Goal: Task Accomplishment & Management: Use online tool/utility

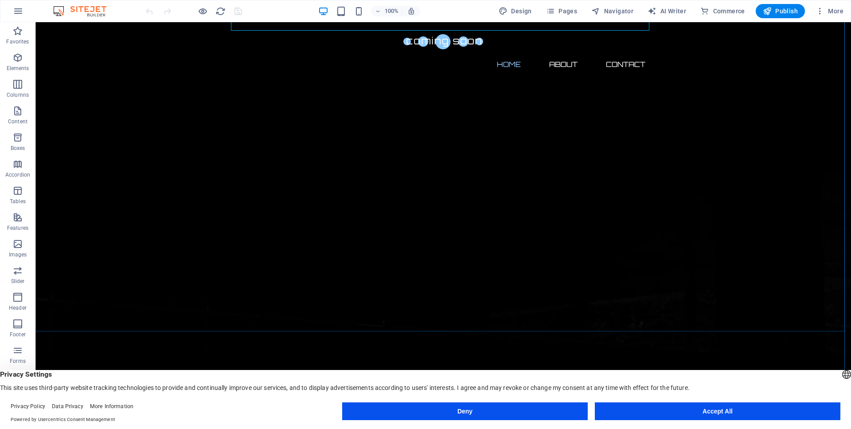
scroll to position [89, 0]
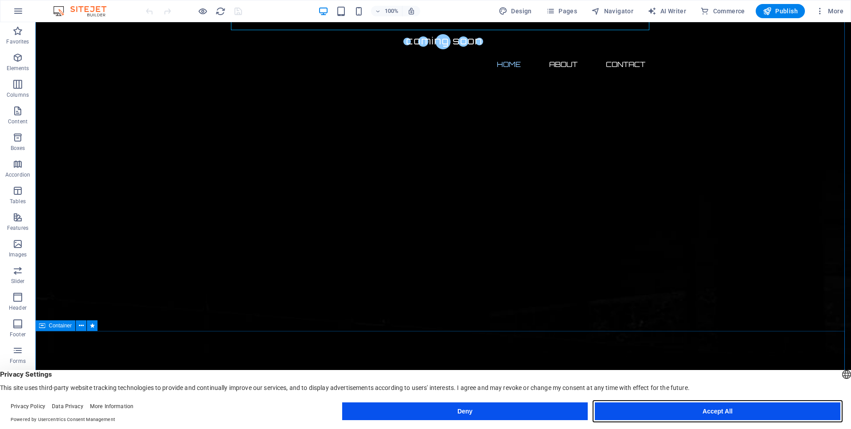
drag, startPoint x: 714, startPoint y: 412, endPoint x: 583, endPoint y: 366, distance: 138.5
click at [714, 412] on button "Accept All" at bounding box center [718, 411] width 246 height 18
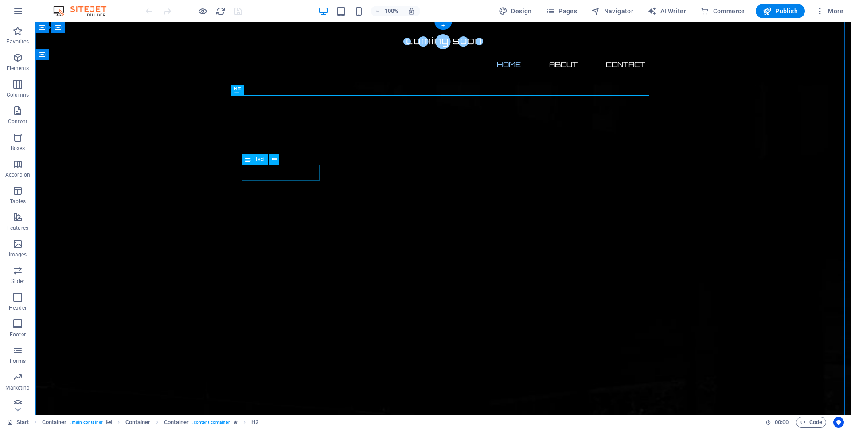
scroll to position [1, 0]
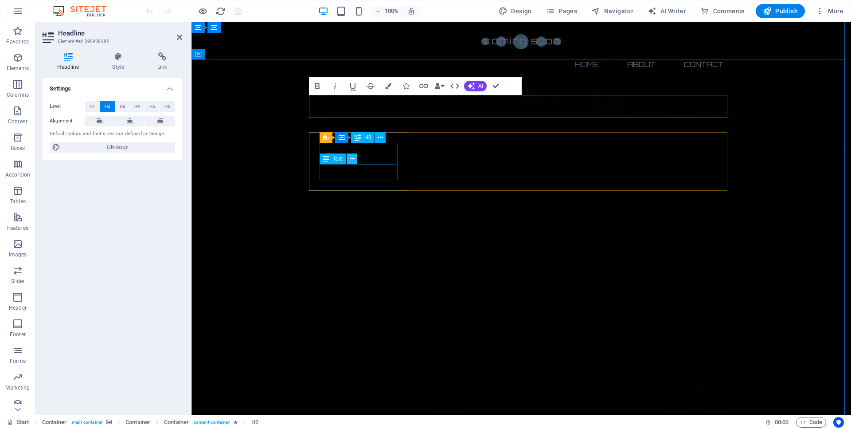
click at [356, 154] on button at bounding box center [352, 158] width 11 height 11
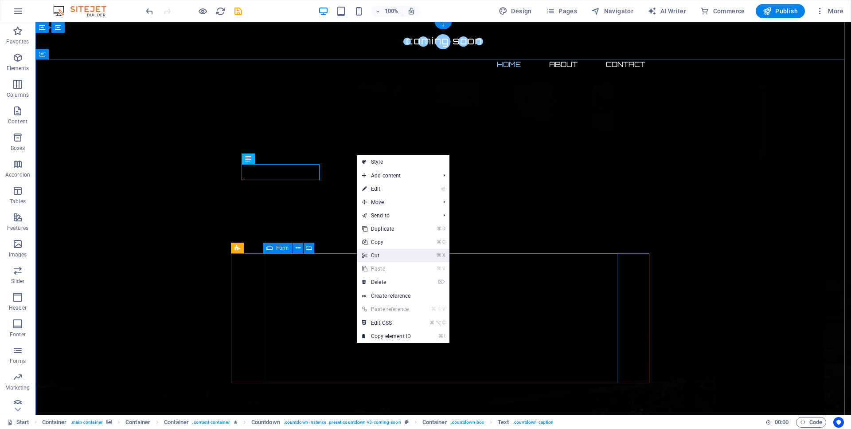
click at [379, 257] on link "⌘ X Cut" at bounding box center [386, 255] width 59 height 13
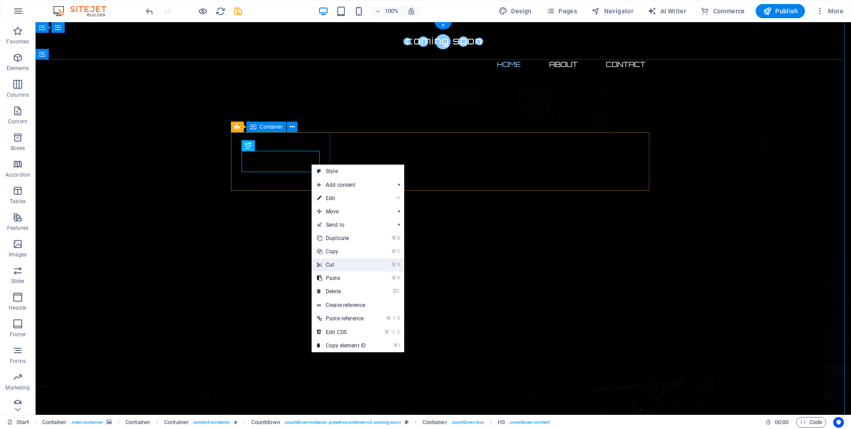
click at [353, 265] on link "⌘ X Cut" at bounding box center [341, 264] width 59 height 13
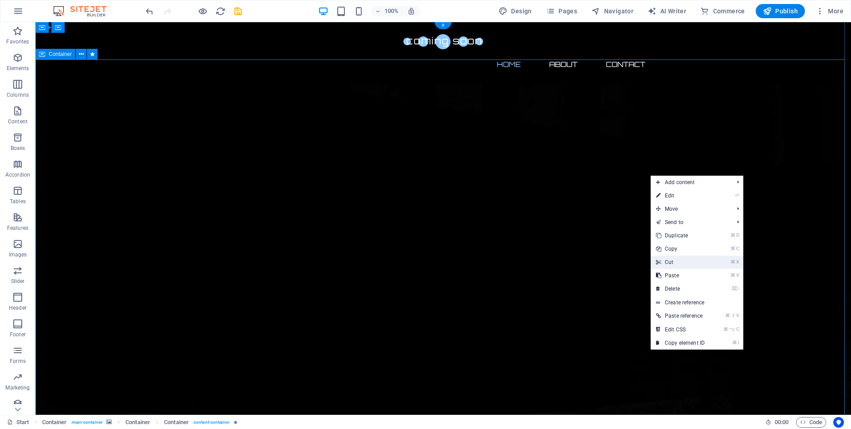
click at [672, 260] on link "⌘ X Cut" at bounding box center [680, 261] width 59 height 13
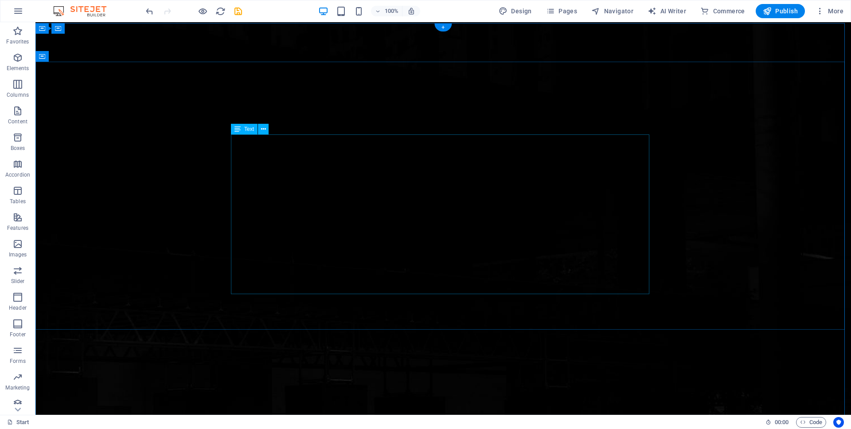
scroll to position [0, 0]
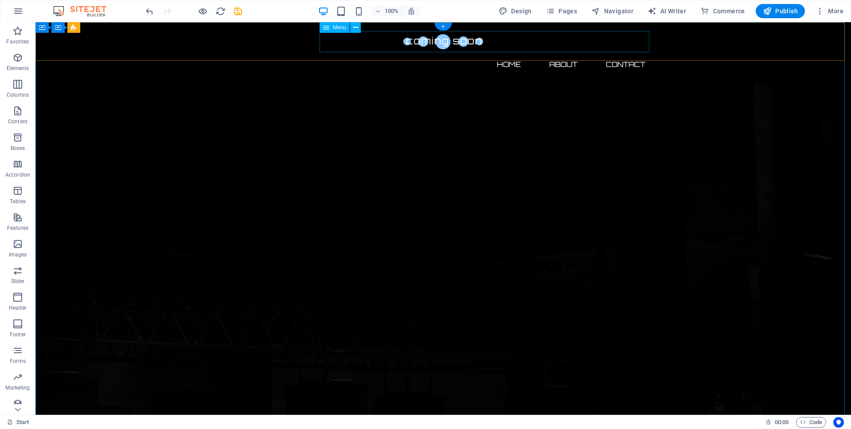
click at [498, 54] on nav "Home About Contact" at bounding box center [443, 64] width 418 height 21
click at [501, 54] on nav "Home About Contact" at bounding box center [443, 64] width 418 height 21
click at [559, 54] on nav "Home About Contact" at bounding box center [443, 64] width 418 height 21
click at [507, 54] on nav "Home About Contact" at bounding box center [443, 64] width 418 height 21
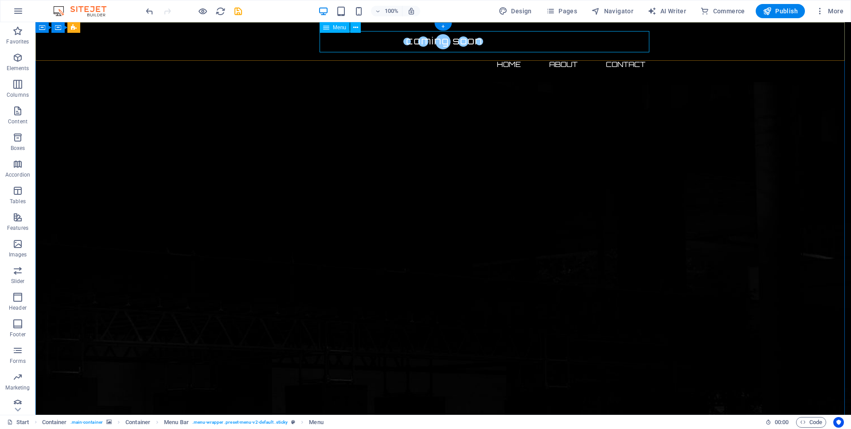
click at [507, 54] on nav "Home About Contact" at bounding box center [443, 64] width 418 height 21
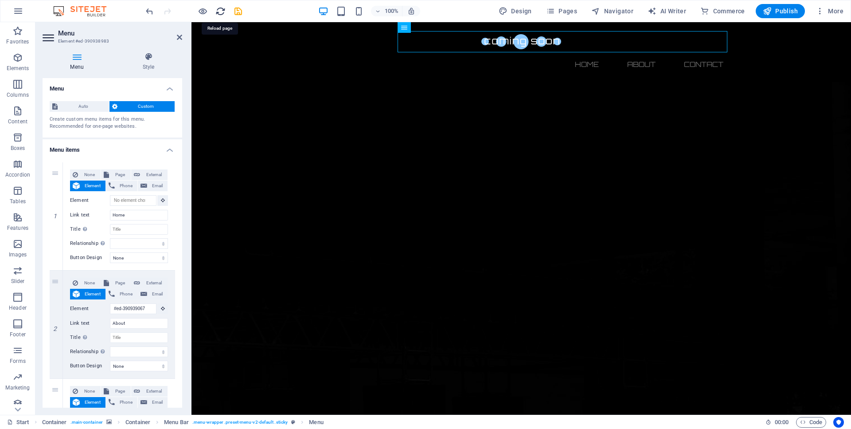
click at [220, 13] on icon "reload" at bounding box center [220, 11] width 10 height 10
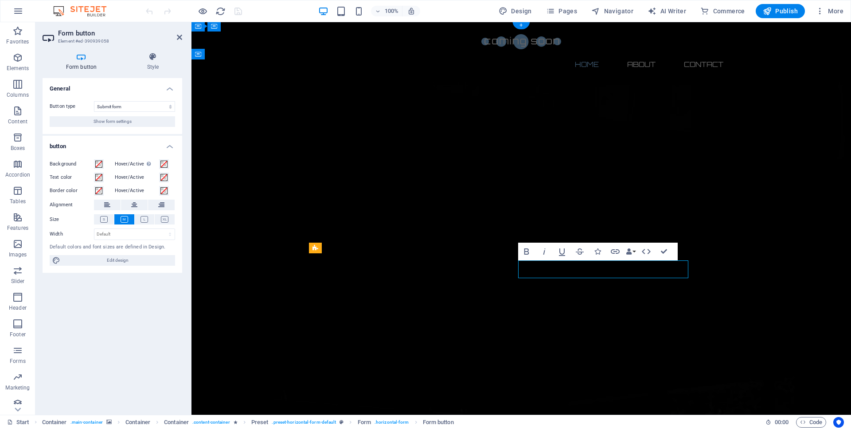
scroll to position [3, 0]
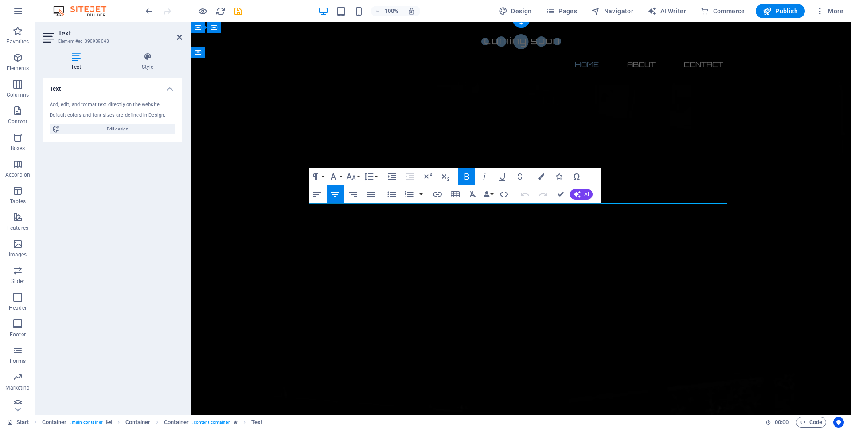
drag, startPoint x: 686, startPoint y: 238, endPoint x: 346, endPoint y: 239, distance: 339.6
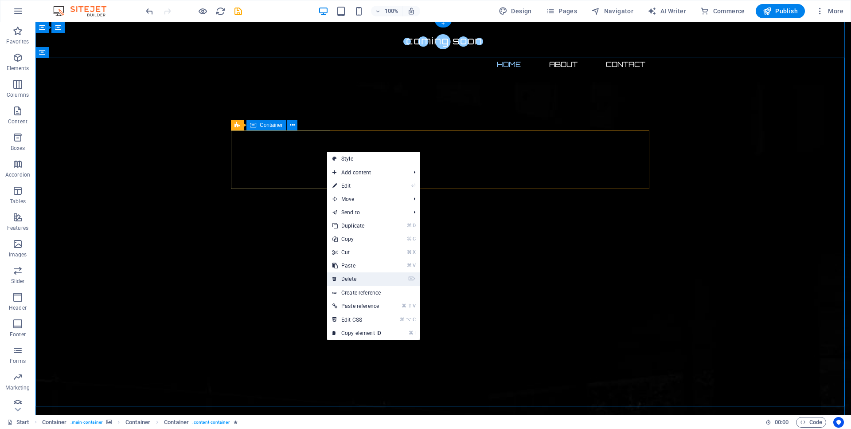
click at [349, 278] on link "⌦ Delete" at bounding box center [356, 278] width 59 height 13
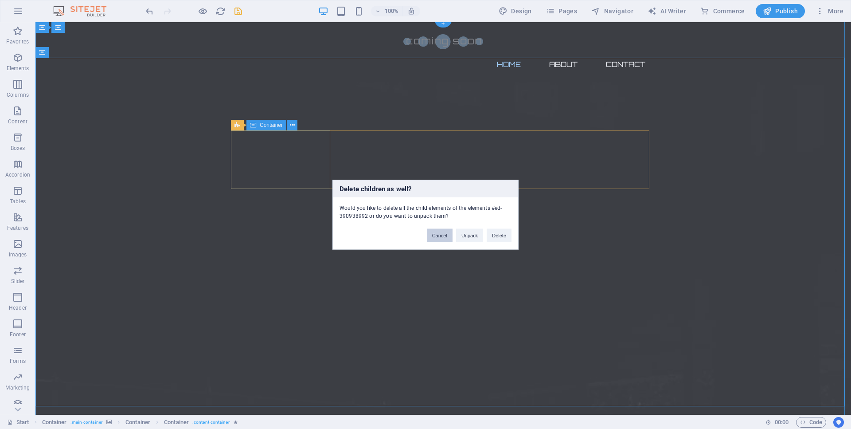
drag, startPoint x: 435, startPoint y: 236, endPoint x: 400, endPoint y: 214, distance: 41.4
click at [435, 236] on button "Cancel" at bounding box center [440, 234] width 26 height 13
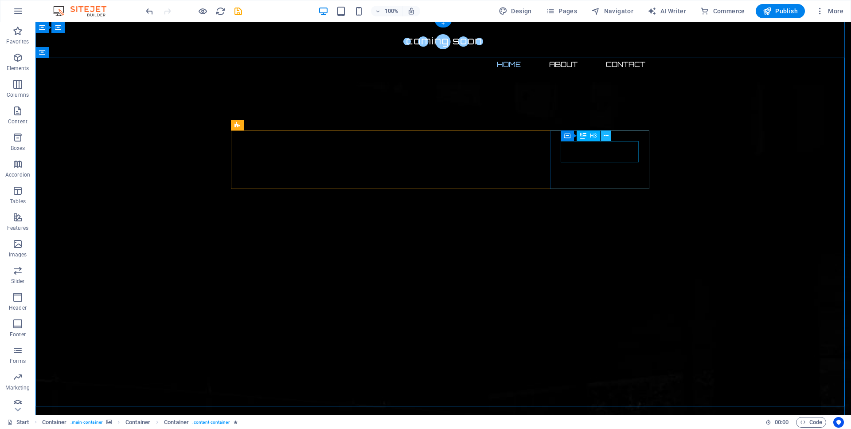
click at [608, 137] on icon at bounding box center [606, 135] width 5 height 9
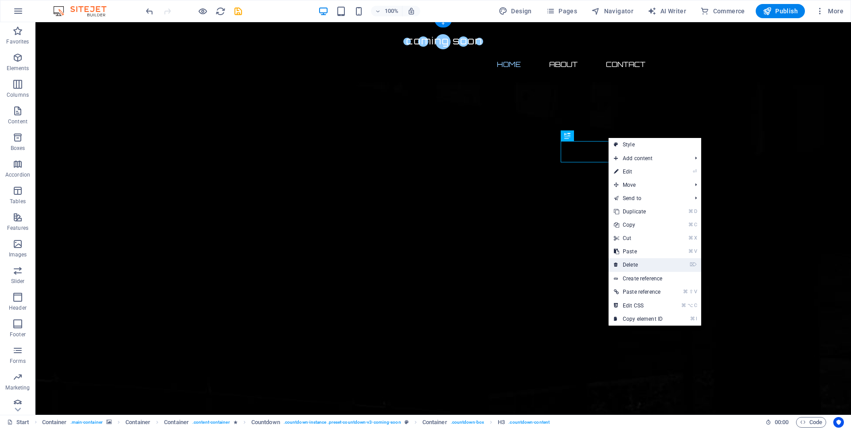
click at [635, 262] on link "⌦ Delete" at bounding box center [638, 264] width 59 height 13
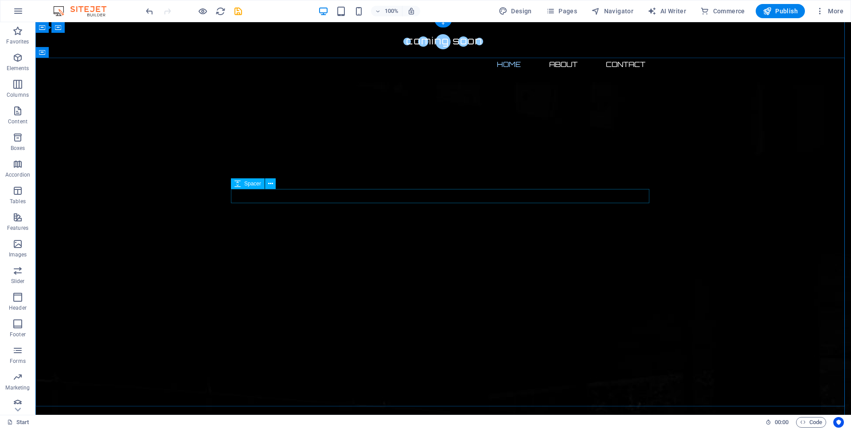
scroll to position [2, 0]
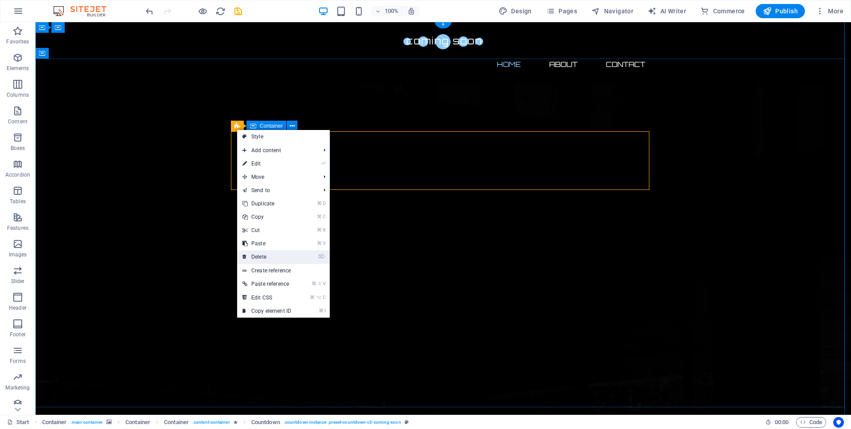
click at [272, 259] on link "⌦ Delete" at bounding box center [266, 256] width 59 height 13
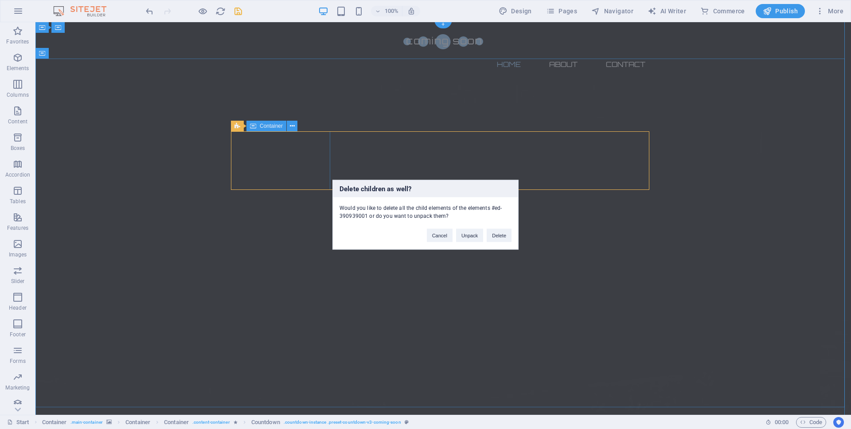
click at [611, 225] on div "Delete children as well? Would you like to delete all the child elements of the…" at bounding box center [425, 214] width 851 height 429
click at [438, 237] on button "Cancel" at bounding box center [440, 234] width 26 height 13
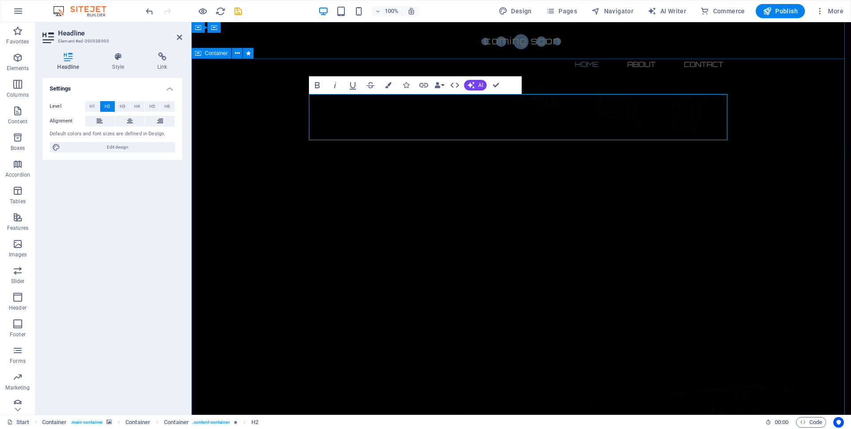
drag, startPoint x: 726, startPoint y: 120, endPoint x: 748, endPoint y: 117, distance: 22.0
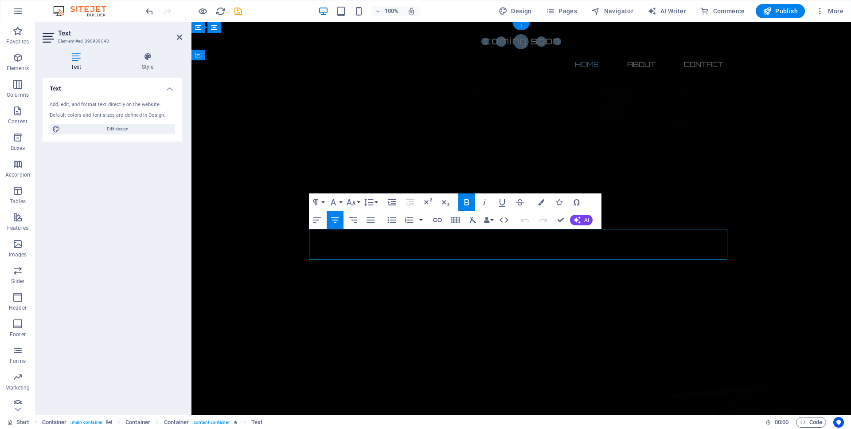
scroll to position [1, 0]
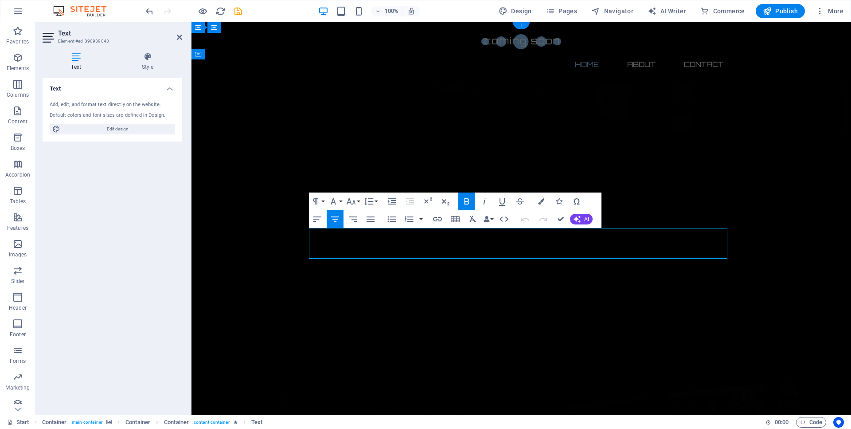
drag, startPoint x: 610, startPoint y: 239, endPoint x: 393, endPoint y: 232, distance: 217.4
copy span "[PERSON_NAME] and [PERSON_NAME]"
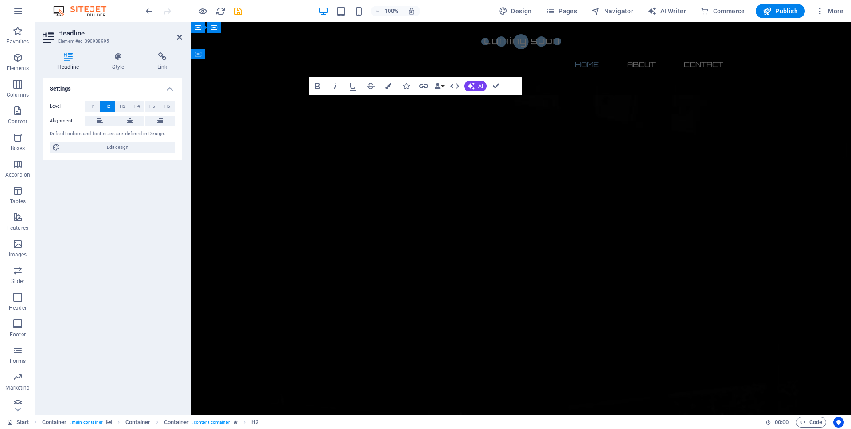
drag, startPoint x: 583, startPoint y: 156, endPoint x: 345, endPoint y: 133, distance: 238.7
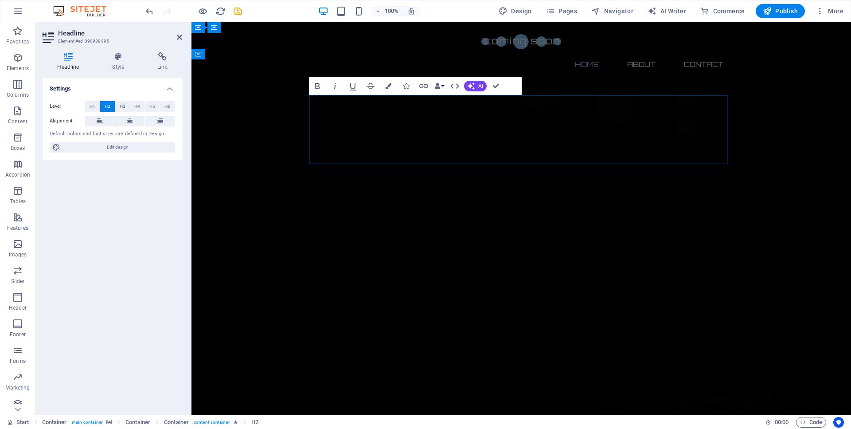
copy h2 "‌Immigration And Business Law Firm"
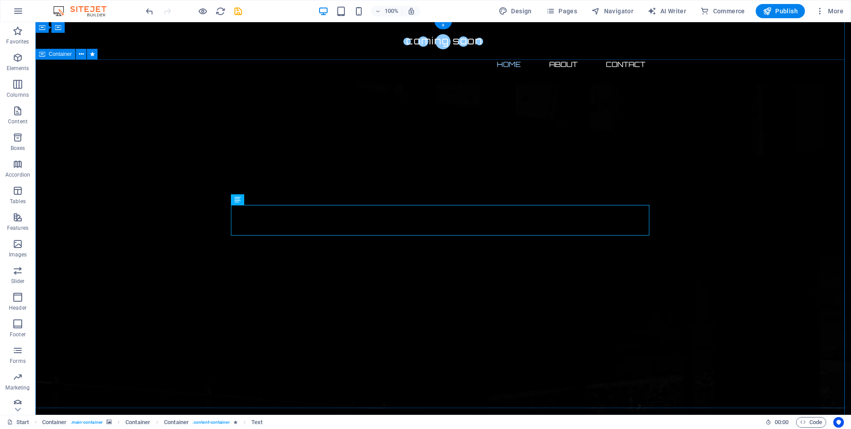
select select "px"
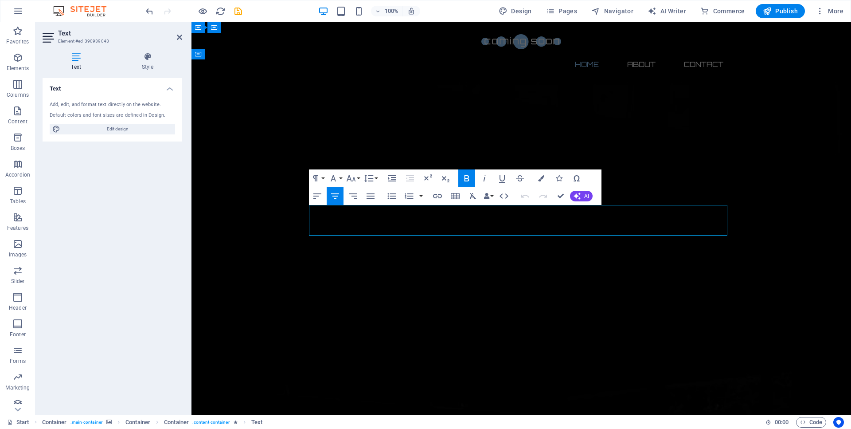
drag, startPoint x: 595, startPoint y: 218, endPoint x: 390, endPoint y: 210, distance: 205.0
drag, startPoint x: 547, startPoint y: 225, endPoint x: 449, endPoint y: 213, distance: 98.7
click at [340, 177] on button "Font Family" at bounding box center [335, 178] width 17 height 18
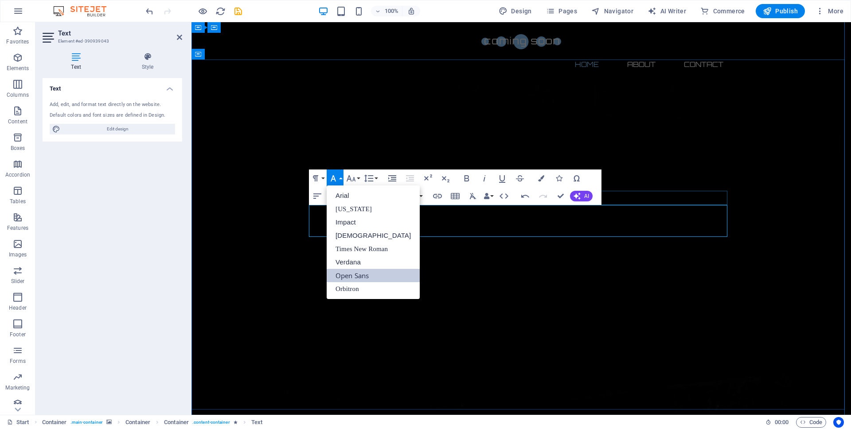
scroll to position [0, 0]
click at [340, 177] on button "Font Family" at bounding box center [335, 178] width 17 height 18
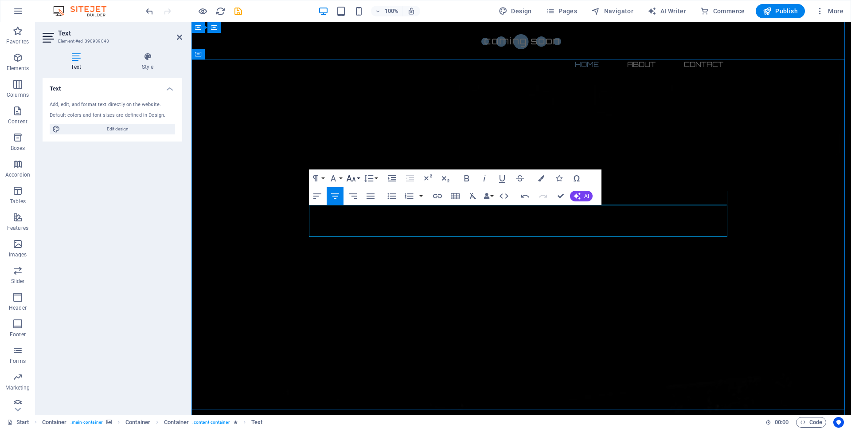
click at [359, 179] on button "Font Size" at bounding box center [352, 178] width 17 height 18
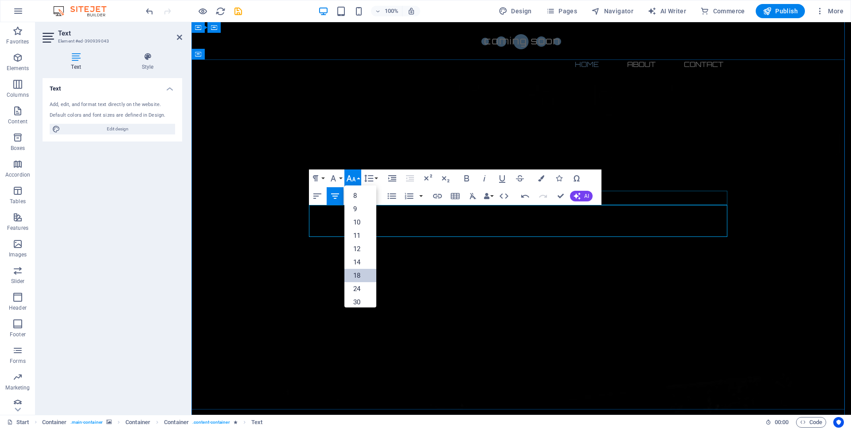
click at [370, 273] on link "18" at bounding box center [360, 275] width 32 height 13
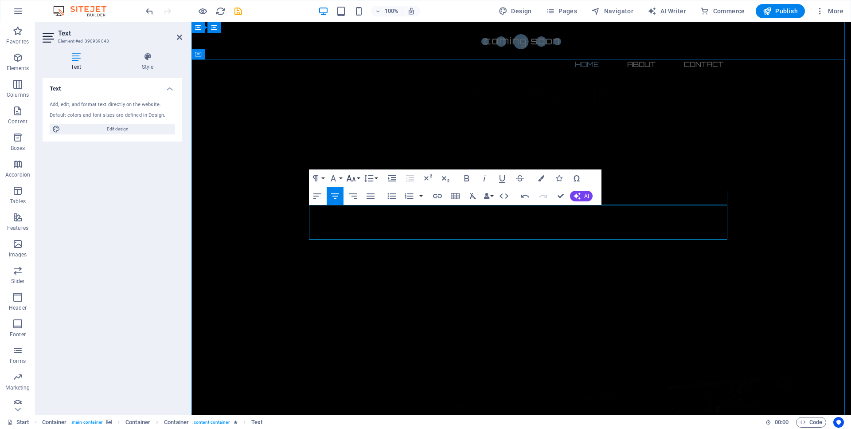
click at [359, 181] on button "Font Size" at bounding box center [352, 178] width 17 height 18
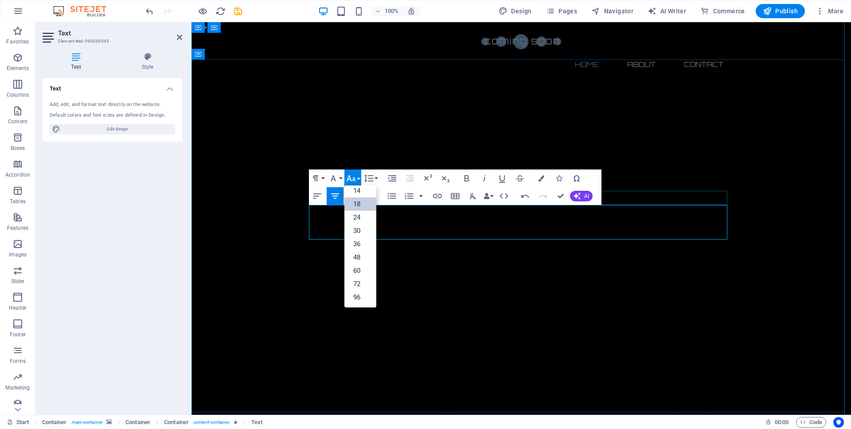
scroll to position [71, 0]
click at [367, 259] on link "48" at bounding box center [360, 256] width 32 height 13
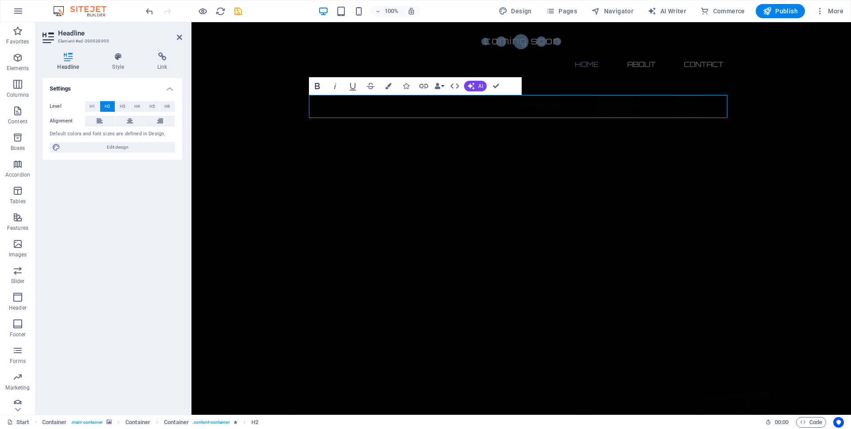
click at [317, 86] on icon "button" at bounding box center [317, 86] width 5 height 6
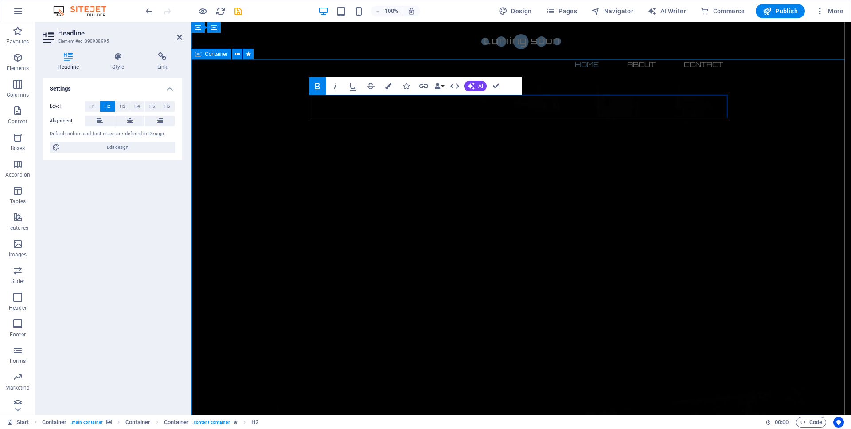
click at [318, 85] on icon "button" at bounding box center [317, 86] width 11 height 11
drag, startPoint x: 644, startPoint y: 114, endPoint x: 282, endPoint y: 118, distance: 361.3
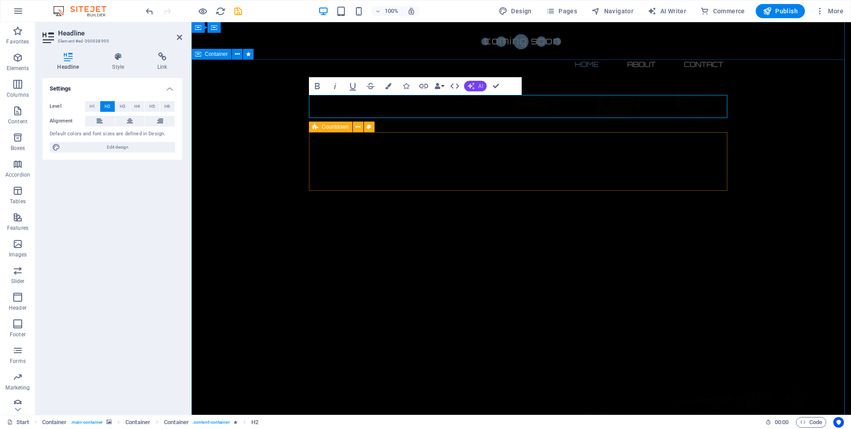
click at [479, 85] on span "AI" at bounding box center [480, 85] width 5 height 5
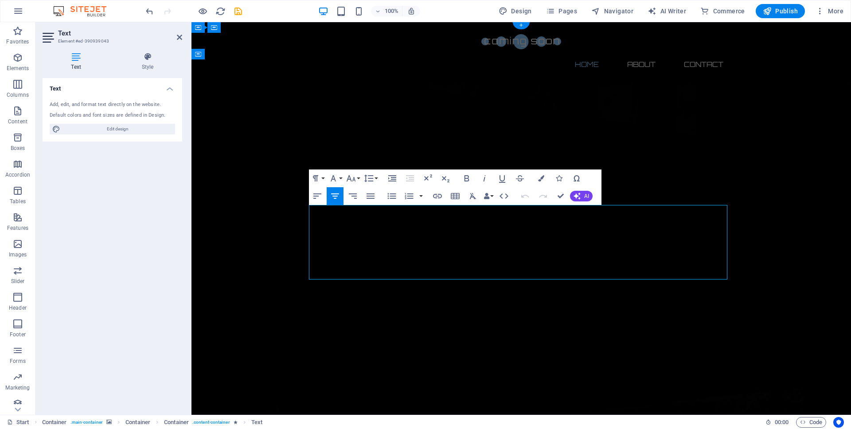
drag, startPoint x: 364, startPoint y: 214, endPoint x: 606, endPoint y: 267, distance: 248.4
click at [340, 179] on button "Font Family" at bounding box center [335, 178] width 17 height 18
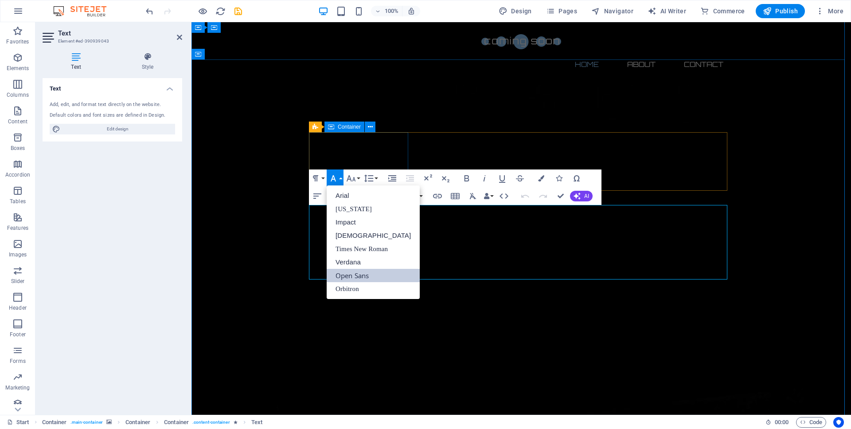
scroll to position [0, 0]
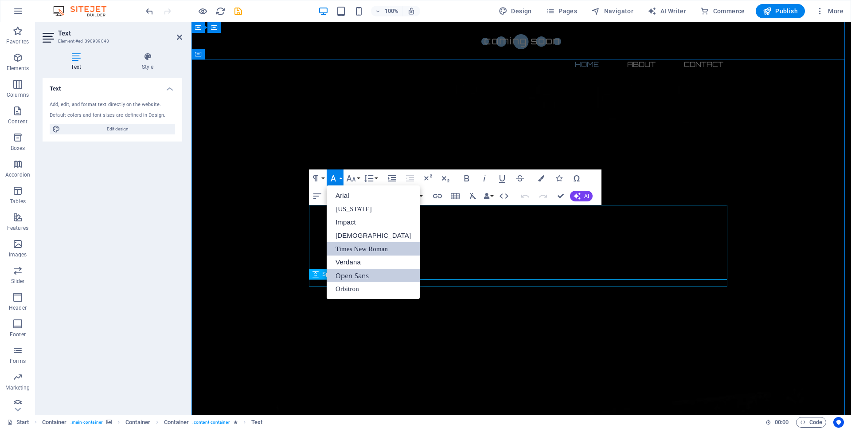
click at [341, 248] on link "Times New Roman" at bounding box center [373, 248] width 93 height 13
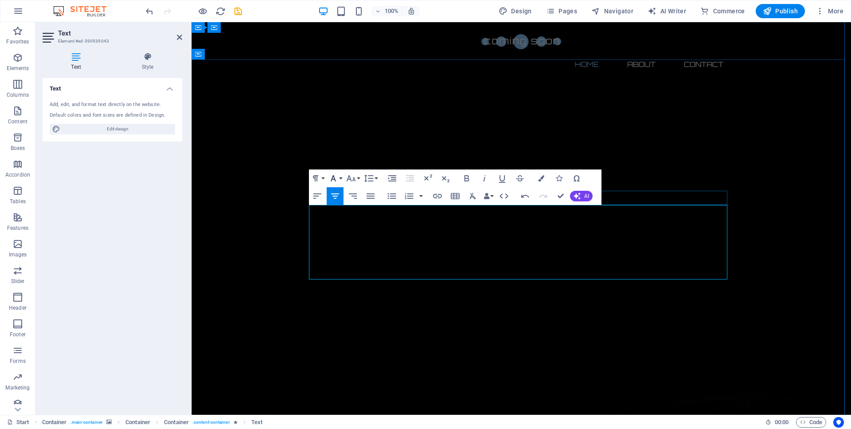
click at [338, 176] on icon "button" at bounding box center [333, 178] width 11 height 11
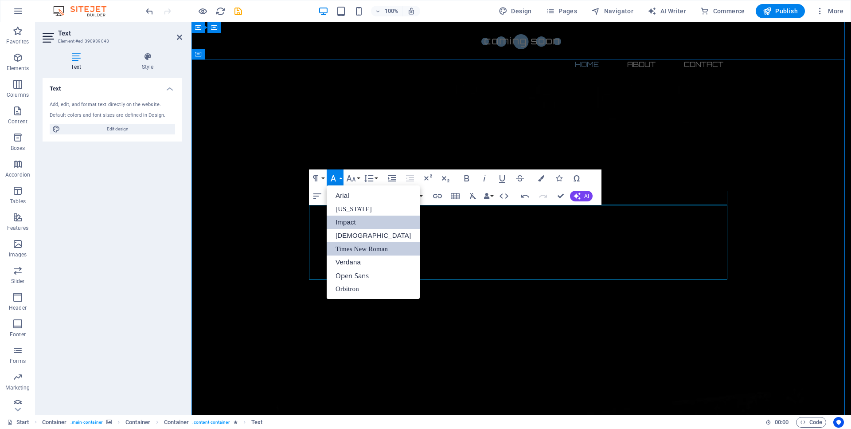
click at [347, 223] on link "Impact" at bounding box center [373, 221] width 93 height 13
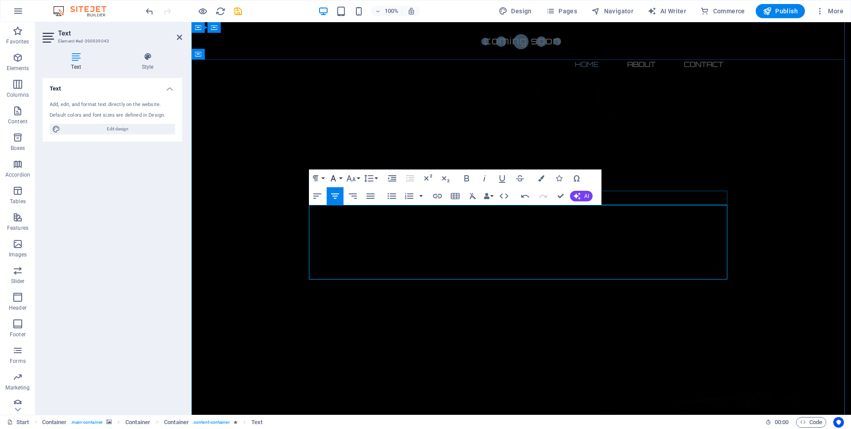
click at [336, 178] on icon "button" at bounding box center [333, 178] width 11 height 11
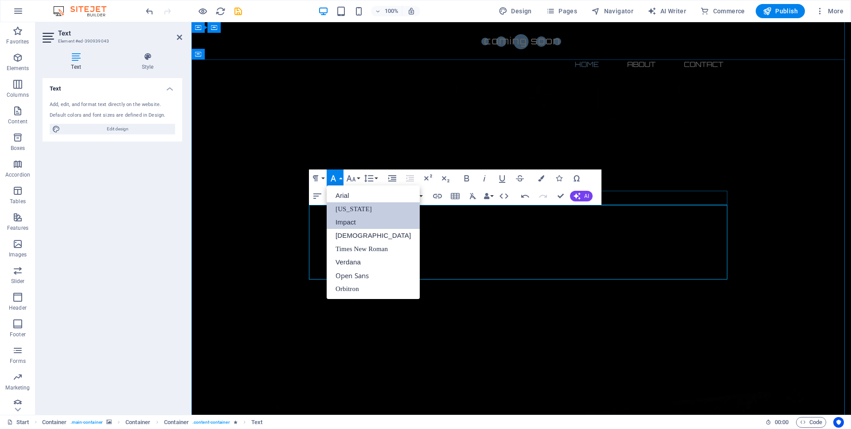
click at [344, 214] on link "[US_STATE]" at bounding box center [373, 208] width 93 height 13
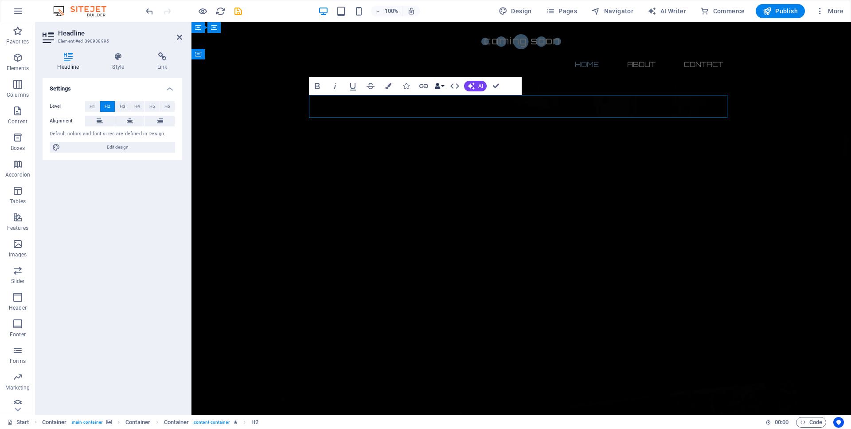
click at [444, 87] on button "Data Bindings" at bounding box center [439, 86] width 12 height 18
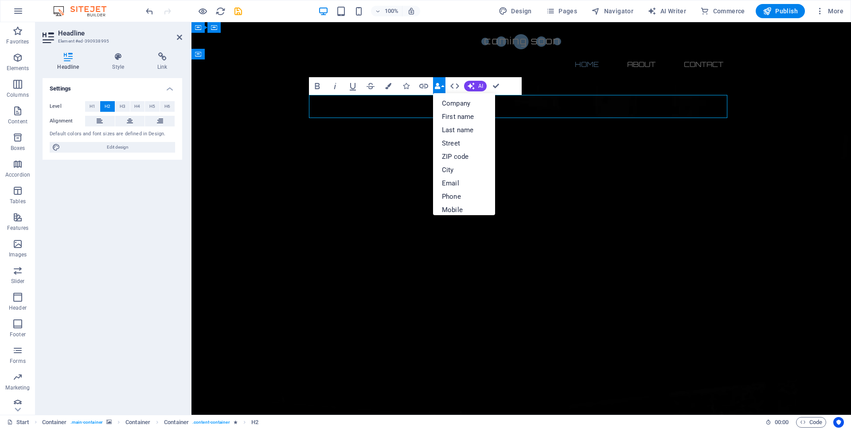
click at [444, 87] on button "Data Bindings" at bounding box center [439, 86] width 12 height 18
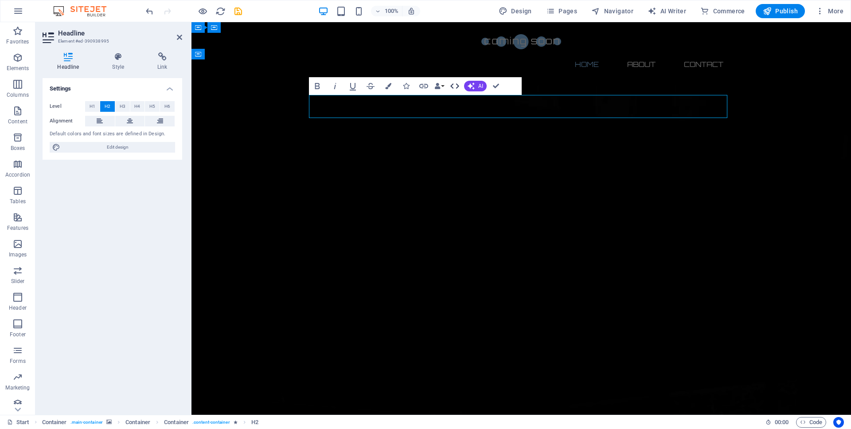
click at [451, 86] on icon "button" at bounding box center [454, 85] width 9 height 5
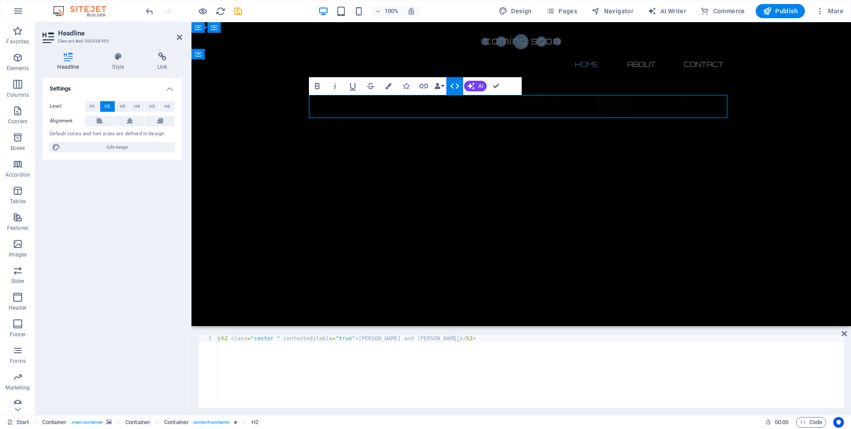
click at [458, 85] on icon "button" at bounding box center [454, 85] width 9 height 5
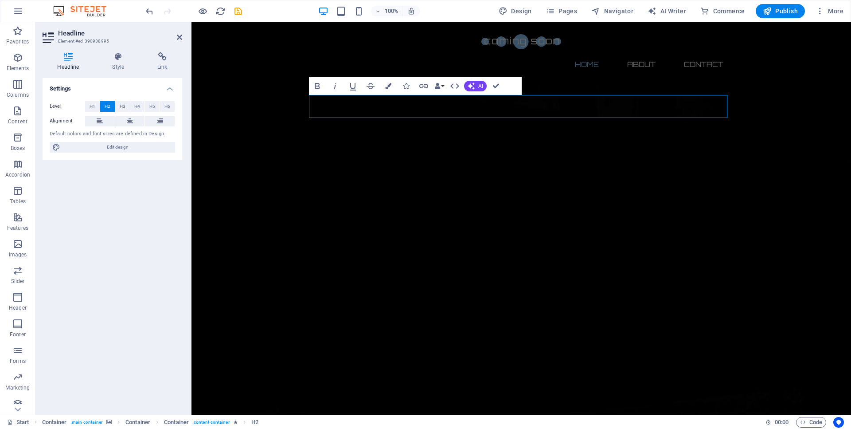
scroll to position [1, 0]
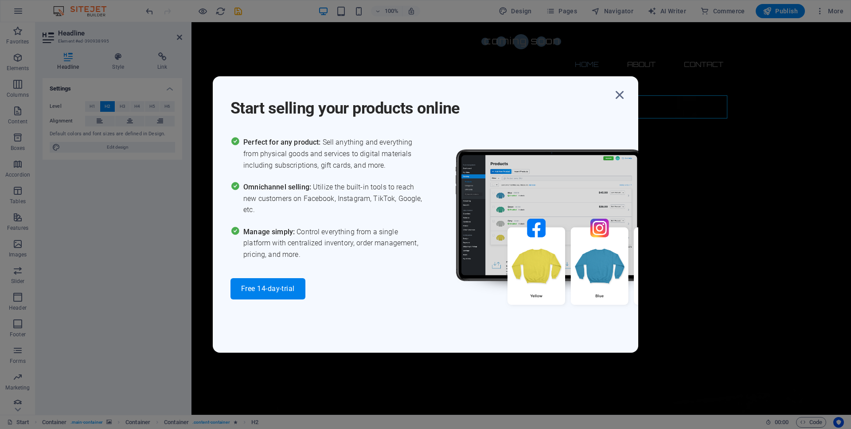
drag, startPoint x: 8, startPoint y: 192, endPoint x: 121, endPoint y: 260, distance: 130.8
click at [121, 262] on div "Start selling your products online Perfect for any product: Sell anything and e…" at bounding box center [425, 214] width 851 height 429
click at [618, 93] on icon "button" at bounding box center [620, 95] width 16 height 16
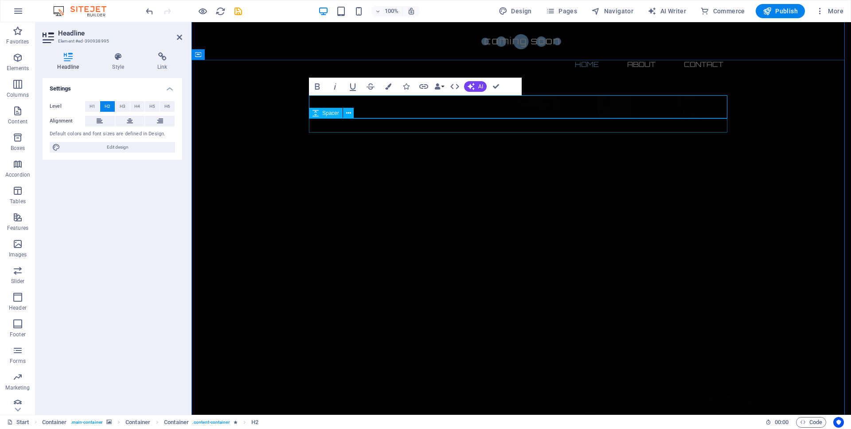
scroll to position [0, 0]
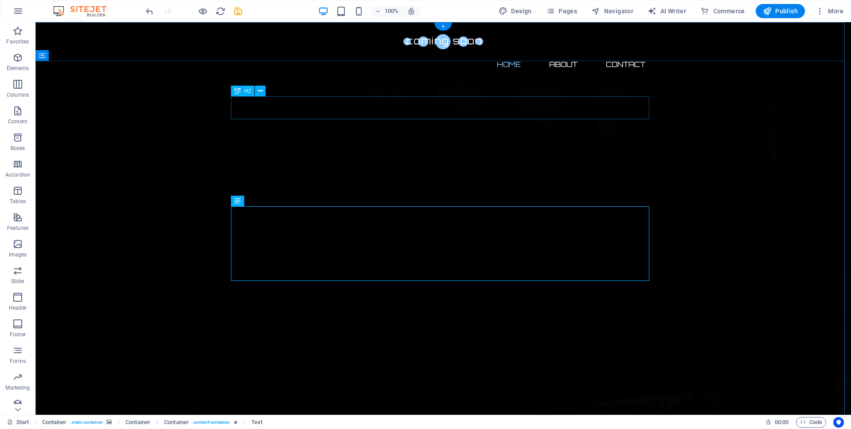
click at [247, 89] on span "H2" at bounding box center [247, 90] width 7 height 5
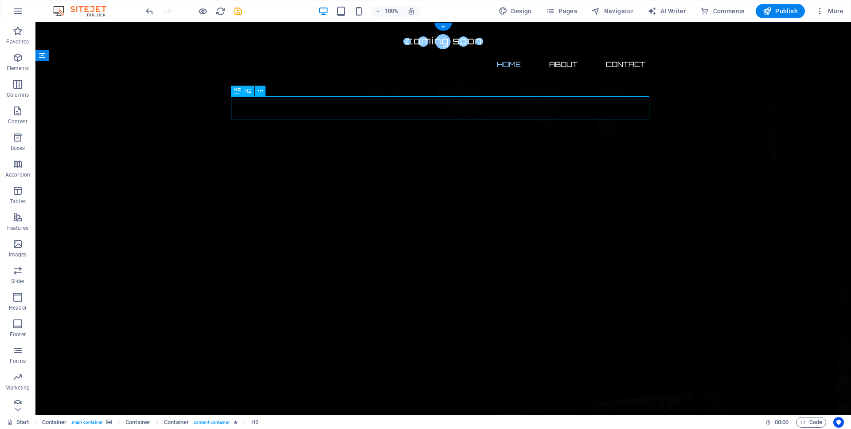
click at [248, 93] on span "H2" at bounding box center [247, 90] width 7 height 5
click at [260, 90] on icon at bounding box center [260, 90] width 5 height 9
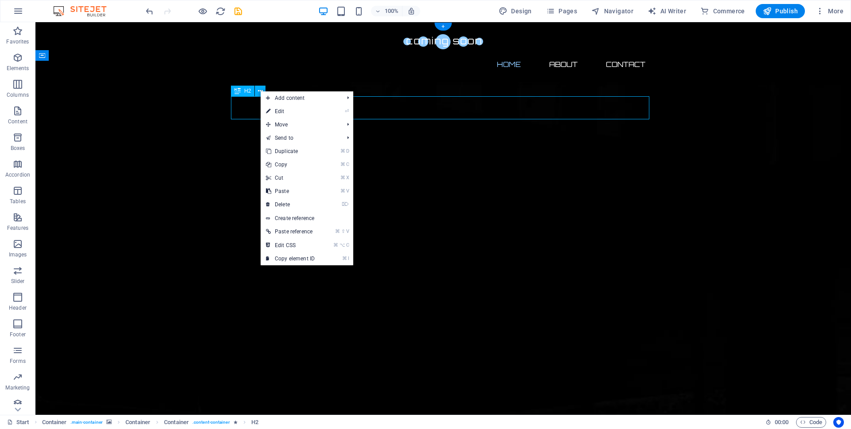
click at [247, 95] on div "H2" at bounding box center [242, 91] width 23 height 11
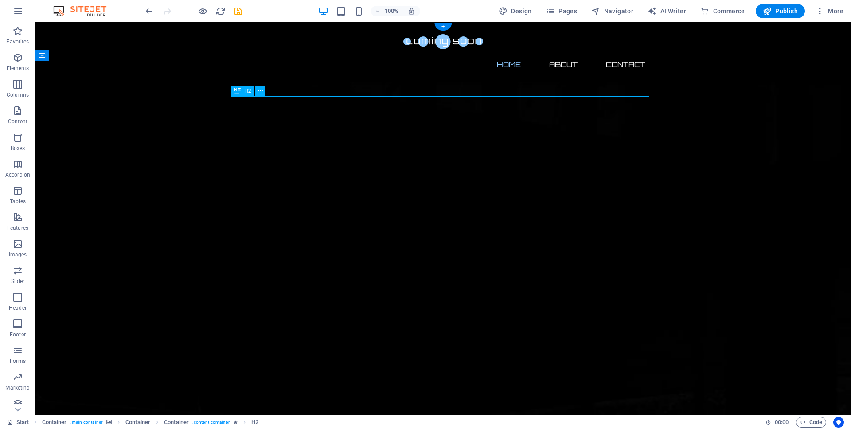
click at [247, 95] on div "H2" at bounding box center [242, 91] width 23 height 11
click at [248, 94] on div "H2" at bounding box center [242, 91] width 23 height 11
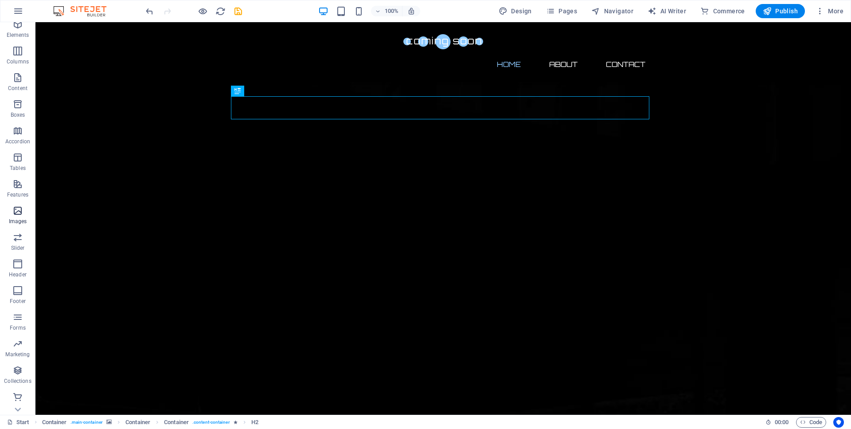
scroll to position [33, 0]
click at [18, 264] on icon "button" at bounding box center [17, 263] width 11 height 11
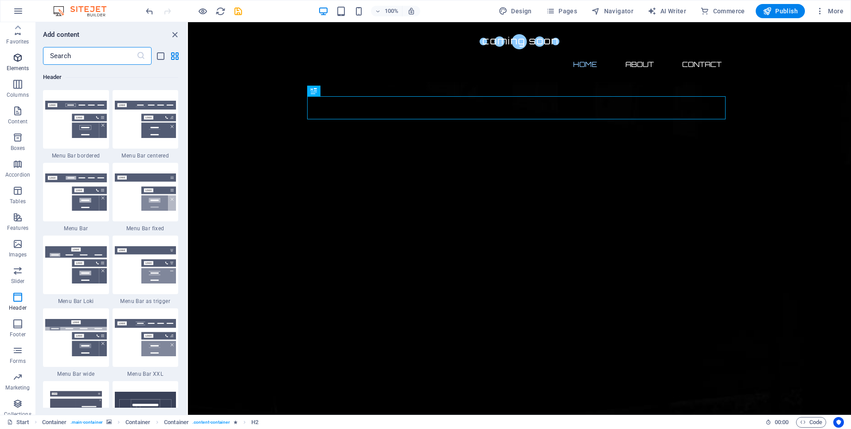
scroll to position [0, 0]
click at [17, 55] on icon "button" at bounding box center [17, 57] width 11 height 11
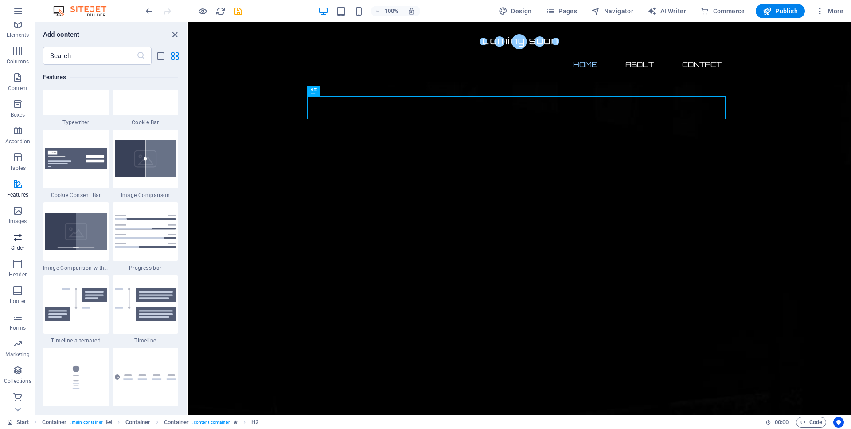
scroll to position [33, 0]
click at [19, 263] on icon "button" at bounding box center [17, 263] width 11 height 11
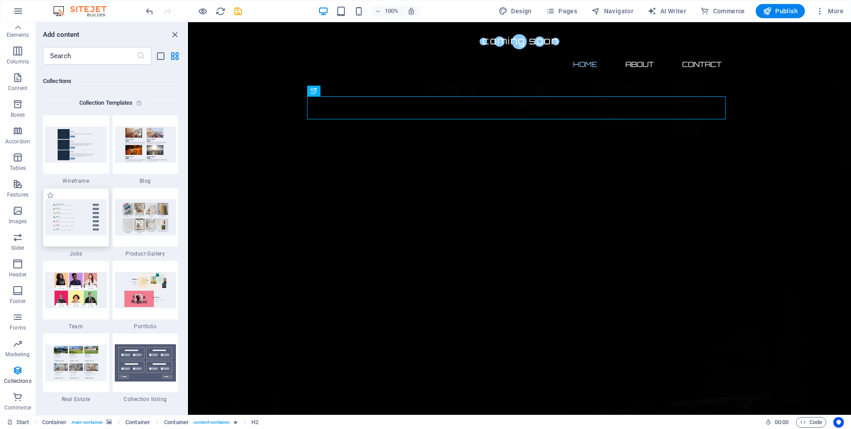
scroll to position [8113, 0]
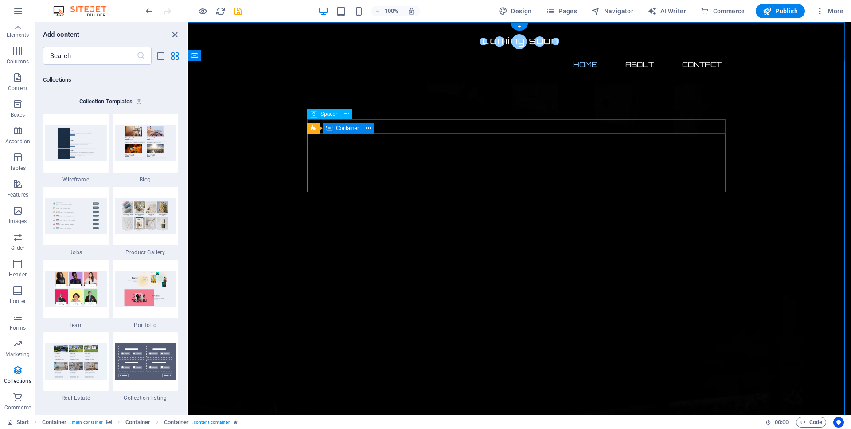
click at [342, 129] on span "Container" at bounding box center [347, 127] width 23 height 5
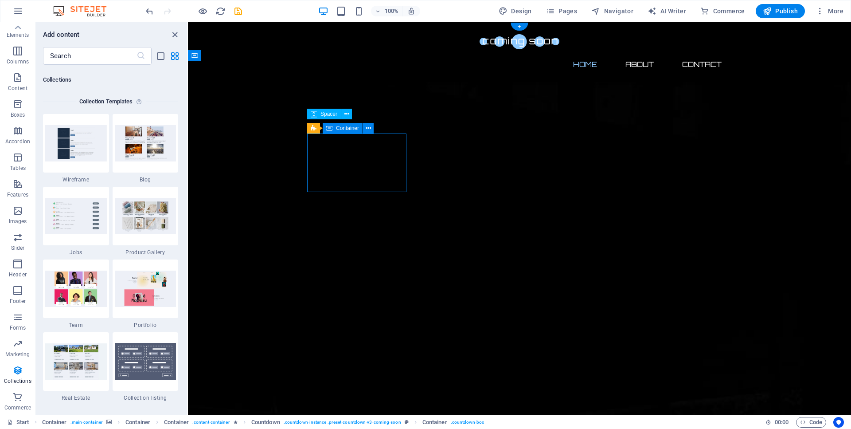
click at [345, 129] on span "Container" at bounding box center [347, 127] width 23 height 5
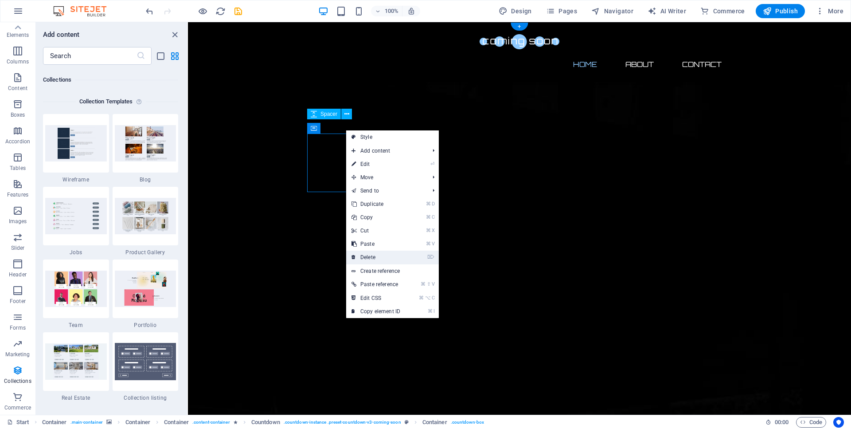
click at [361, 253] on link "⌦ Delete" at bounding box center [375, 256] width 59 height 13
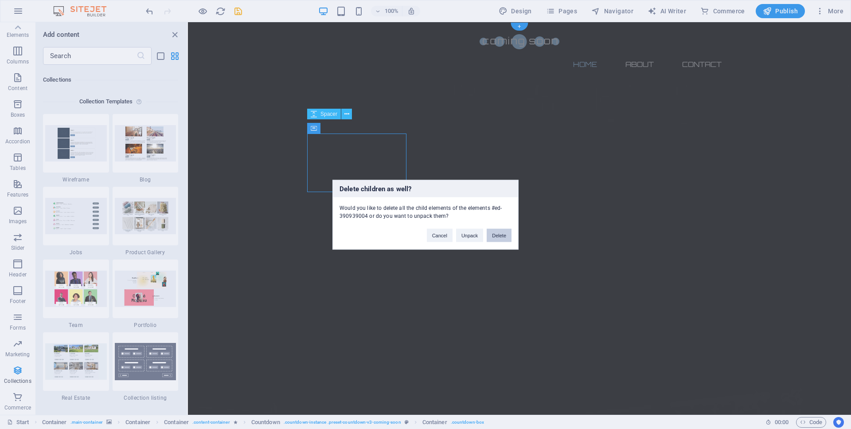
click at [489, 231] on button "Delete" at bounding box center [499, 234] width 25 height 13
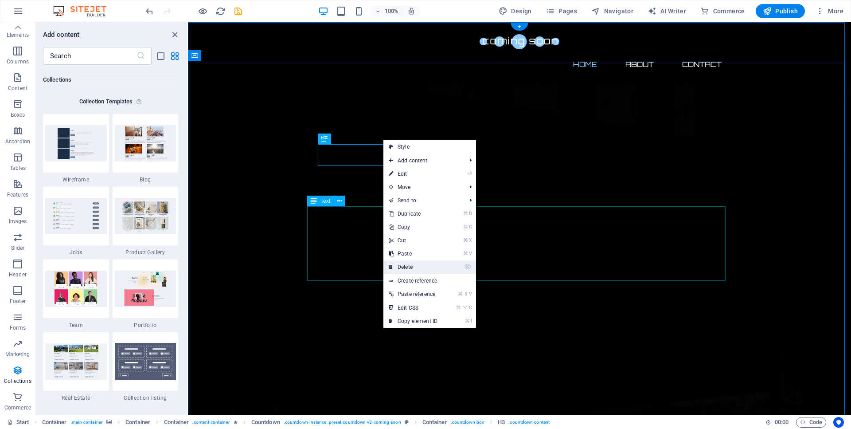
click at [407, 265] on link "⌦ Delete" at bounding box center [412, 266] width 59 height 13
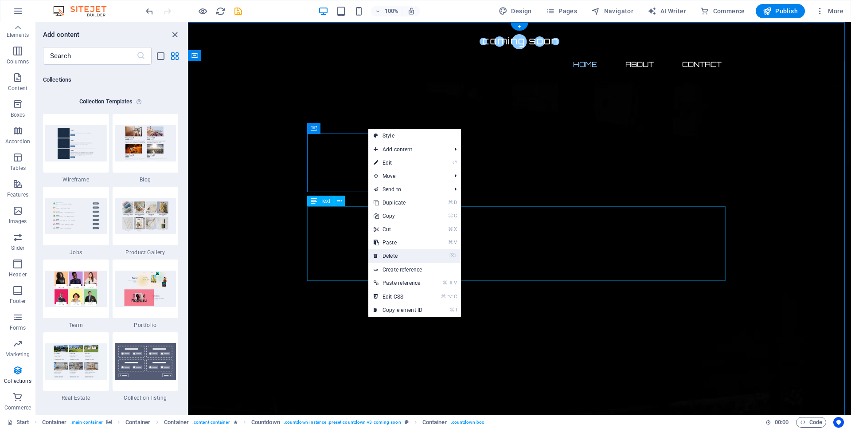
click at [390, 256] on link "⌦ Delete" at bounding box center [397, 255] width 59 height 13
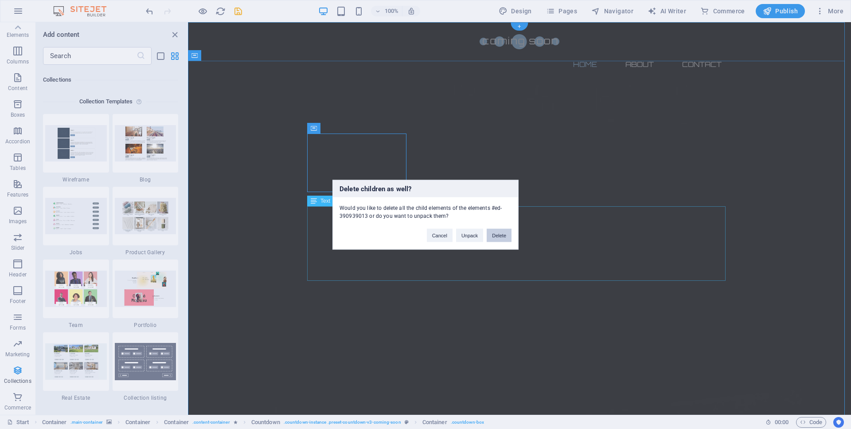
click at [493, 232] on button "Delete" at bounding box center [499, 234] width 25 height 13
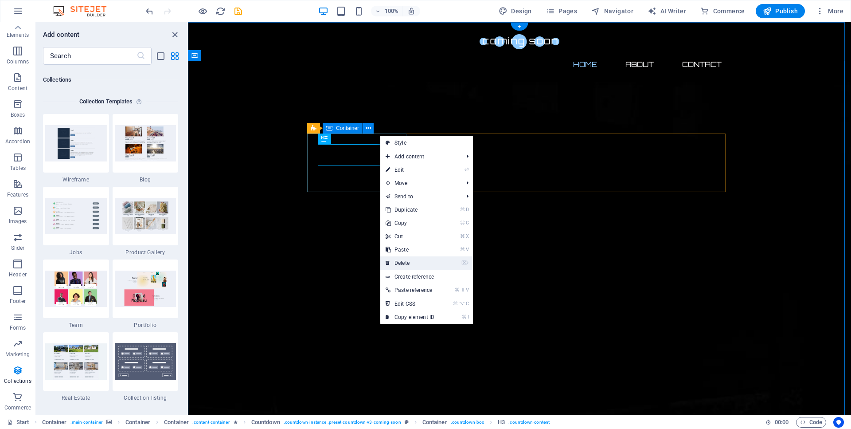
click at [394, 260] on link "⌦ Delete" at bounding box center [409, 262] width 59 height 13
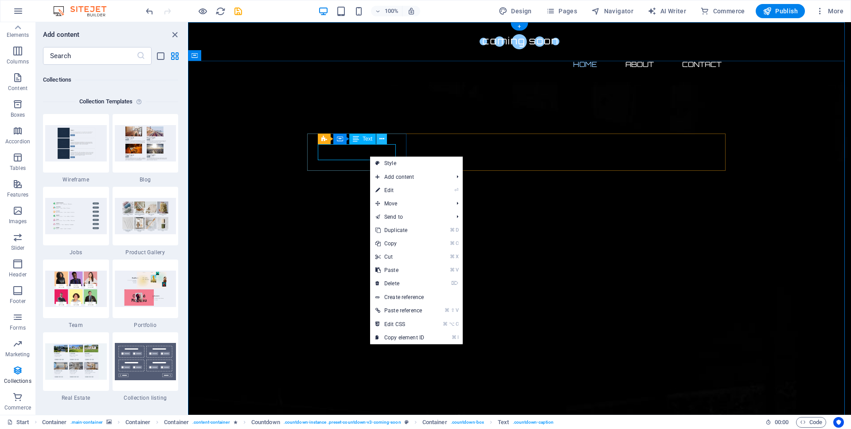
click at [383, 139] on icon at bounding box center [381, 138] width 5 height 9
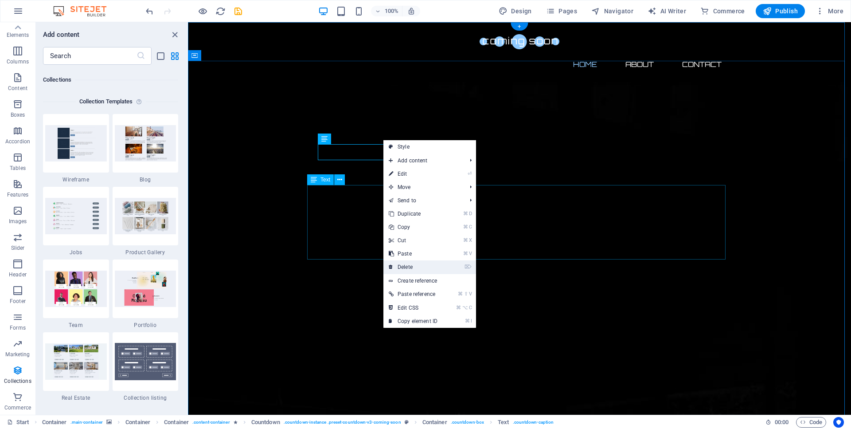
click at [408, 267] on link "⌦ Delete" at bounding box center [412, 266] width 59 height 13
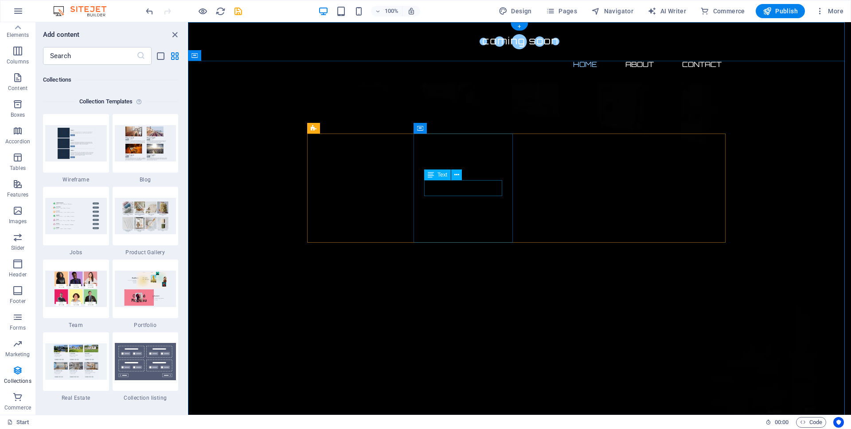
click at [456, 176] on icon at bounding box center [456, 174] width 5 height 9
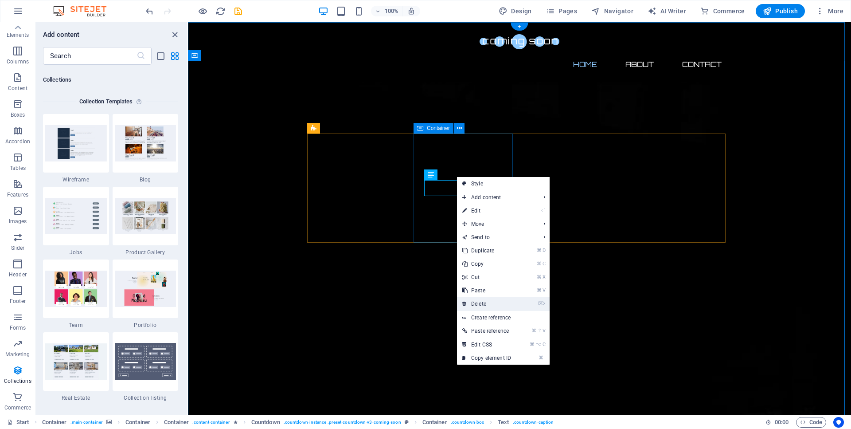
click at [468, 301] on link "⌦ Delete" at bounding box center [486, 303] width 59 height 13
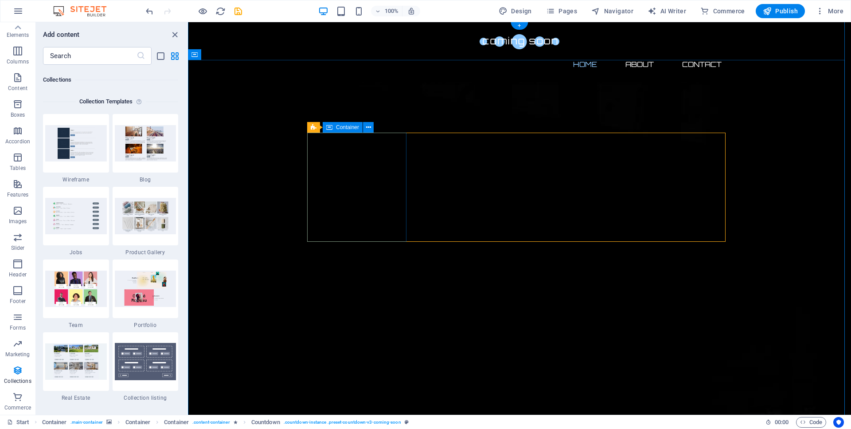
scroll to position [1, 0]
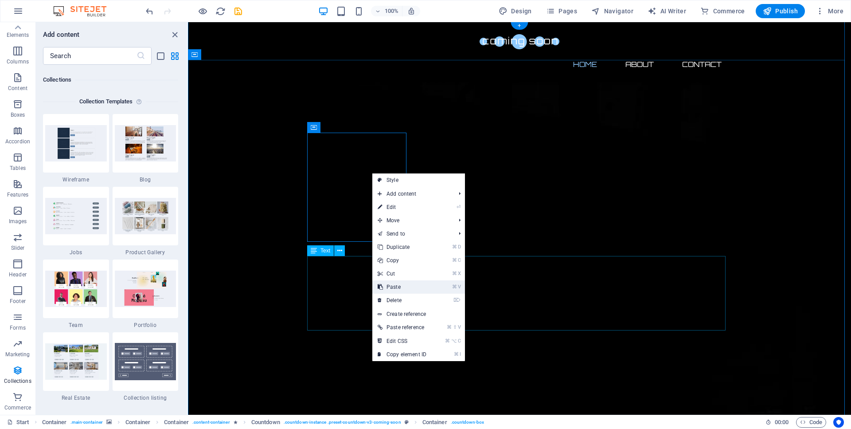
click at [394, 284] on link "⌘ V Paste" at bounding box center [401, 286] width 59 height 13
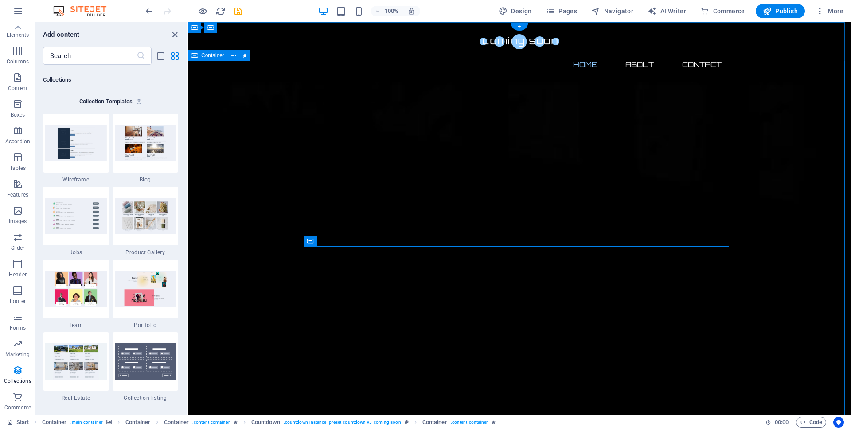
scroll to position [0, 0]
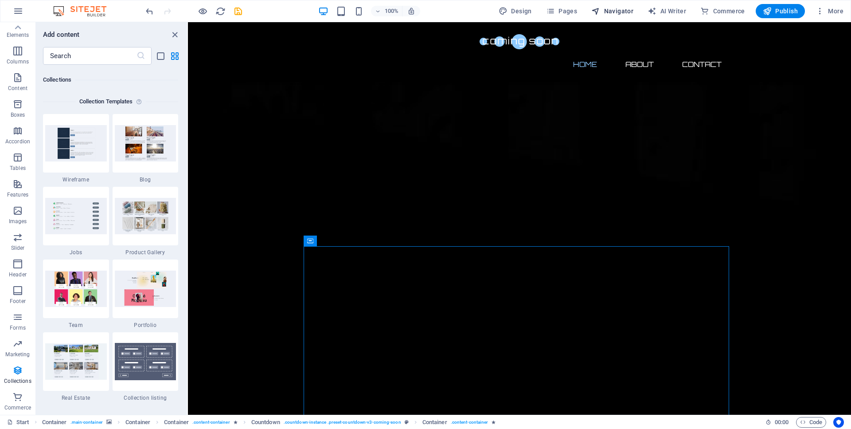
click at [600, 9] on icon "button" at bounding box center [595, 11] width 9 height 9
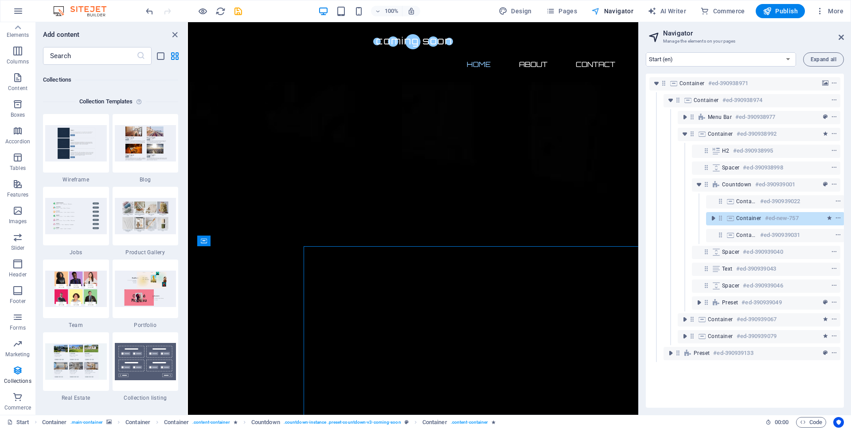
scroll to position [0, 2]
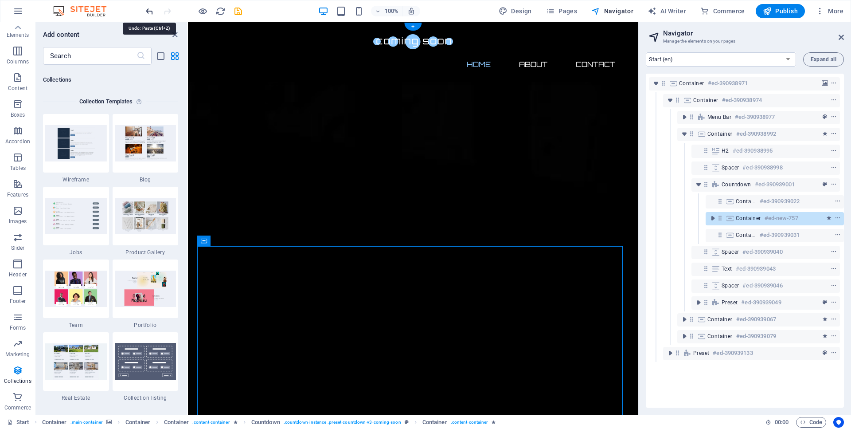
click at [149, 12] on icon "undo" at bounding box center [150, 11] width 10 height 10
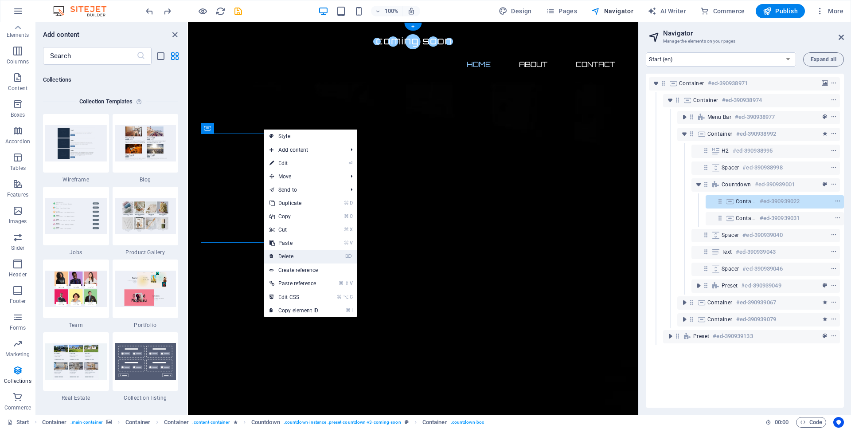
click at [298, 254] on link "⌦ Delete" at bounding box center [293, 256] width 59 height 13
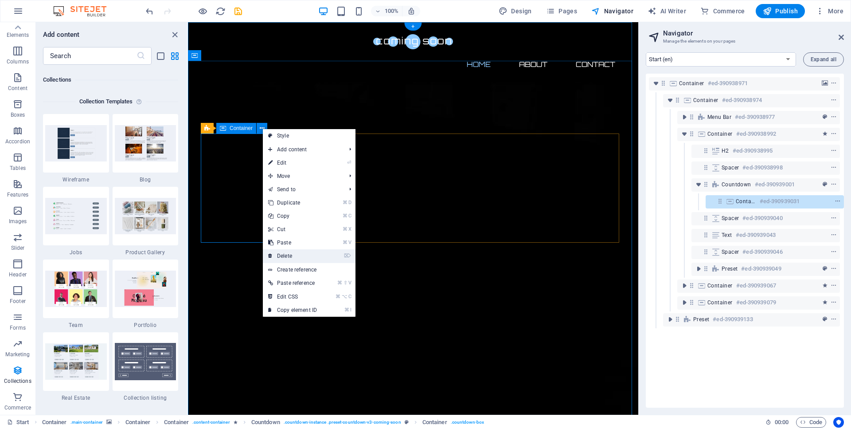
click at [286, 257] on link "⌦ Delete" at bounding box center [292, 255] width 59 height 13
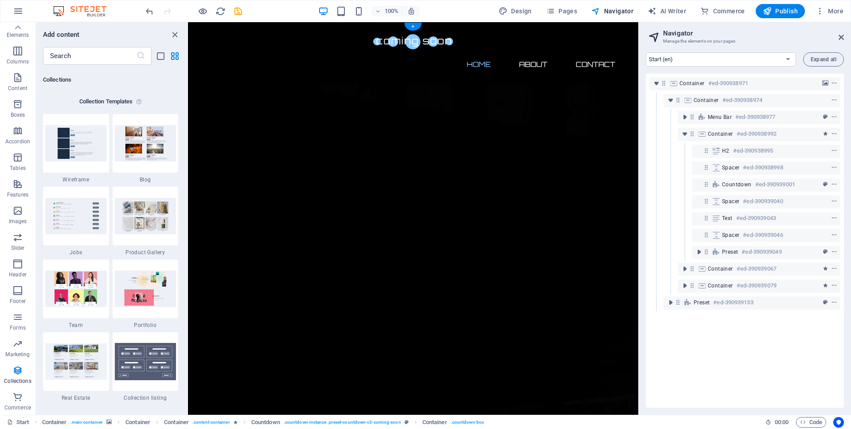
scroll to position [0, 0]
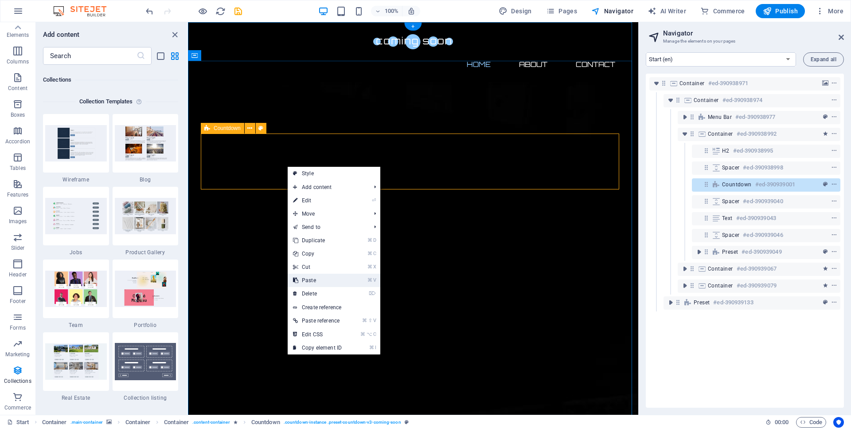
click at [328, 282] on link "⌘ V Paste" at bounding box center [317, 280] width 59 height 13
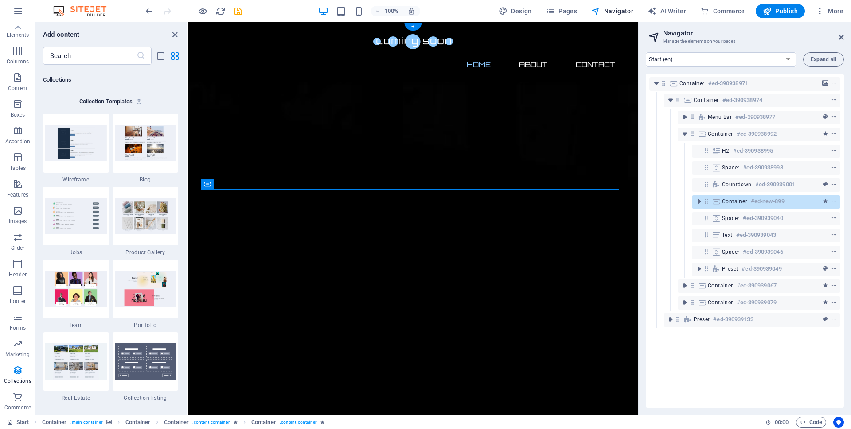
drag, startPoint x: 531, startPoint y: 199, endPoint x: 525, endPoint y: 180, distance: 19.2
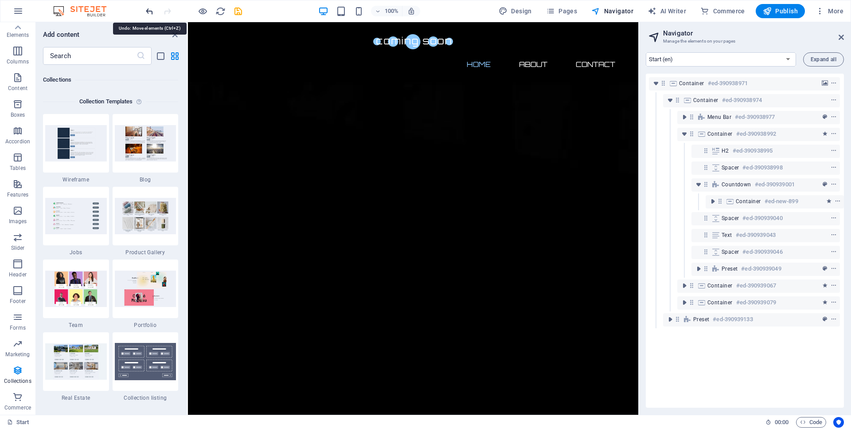
click at [152, 12] on icon "undo" at bounding box center [150, 11] width 10 height 10
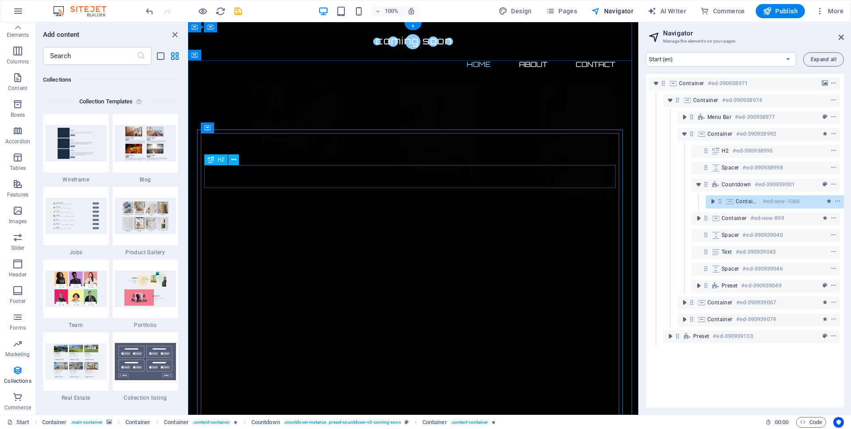
scroll to position [0, 0]
click at [149, 10] on icon "undo" at bounding box center [150, 11] width 10 height 10
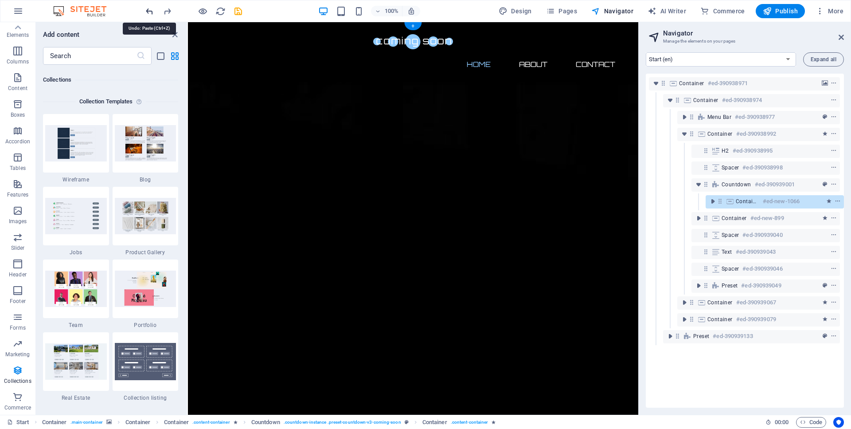
scroll to position [0, 0]
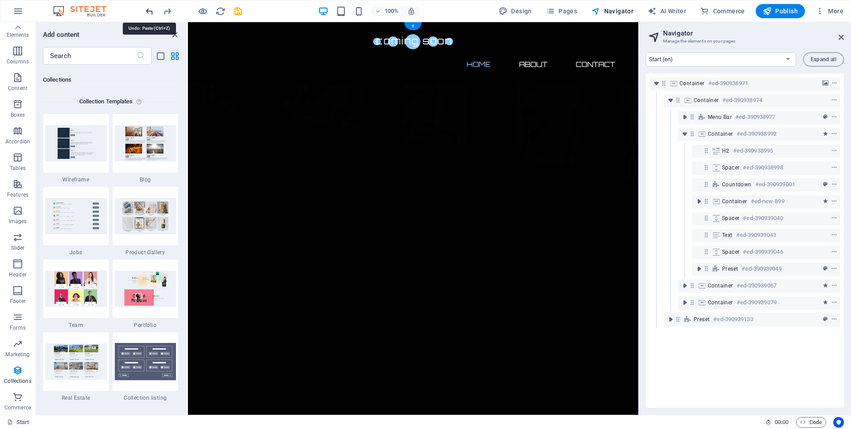
click at [149, 10] on icon "undo" at bounding box center [150, 11] width 10 height 10
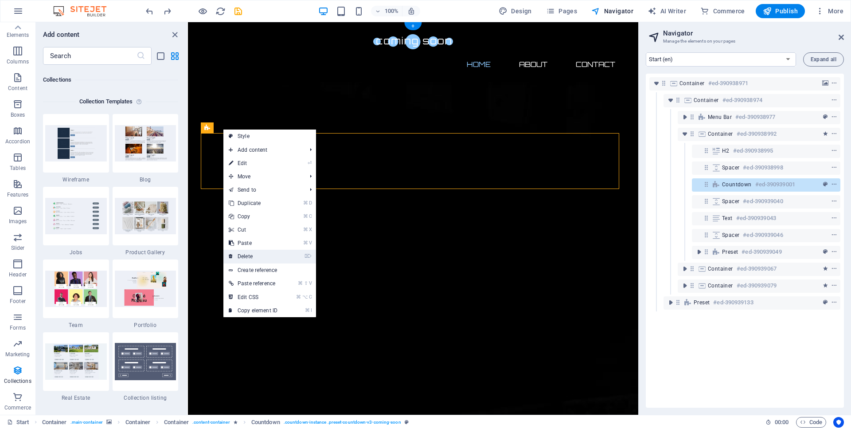
click at [258, 256] on link "⌦ Delete" at bounding box center [252, 256] width 59 height 13
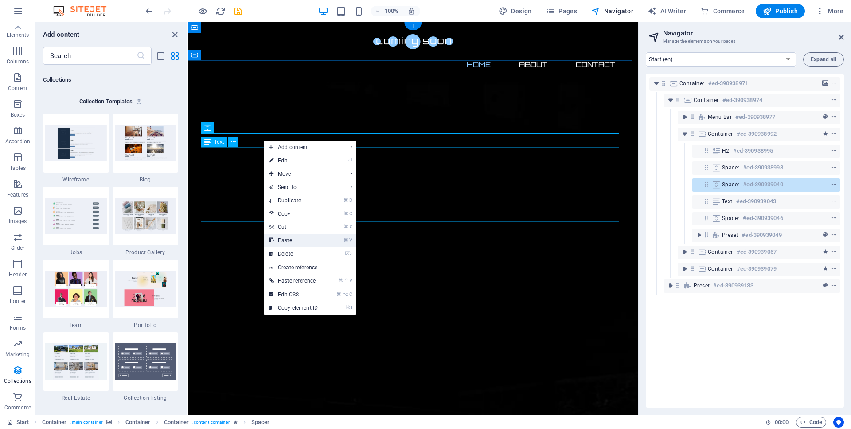
click at [290, 240] on link "⌘ V Paste" at bounding box center [293, 240] width 59 height 13
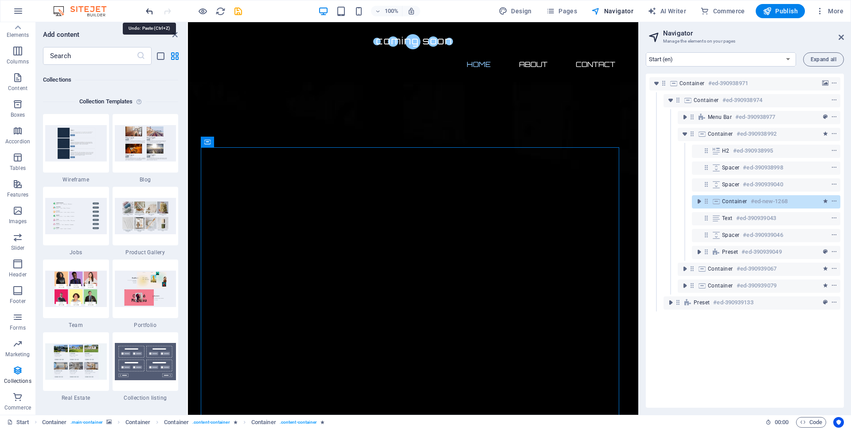
click at [151, 12] on icon "undo" at bounding box center [150, 11] width 10 height 10
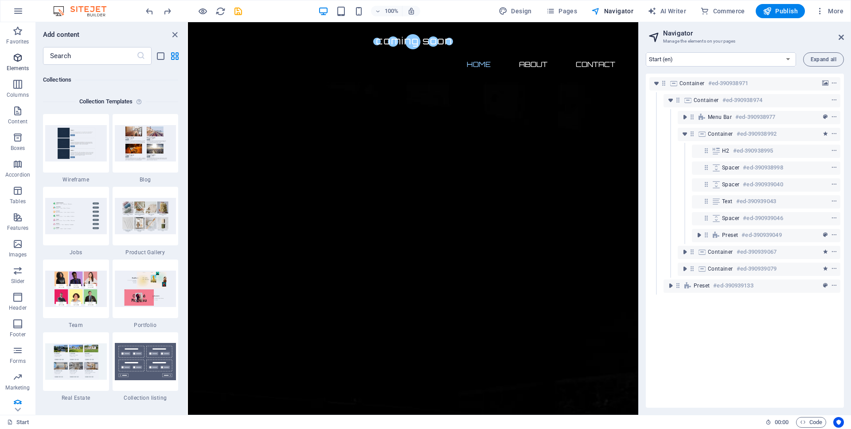
click at [14, 55] on icon "button" at bounding box center [17, 57] width 11 height 11
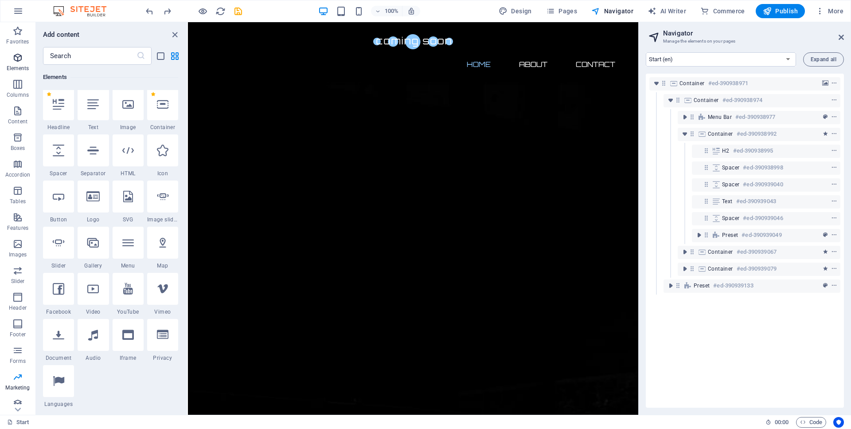
scroll to position [94, 0]
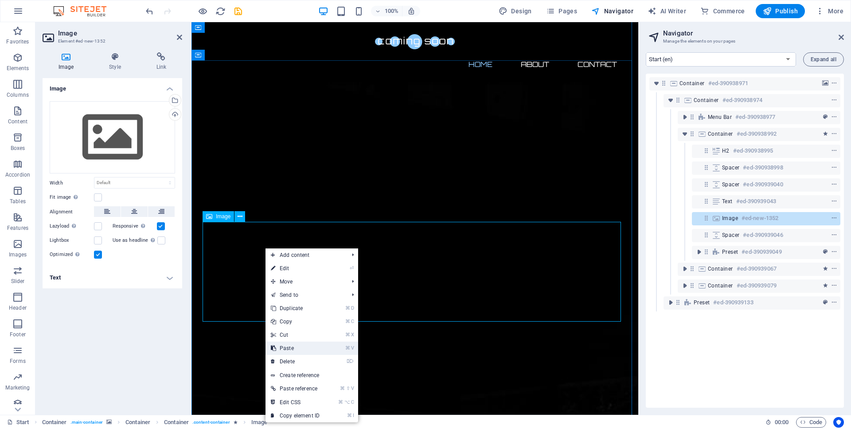
click at [303, 348] on link "⌘ V Paste" at bounding box center [295, 347] width 59 height 13
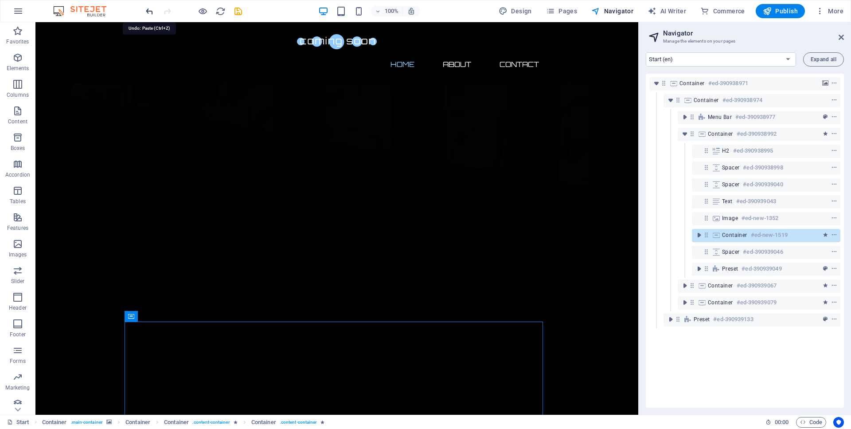
click at [148, 9] on icon "undo" at bounding box center [150, 11] width 10 height 10
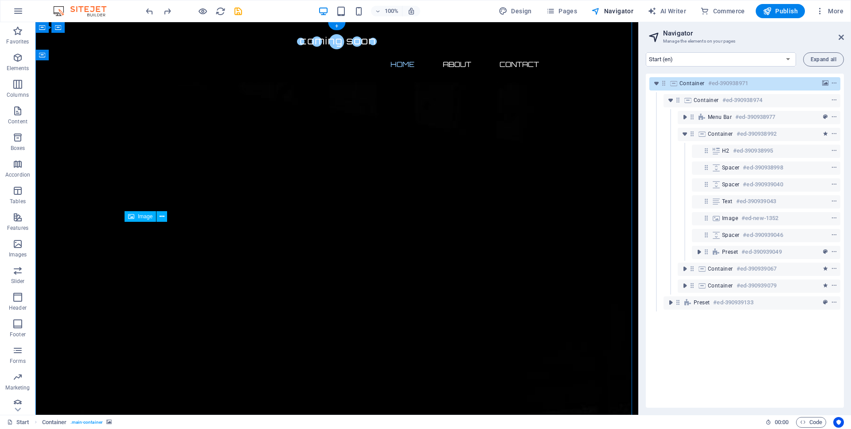
drag, startPoint x: 543, startPoint y: 264, endPoint x: 400, endPoint y: 259, distance: 142.8
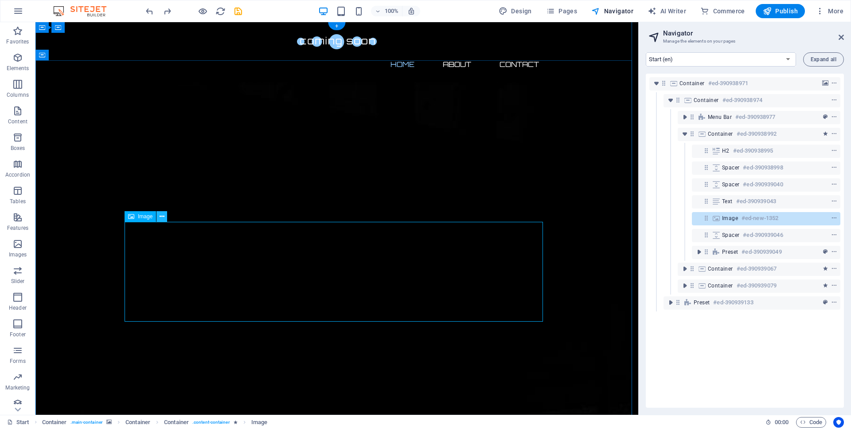
click at [164, 219] on icon at bounding box center [162, 216] width 5 height 9
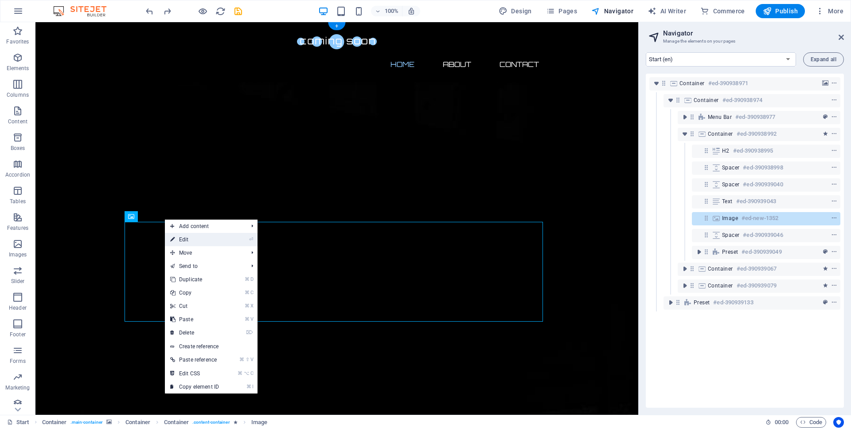
click at [180, 238] on link "⏎ Edit" at bounding box center [194, 239] width 59 height 13
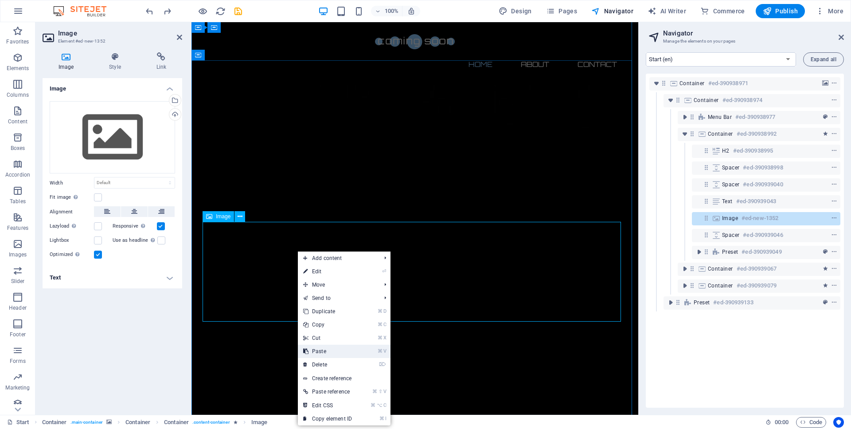
click at [325, 348] on link "⌘ V Paste" at bounding box center [327, 350] width 59 height 13
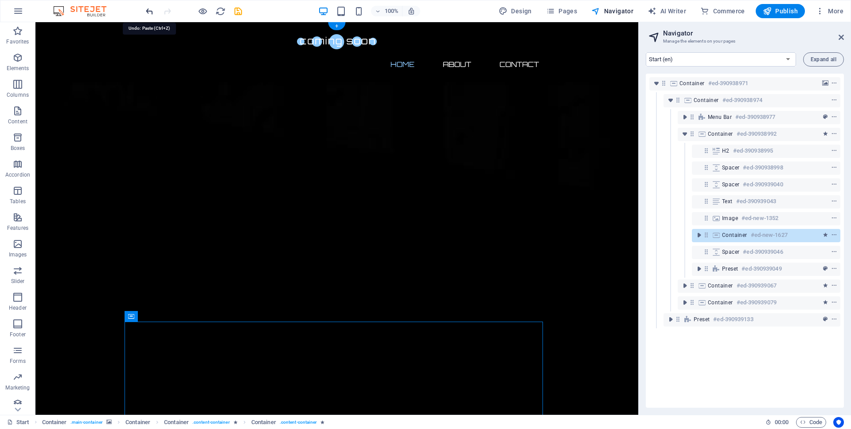
click at [146, 7] on icon "undo" at bounding box center [150, 11] width 10 height 10
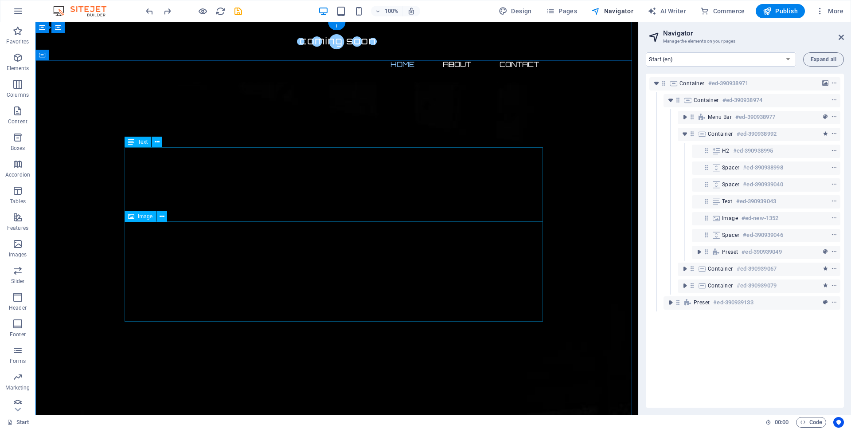
click at [146, 218] on span "Image" at bounding box center [145, 216] width 15 height 5
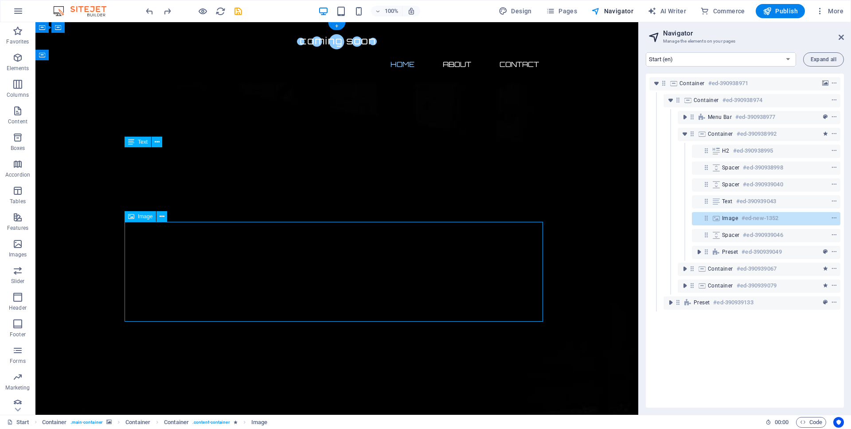
click at [146, 218] on span "Image" at bounding box center [145, 216] width 15 height 5
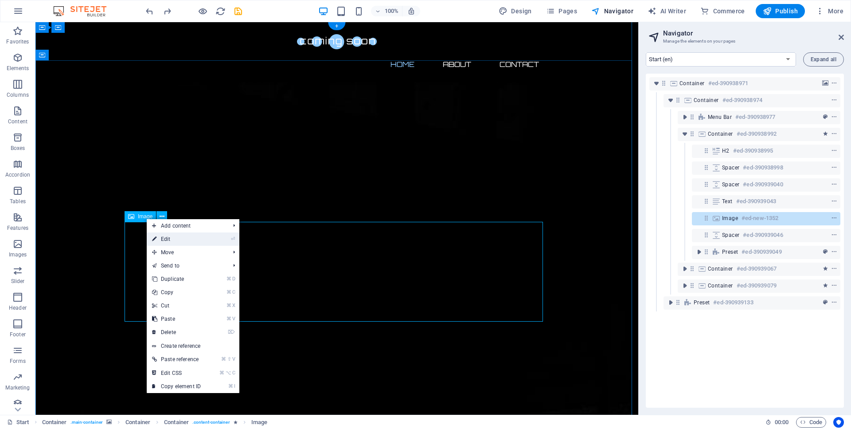
click at [172, 239] on link "⏎ Edit" at bounding box center [176, 238] width 59 height 13
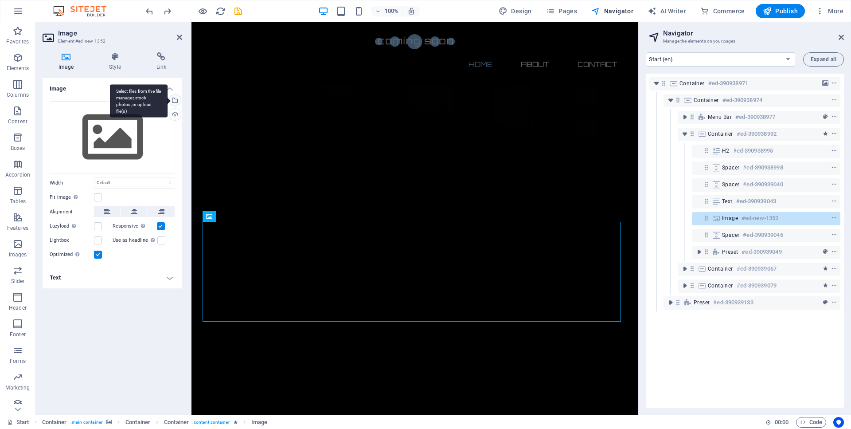
click at [177, 95] on div "Select files from the file manager, stock photos, or upload file(s)" at bounding box center [174, 100] width 13 height 13
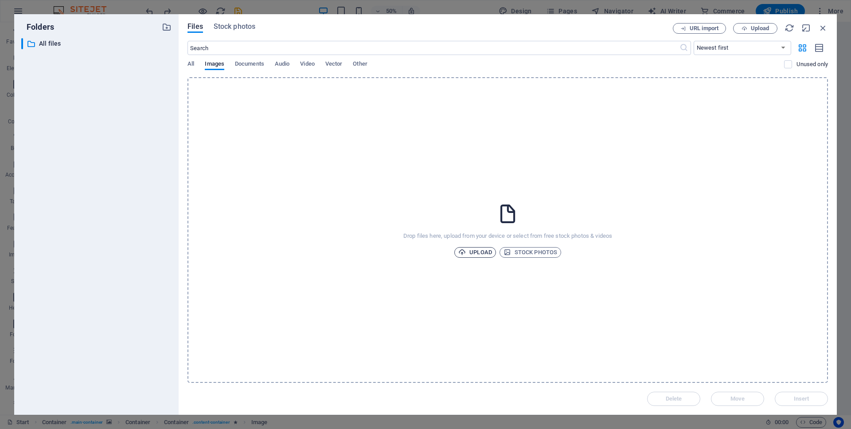
click at [476, 251] on span "Upload" at bounding box center [475, 252] width 34 height 11
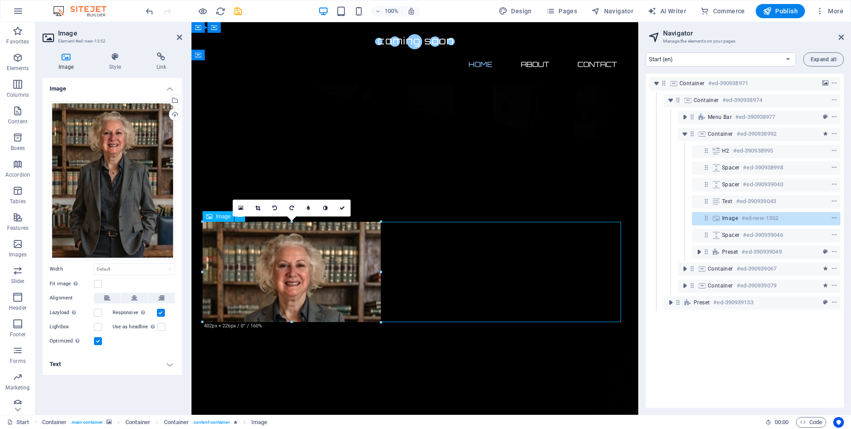
drag, startPoint x: 379, startPoint y: 222, endPoint x: 351, endPoint y: 222, distance: 27.9
type input "401"
select select "px"
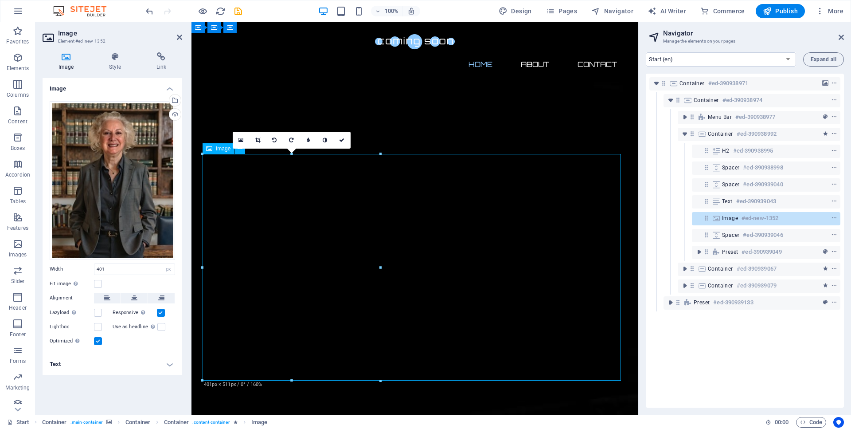
scroll to position [68, 0]
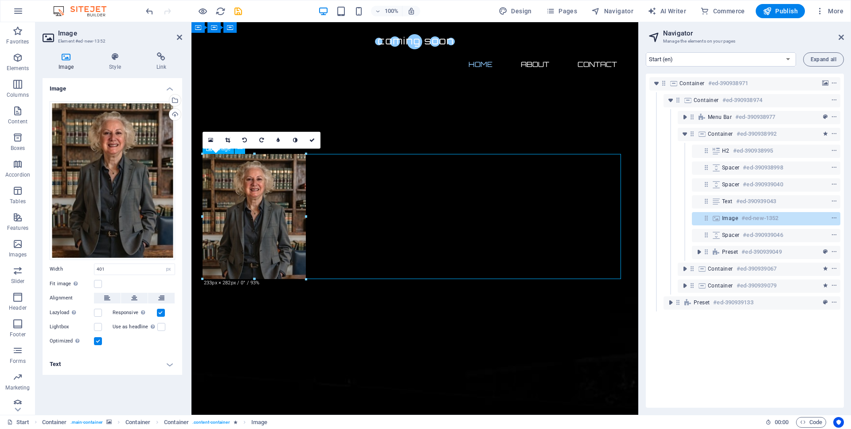
drag, startPoint x: 379, startPoint y: 380, endPoint x: 305, endPoint y: 211, distance: 185.4
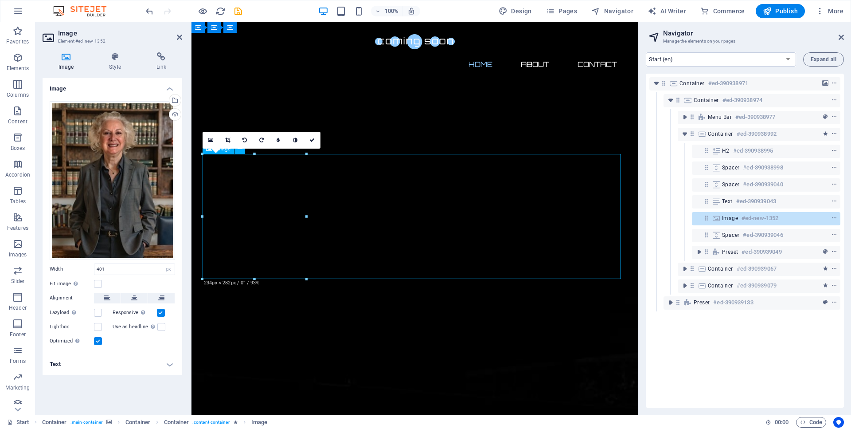
type input "233"
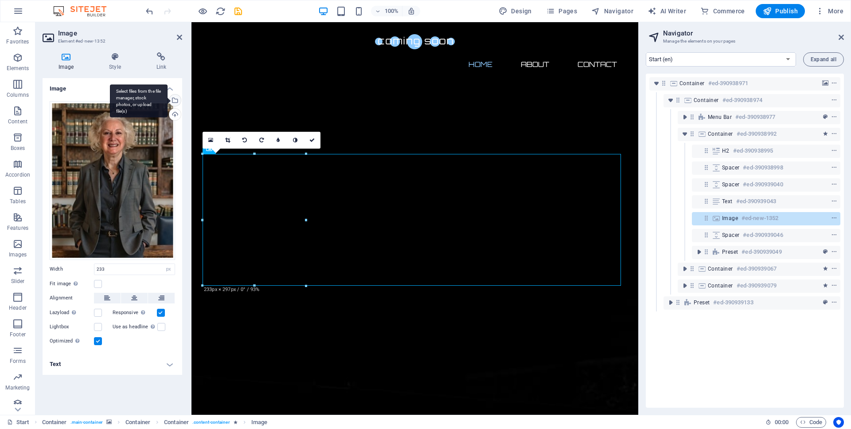
click at [177, 96] on div "Select files from the file manager, stock photos, or upload file(s)" at bounding box center [174, 100] width 13 height 13
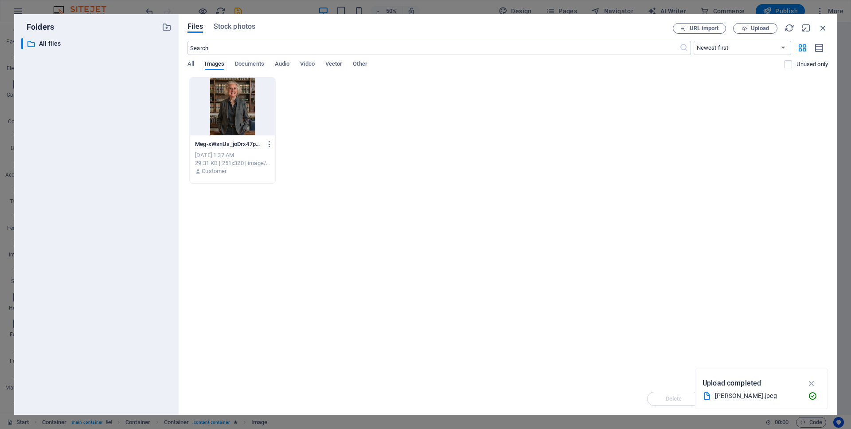
click at [340, 148] on div "Meg-xWsnUs_joDrx47psdirxtg.jpeg Meg-xWsnUs_joDrx47psdirxtg.jpeg [DATE] 1:37 AM …" at bounding box center [508, 130] width 641 height 106
click at [756, 27] on span "Upload" at bounding box center [760, 28] width 18 height 5
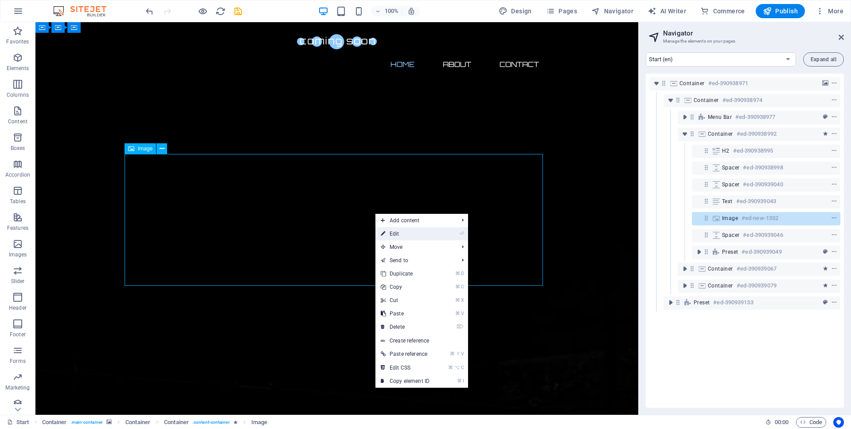
click at [402, 234] on link "⏎ Edit" at bounding box center [404, 233] width 59 height 13
select select "px"
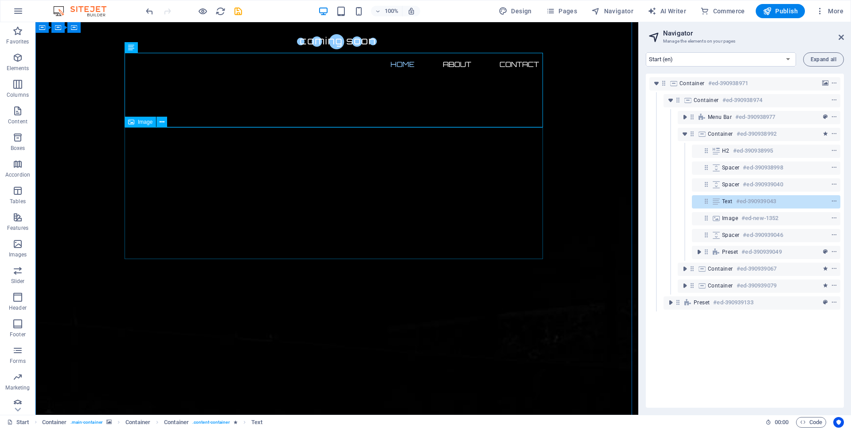
scroll to position [118, 0]
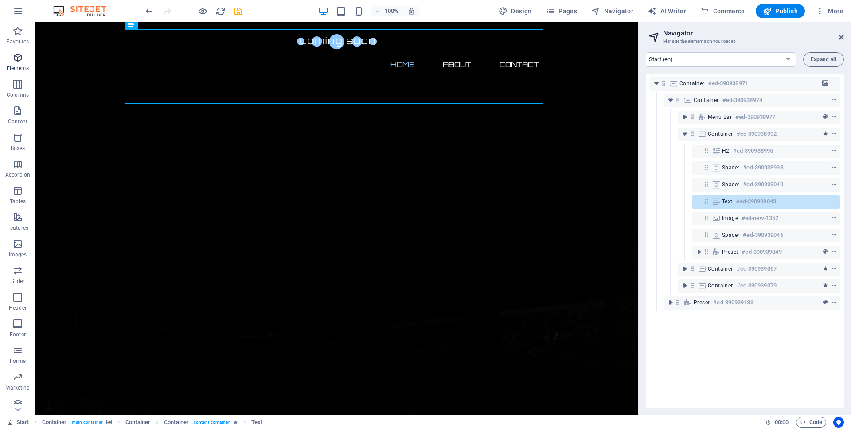
click at [17, 63] on icon "button" at bounding box center [17, 57] width 11 height 11
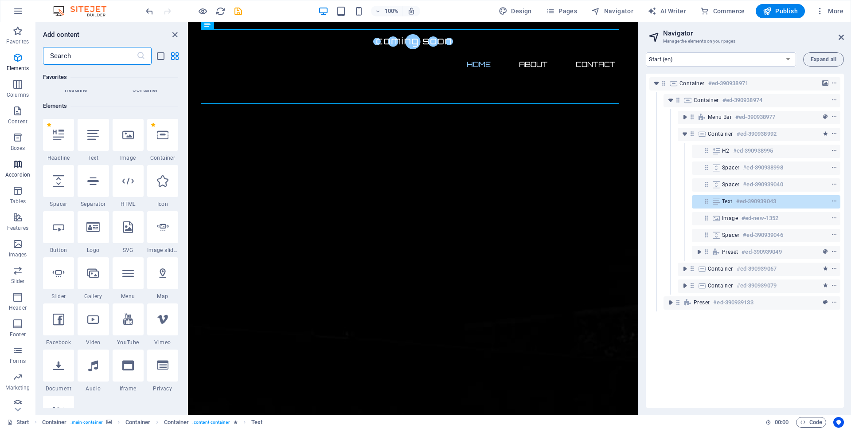
scroll to position [94, 0]
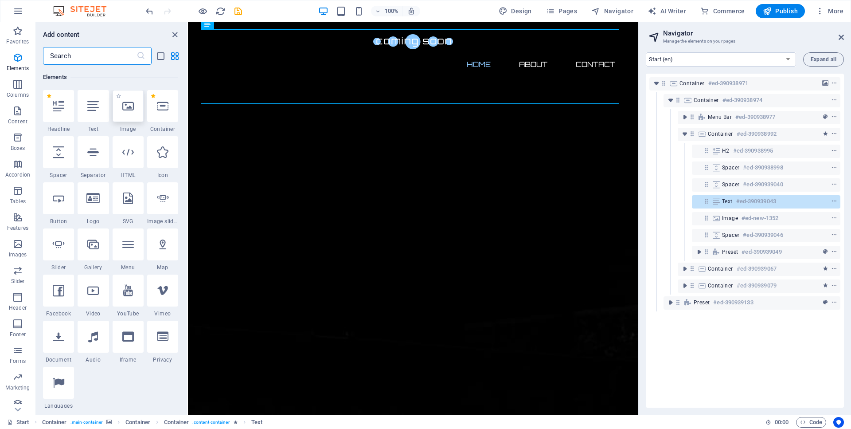
click at [130, 113] on div at bounding box center [128, 106] width 31 height 32
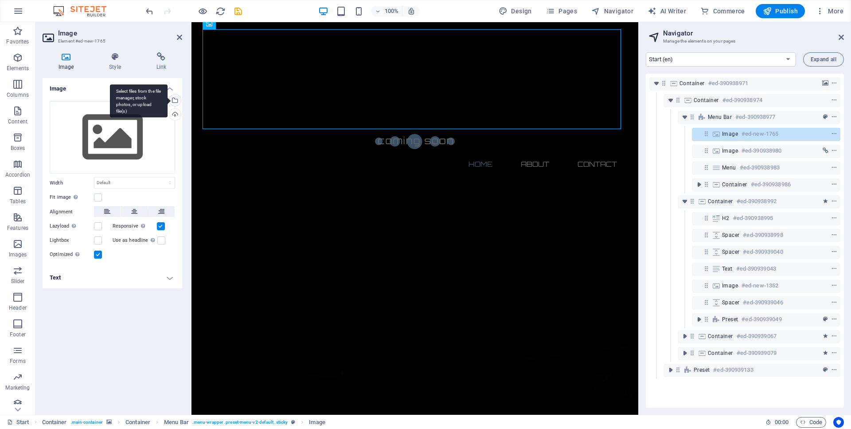
click at [174, 99] on div "Select files from the file manager, stock photos, or upload file(s)" at bounding box center [174, 100] width 13 height 13
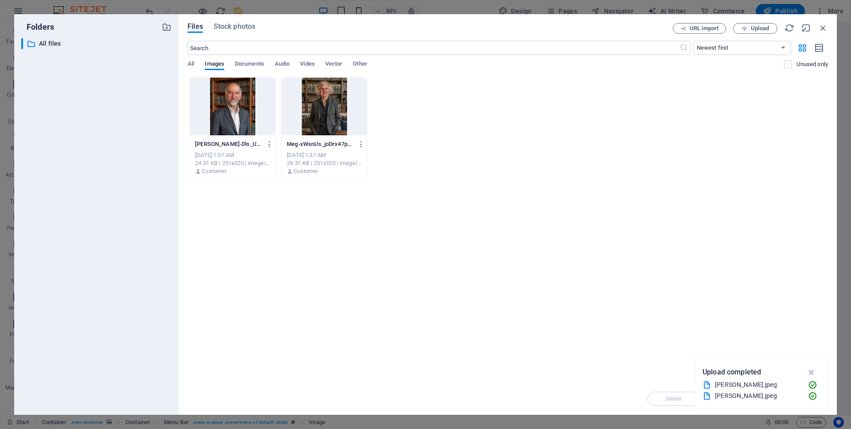
click at [322, 122] on div at bounding box center [325, 107] width 86 height 58
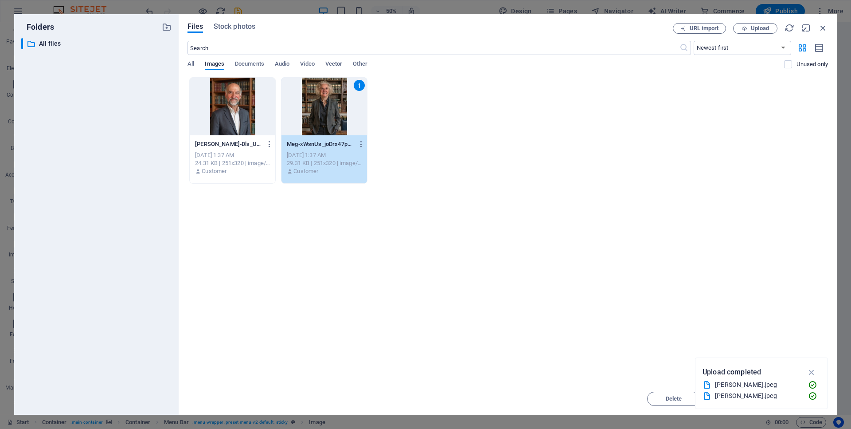
click at [324, 114] on div "1" at bounding box center [325, 107] width 86 height 58
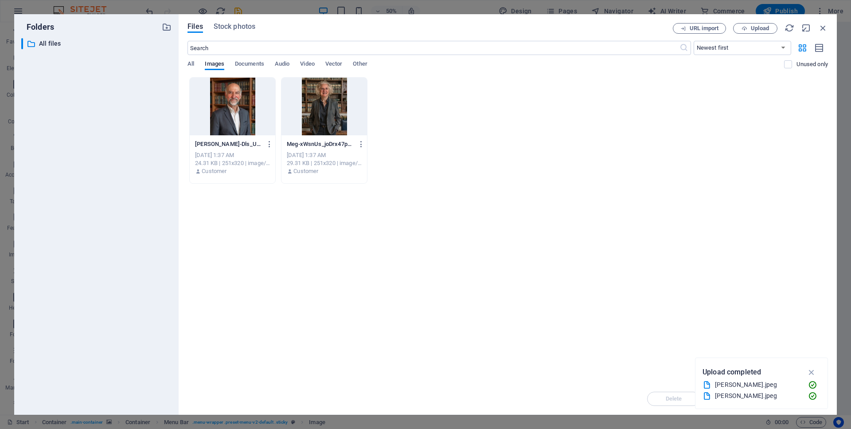
click at [324, 114] on div at bounding box center [325, 107] width 86 height 58
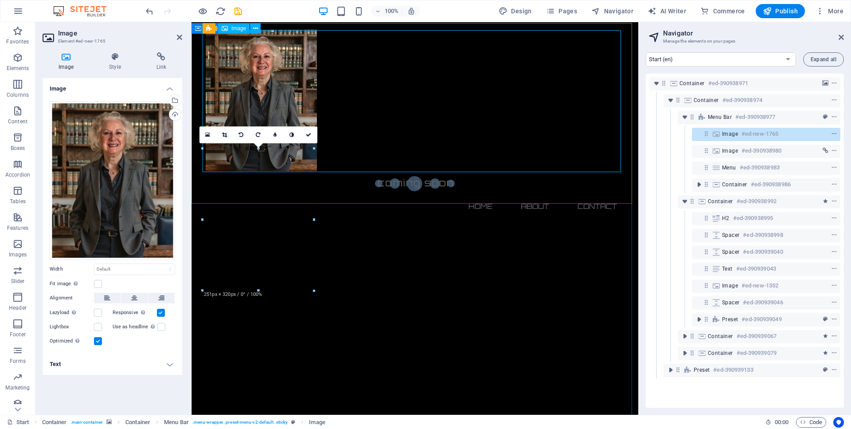
scroll to position [0, 0]
drag, startPoint x: 179, startPoint y: 34, endPoint x: 137, endPoint y: 27, distance: 42.6
click at [179, 34] on icon at bounding box center [179, 37] width 5 height 7
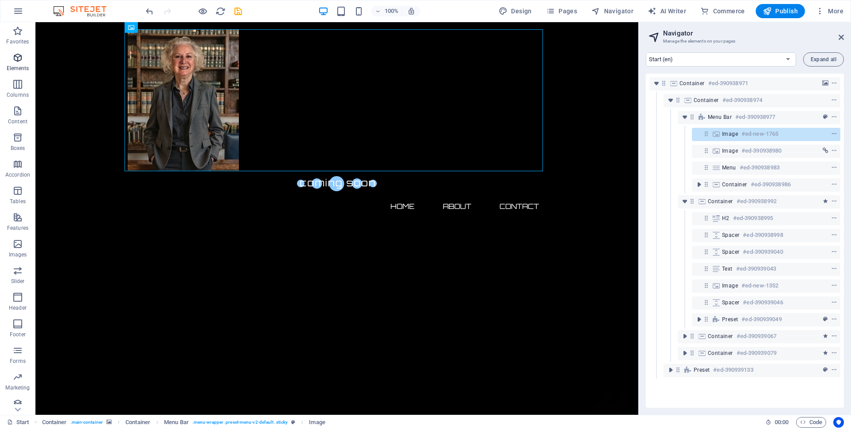
click at [20, 56] on icon "button" at bounding box center [17, 57] width 11 height 11
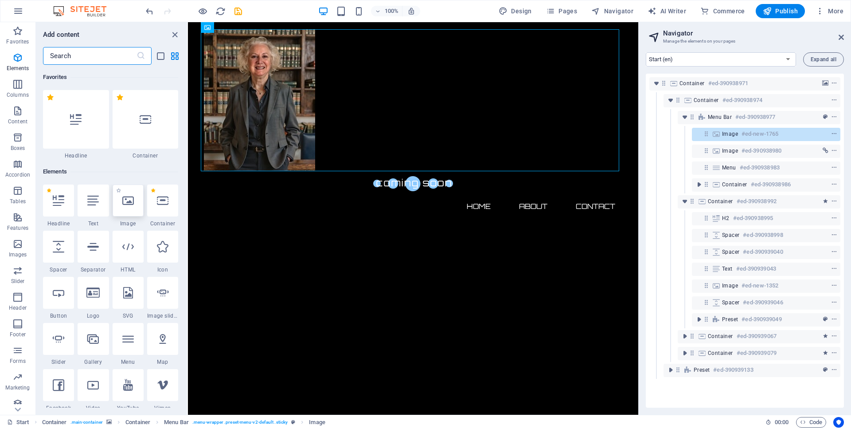
click at [133, 210] on div at bounding box center [128, 200] width 31 height 32
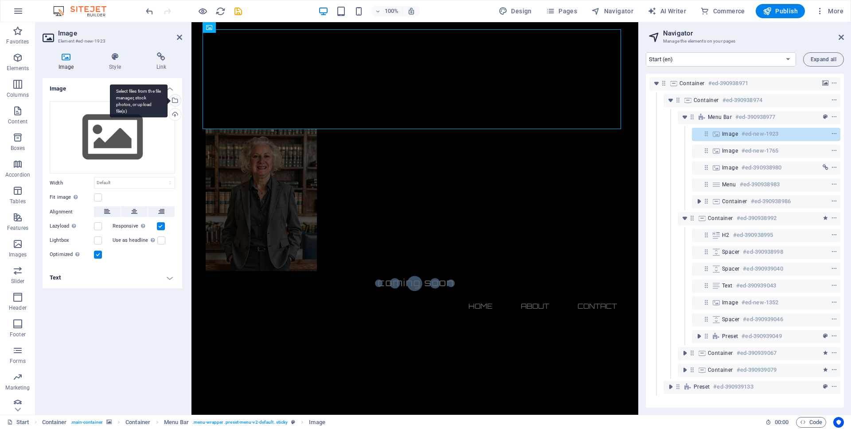
click at [176, 99] on div "Select files from the file manager, stock photos, or upload file(s)" at bounding box center [174, 100] width 13 height 13
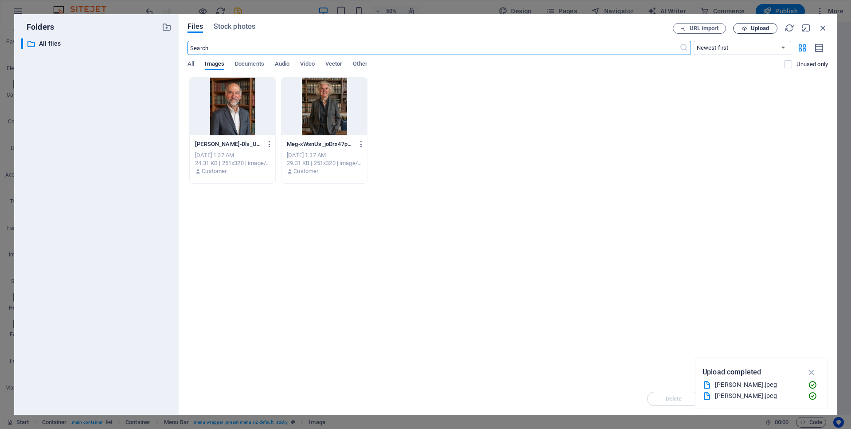
click at [742, 26] on icon "button" at bounding box center [745, 29] width 6 height 6
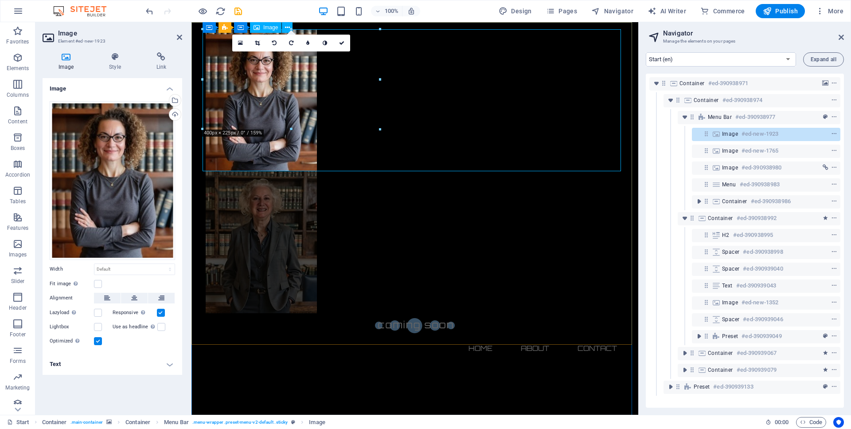
click at [408, 97] on figure at bounding box center [415, 100] width 418 height 142
click at [629, 155] on div "Home About Contact" at bounding box center [415, 194] width 447 height 344
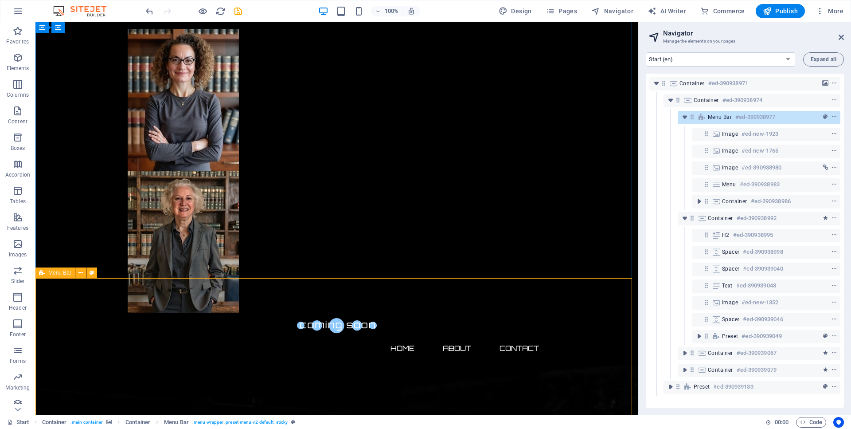
scroll to position [158, 0]
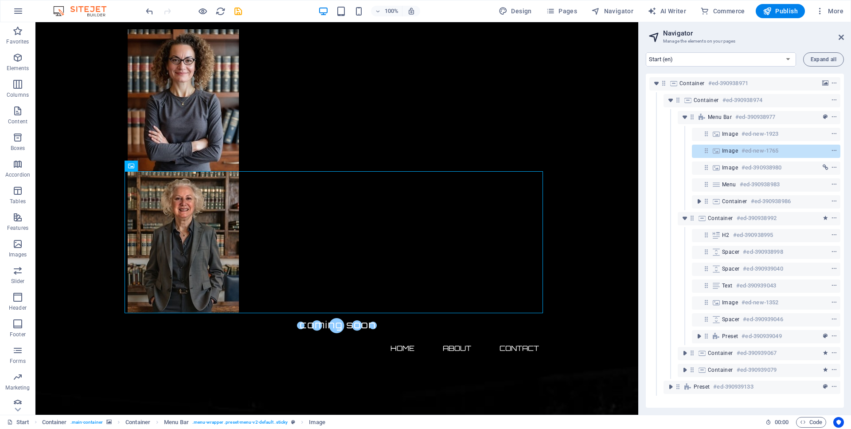
drag, startPoint x: 177, startPoint y: 189, endPoint x: 226, endPoint y: 285, distance: 107.1
click at [163, 167] on icon at bounding box center [162, 165] width 5 height 9
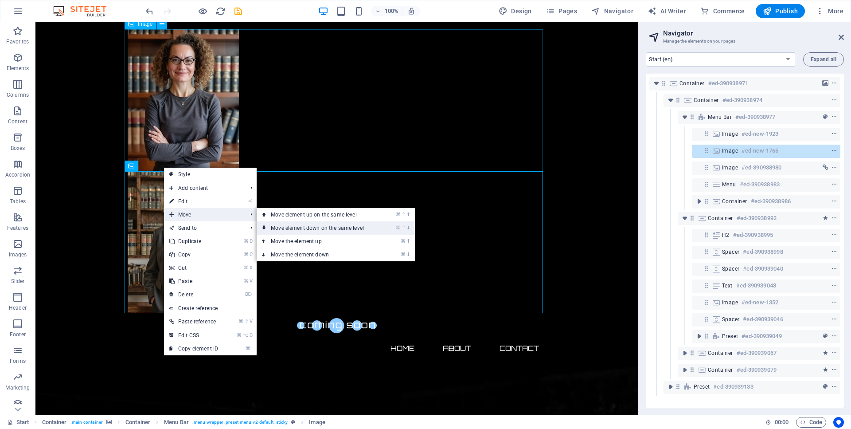
click at [298, 227] on link "⌘ ⇧ ⬇ Move element down on the same level" at bounding box center [319, 227] width 125 height 13
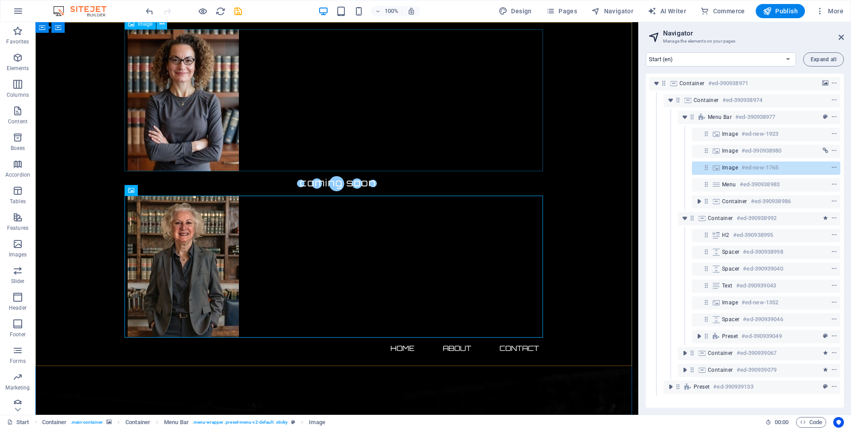
click at [162, 26] on icon at bounding box center [162, 24] width 5 height 9
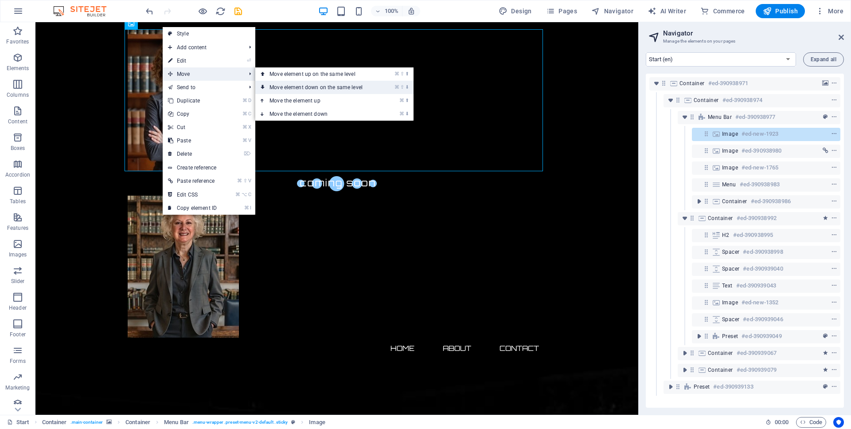
click at [286, 87] on link "⌘ ⇧ ⬇ Move element down on the same level" at bounding box center [317, 87] width 125 height 13
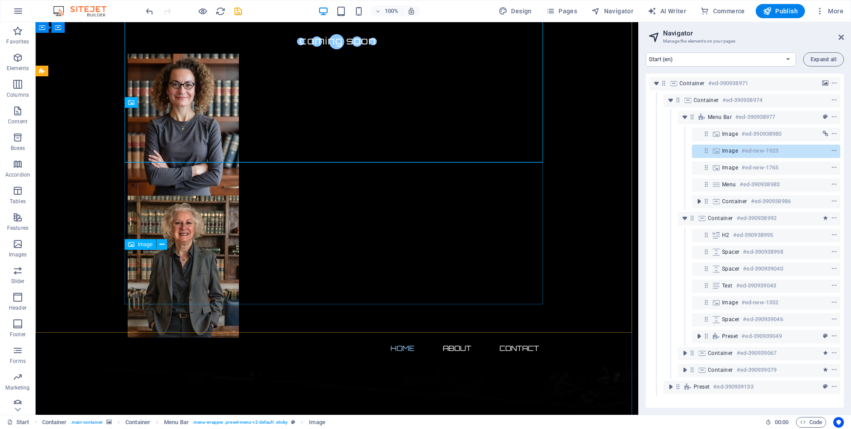
scroll to position [196, 0]
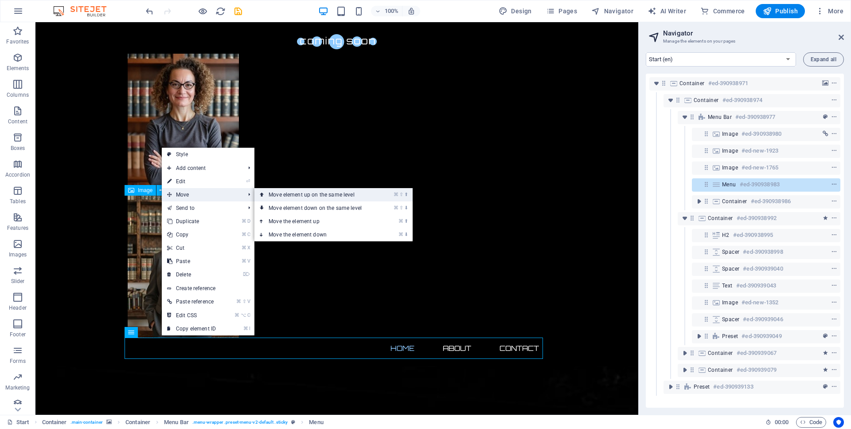
click at [305, 195] on link "⌘ ⇧ ⬆ Move element up on the same level" at bounding box center [316, 194] width 125 height 13
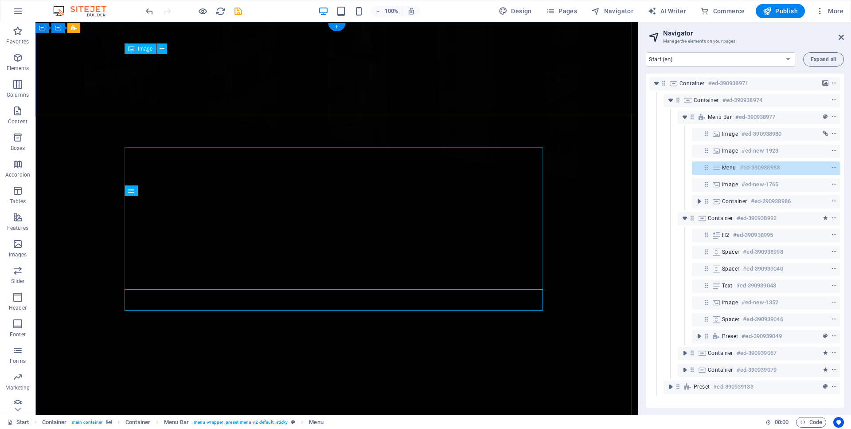
scroll to position [0, 0]
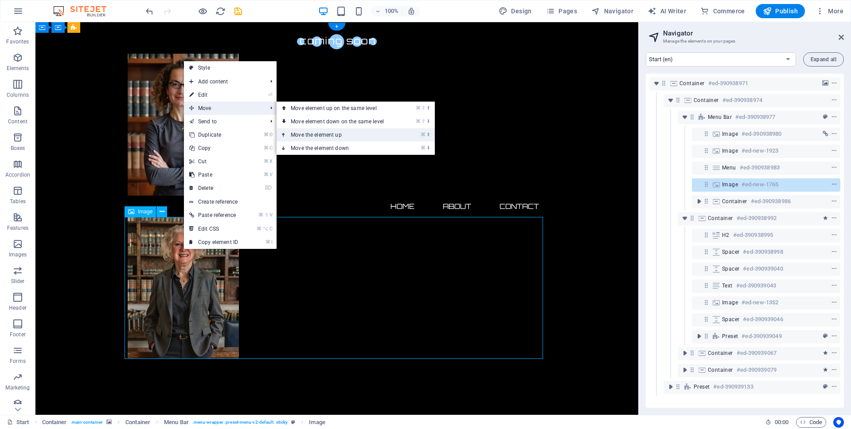
click at [321, 131] on link "⌘ ⬆ Move the element up" at bounding box center [339, 134] width 125 height 13
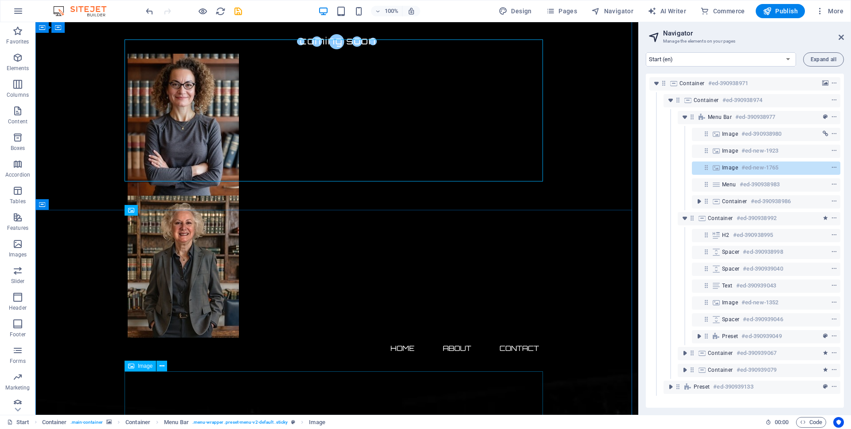
scroll to position [154, 0]
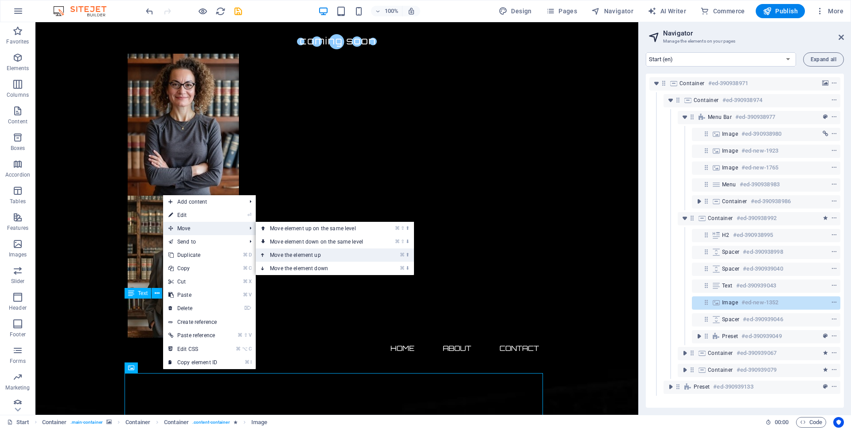
click at [293, 254] on link "⌘ ⬆ Move the element up" at bounding box center [318, 254] width 125 height 13
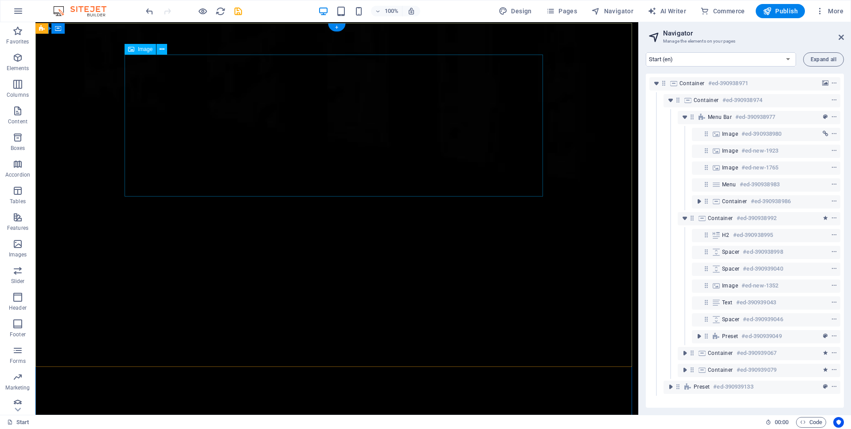
scroll to position [0, 0]
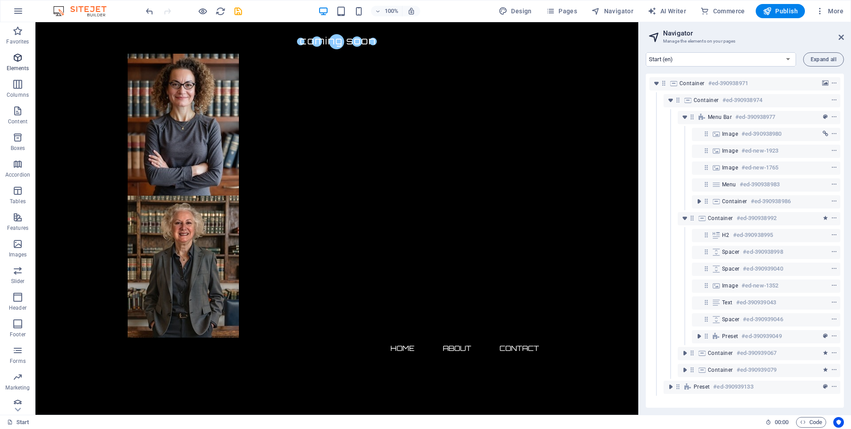
click at [19, 55] on icon "button" at bounding box center [17, 57] width 11 height 11
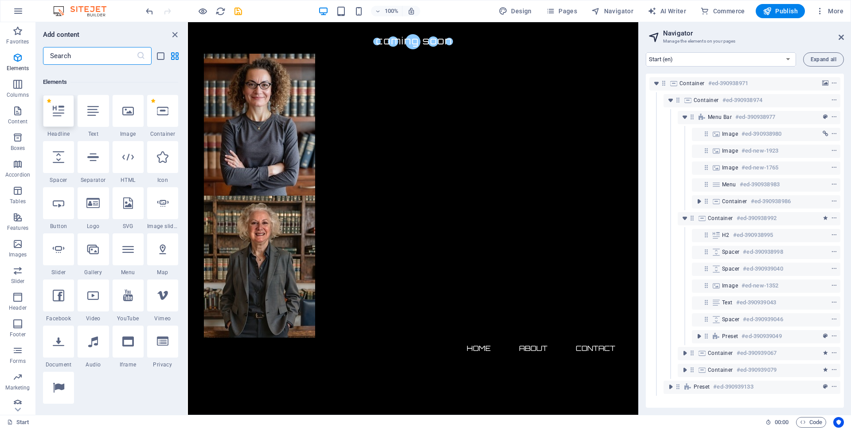
scroll to position [94, 0]
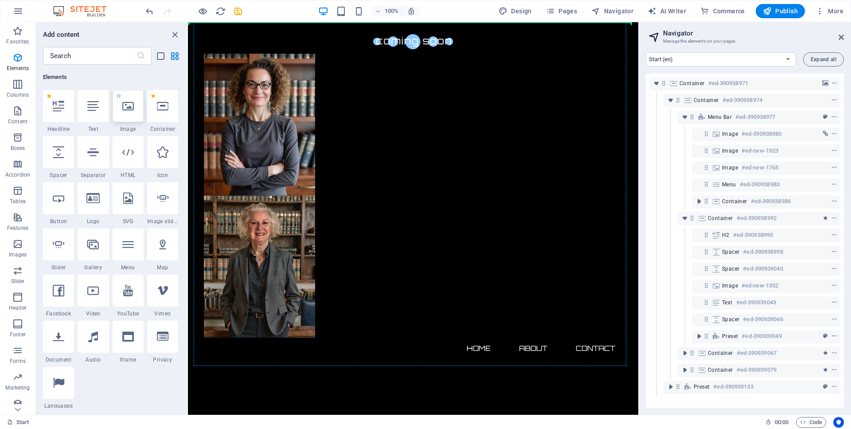
drag, startPoint x: 314, startPoint y: 132, endPoint x: 316, endPoint y: 141, distance: 9.0
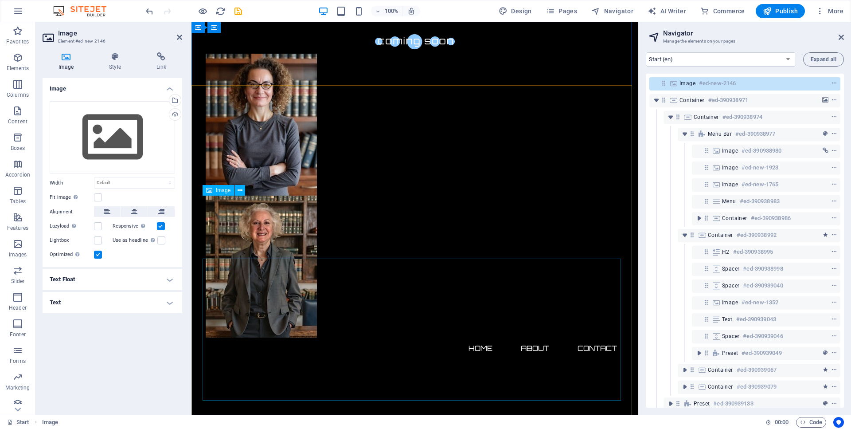
scroll to position [183, 0]
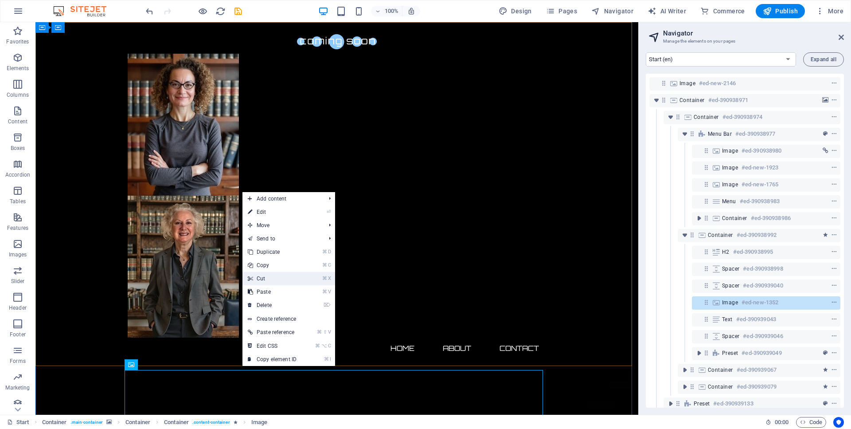
click at [269, 278] on link "⌘ X Cut" at bounding box center [271, 278] width 59 height 13
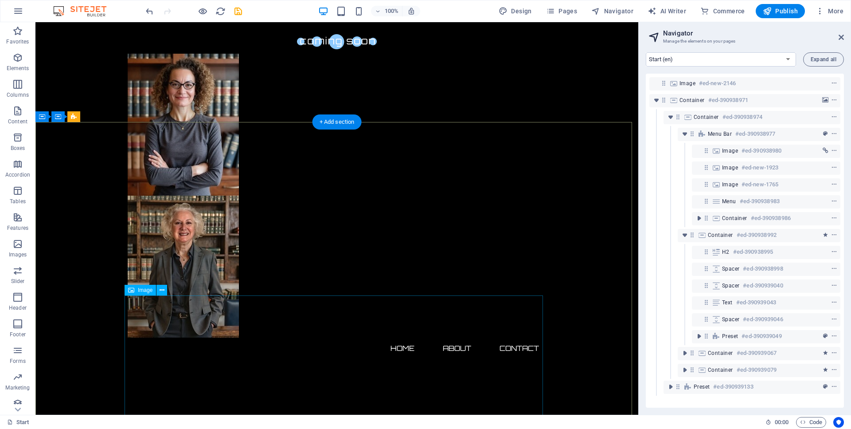
scroll to position [0, 0]
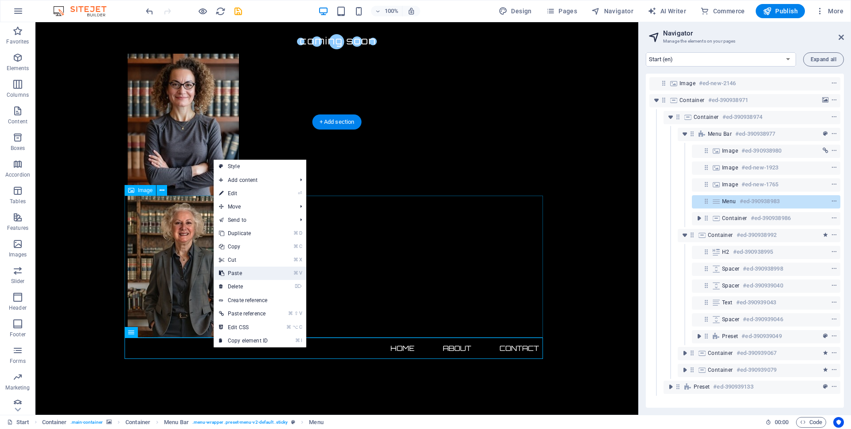
click at [247, 274] on link "⌘ V Paste" at bounding box center [243, 272] width 59 height 13
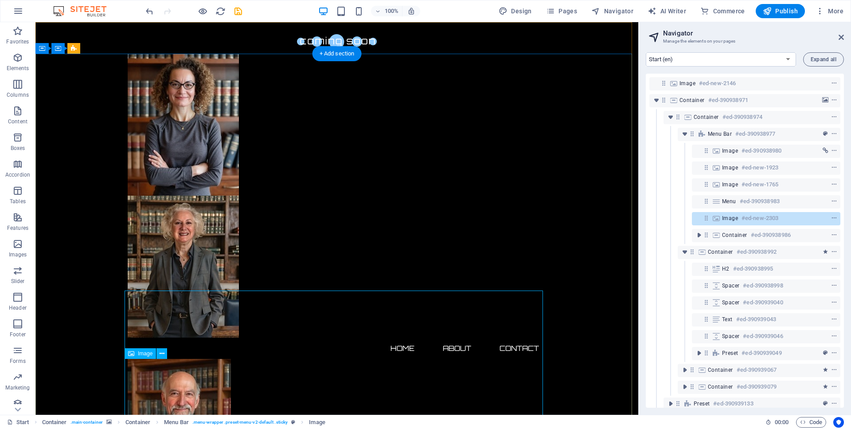
scroll to position [72, 0]
click at [164, 356] on button at bounding box center [161, 353] width 11 height 11
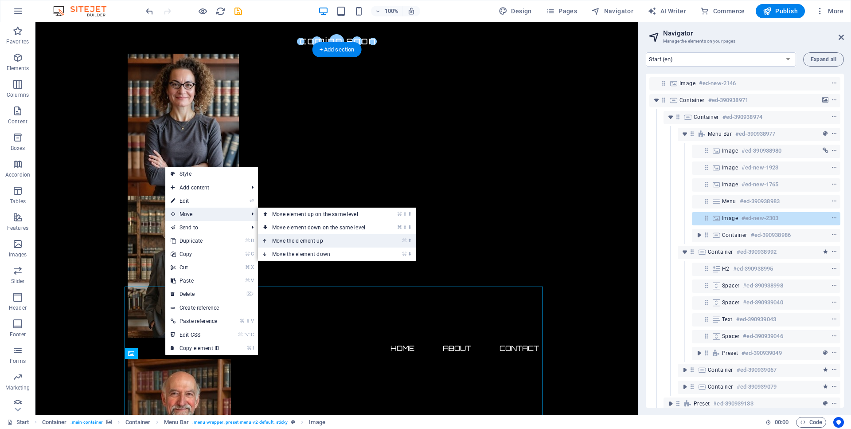
click at [307, 239] on link "⌘ ⬆ Move the element up" at bounding box center [320, 240] width 125 height 13
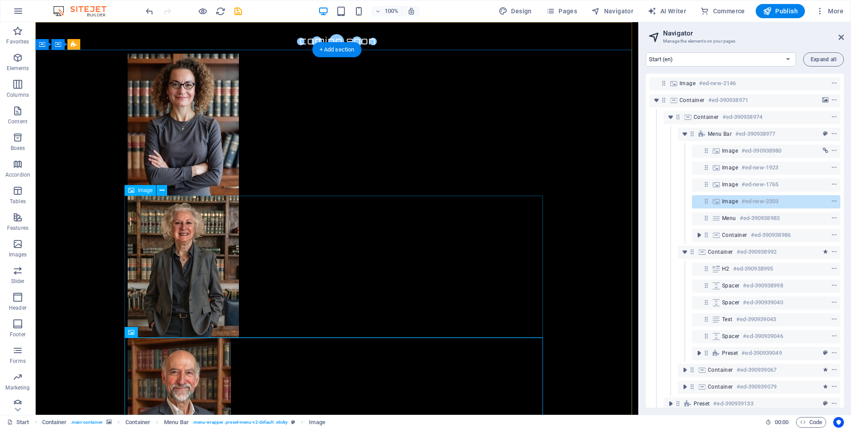
click at [301, 273] on figure at bounding box center [337, 267] width 418 height 142
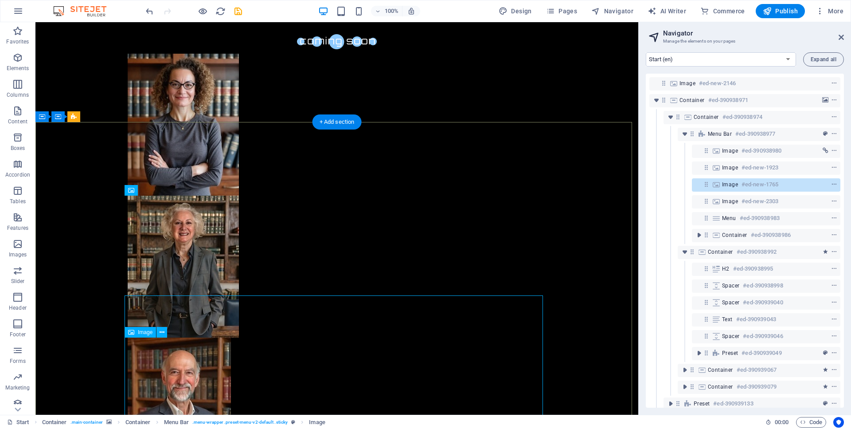
scroll to position [0, 0]
click at [331, 253] on figure at bounding box center [337, 267] width 418 height 142
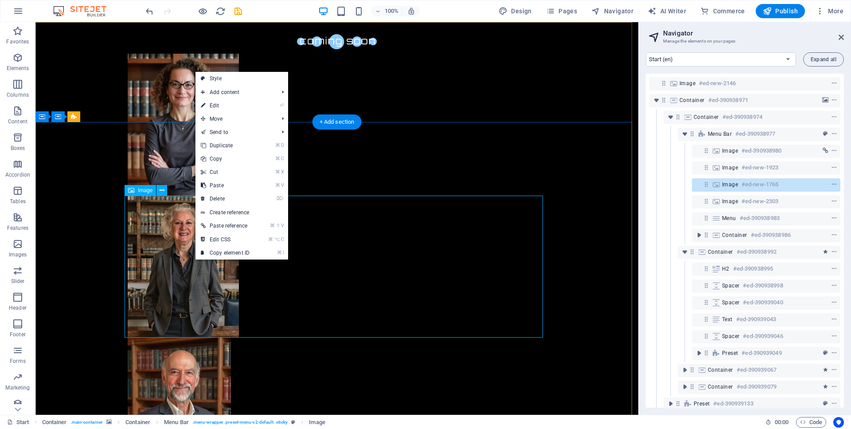
scroll to position [0, 0]
click at [239, 108] on link "⏎ Edit" at bounding box center [225, 105] width 59 height 13
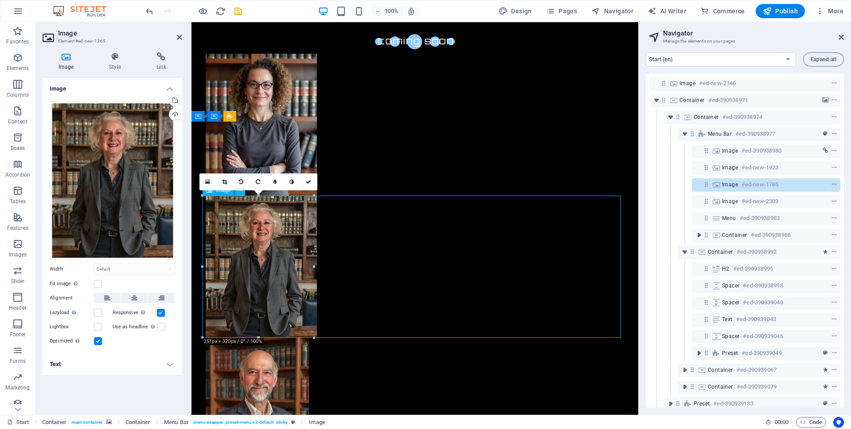
drag, startPoint x: 307, startPoint y: 267, endPoint x: 296, endPoint y: 268, distance: 11.1
click at [296, 268] on figure at bounding box center [415, 267] width 418 height 142
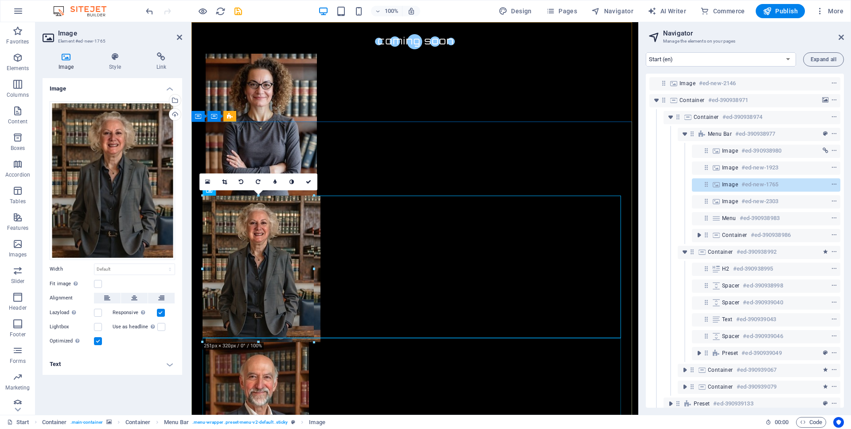
type input "258"
select select "px"
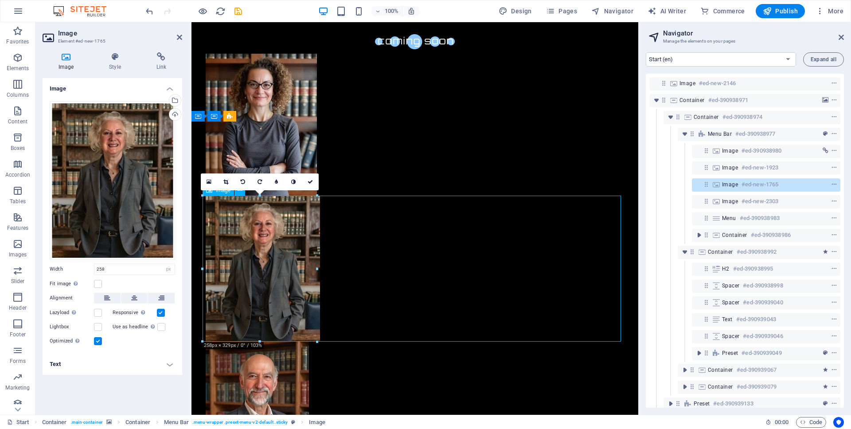
drag, startPoint x: 314, startPoint y: 334, endPoint x: 298, endPoint y: 333, distance: 16.0
click at [298, 333] on figure at bounding box center [415, 269] width 418 height 146
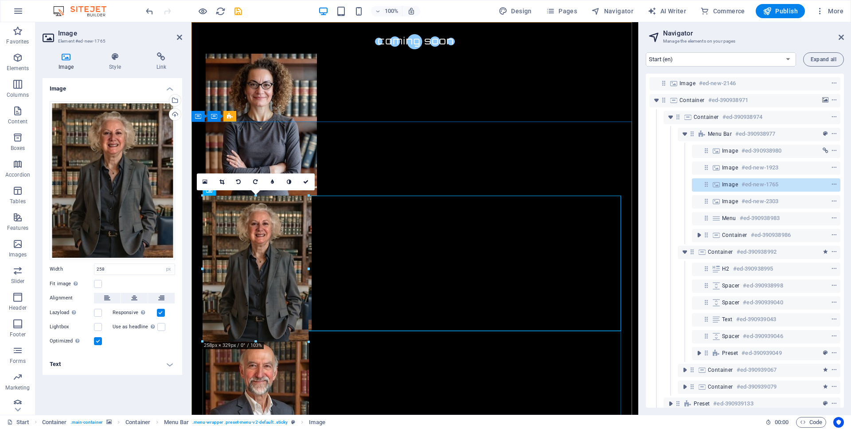
drag, startPoint x: 318, startPoint y: 341, endPoint x: 299, endPoint y: 328, distance: 23.0
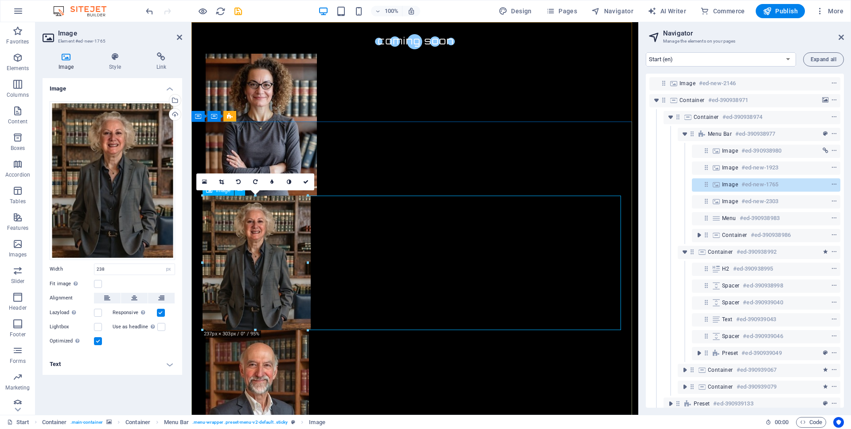
drag, startPoint x: 307, startPoint y: 329, endPoint x: 64, endPoint y: 310, distance: 243.2
drag, startPoint x: 308, startPoint y: 330, endPoint x: 273, endPoint y: 328, distance: 35.1
type input "235"
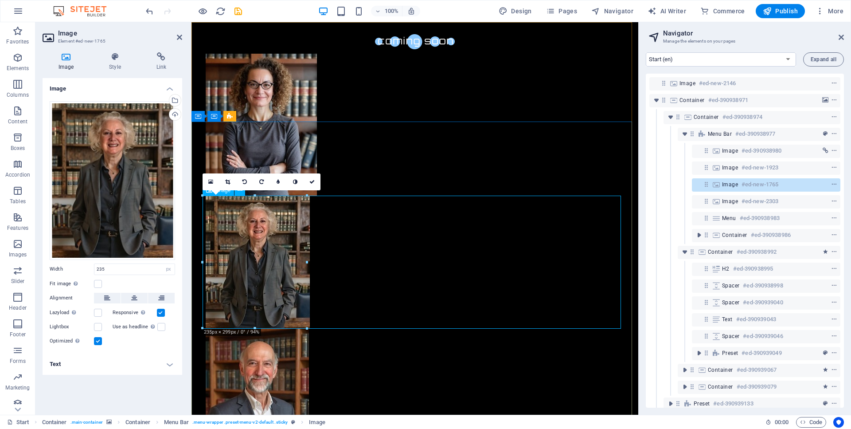
click at [394, 235] on figure at bounding box center [415, 262] width 418 height 133
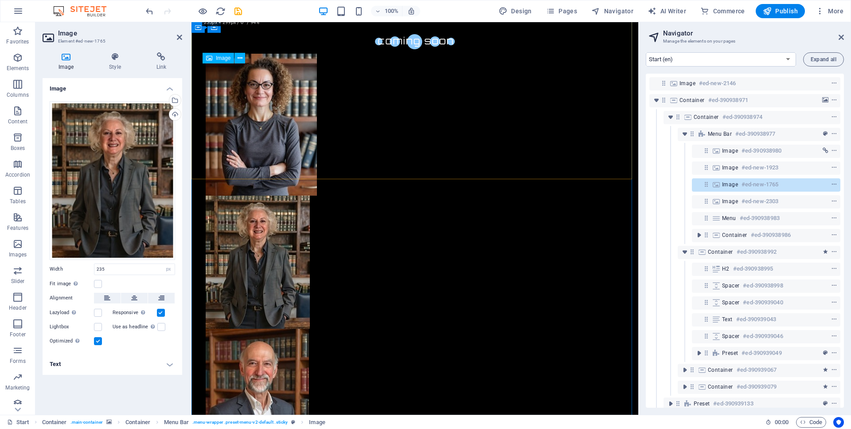
scroll to position [314, 0]
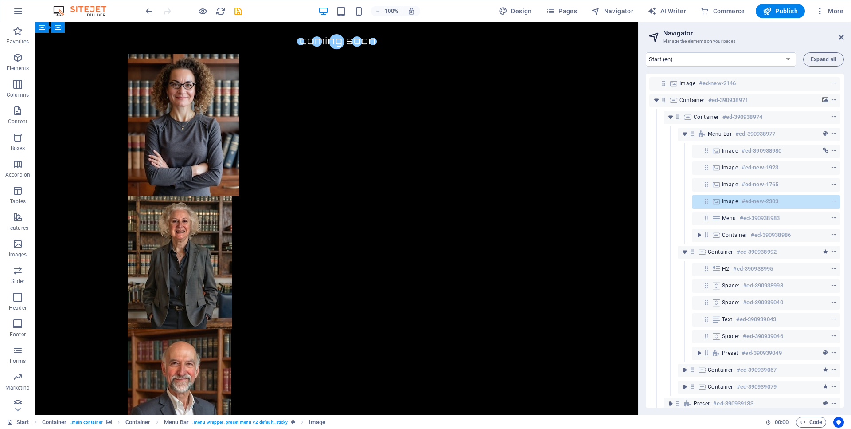
drag, startPoint x: 107, startPoint y: 368, endPoint x: 299, endPoint y: 364, distance: 191.6
click at [299, 364] on figure at bounding box center [337, 394] width 418 height 132
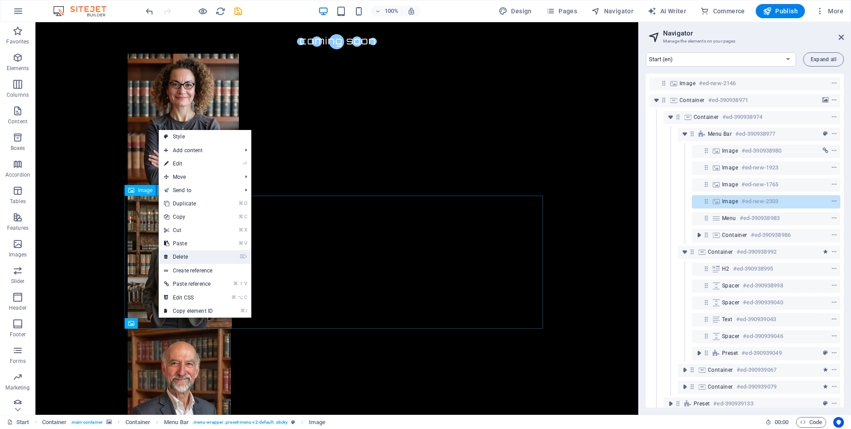
click at [195, 257] on link "⌦ Delete" at bounding box center [188, 256] width 59 height 13
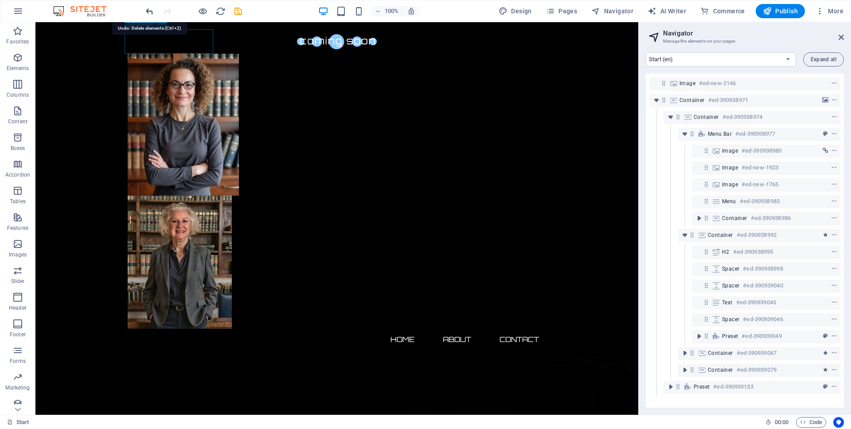
click at [149, 9] on icon "undo" at bounding box center [150, 11] width 10 height 10
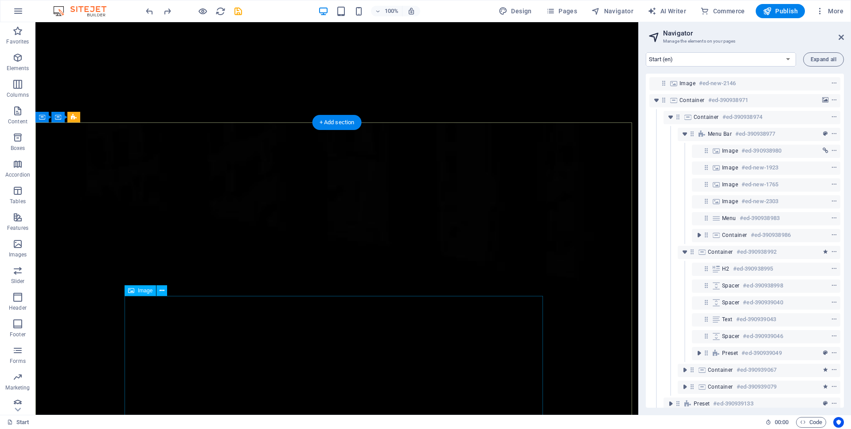
scroll to position [0, 0]
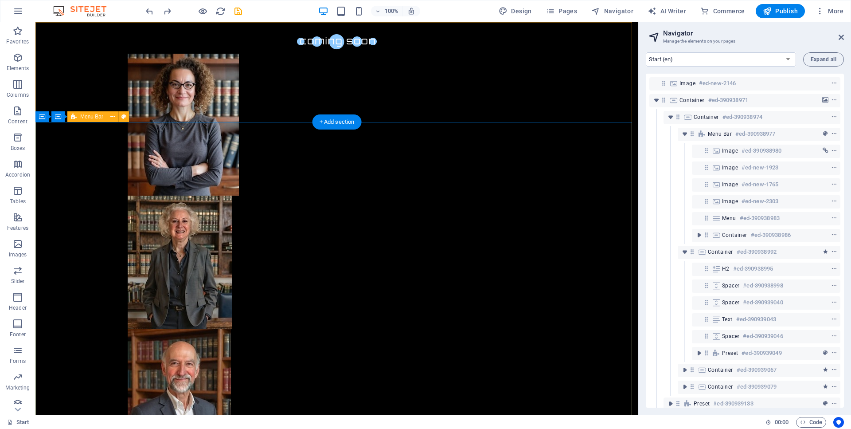
click at [86, 121] on div "Menu Bar" at bounding box center [86, 116] width 39 height 11
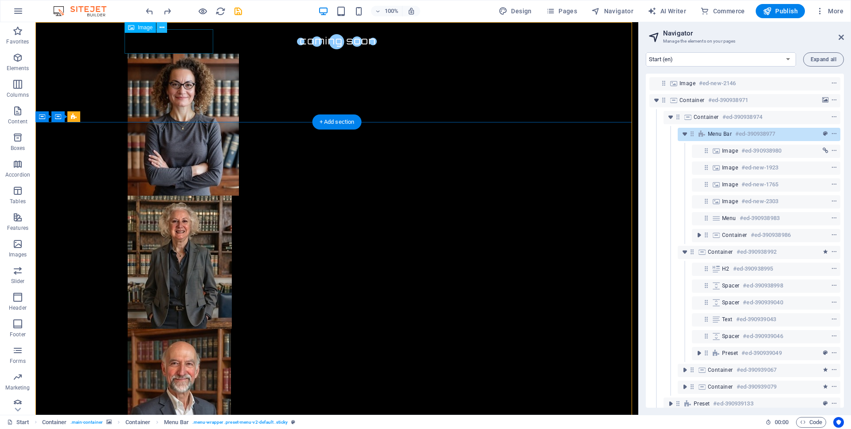
click at [160, 28] on icon at bounding box center [162, 27] width 5 height 9
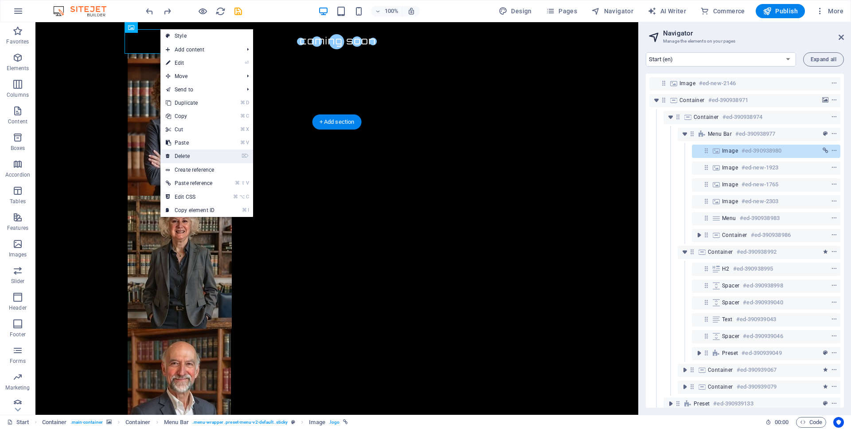
click at [186, 157] on link "⌦ Delete" at bounding box center [189, 155] width 59 height 13
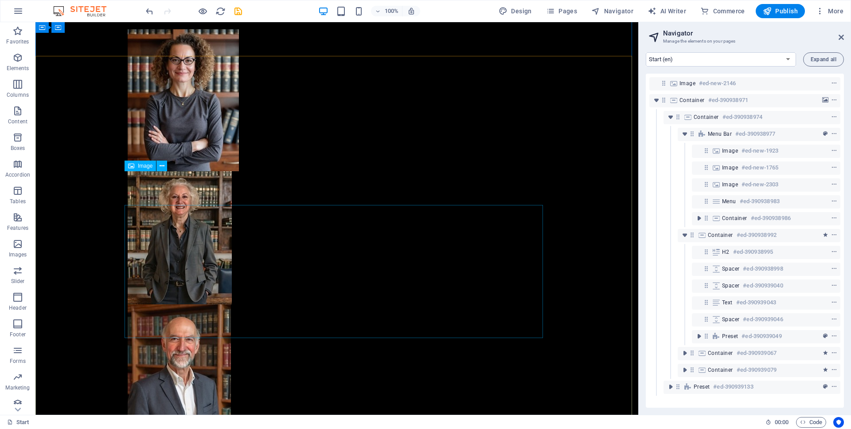
scroll to position [701, 0]
click at [165, 23] on button at bounding box center [161, 24] width 11 height 11
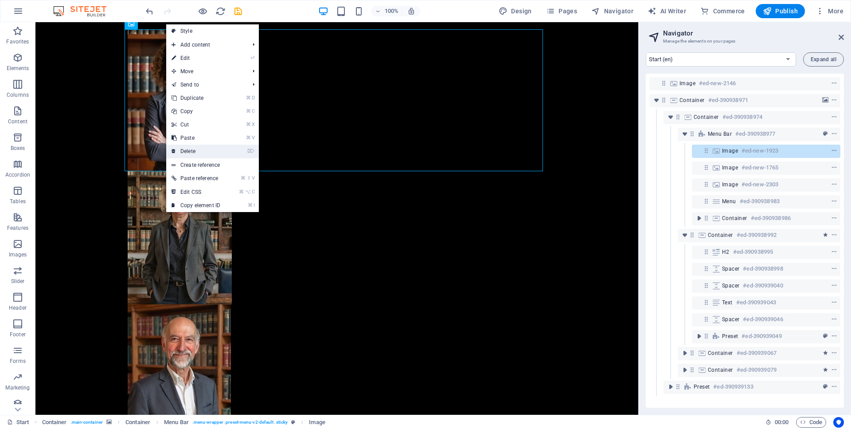
click at [199, 154] on link "⌦ Delete" at bounding box center [195, 151] width 59 height 13
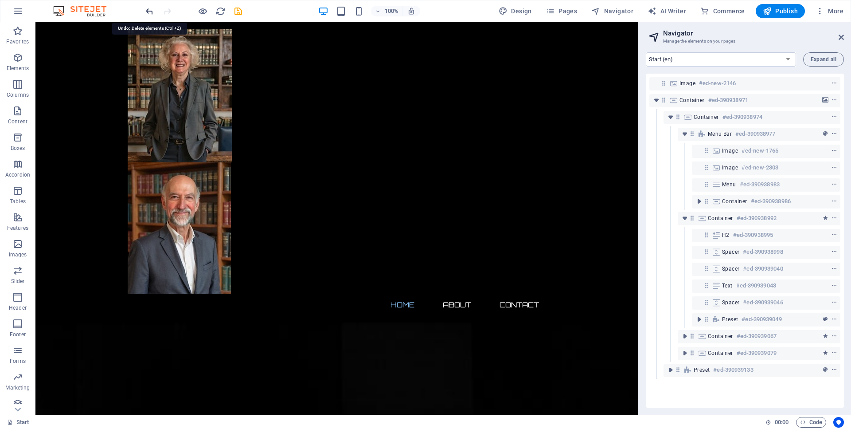
click at [149, 12] on icon "undo" at bounding box center [150, 11] width 10 height 10
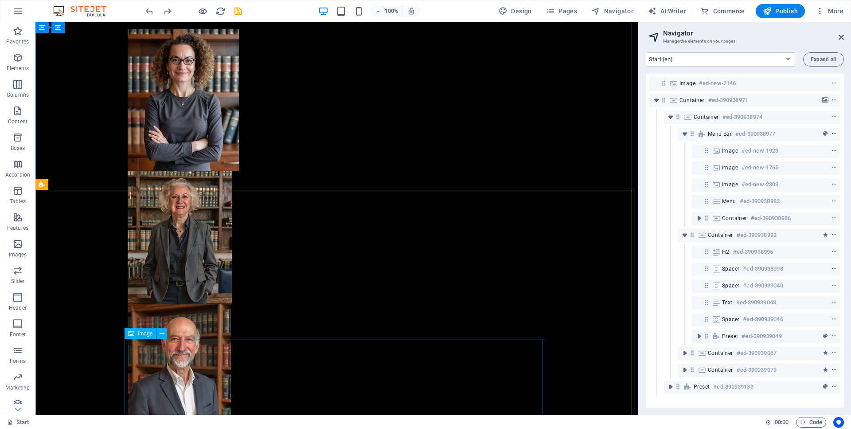
scroll to position [159, 0]
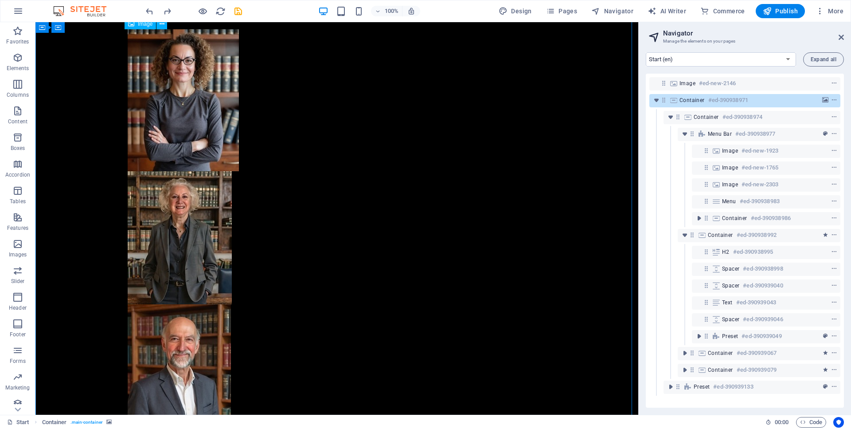
drag, startPoint x: 181, startPoint y: 107, endPoint x: 233, endPoint y: 116, distance: 52.2
click at [246, 120] on figure at bounding box center [337, 100] width 418 height 142
click at [183, 113] on figure at bounding box center [337, 100] width 418 height 142
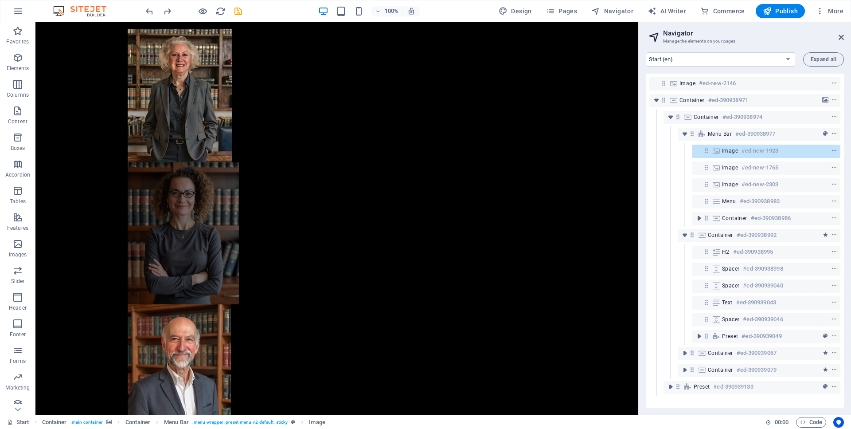
drag, startPoint x: 170, startPoint y: 113, endPoint x: 294, endPoint y: 256, distance: 189.2
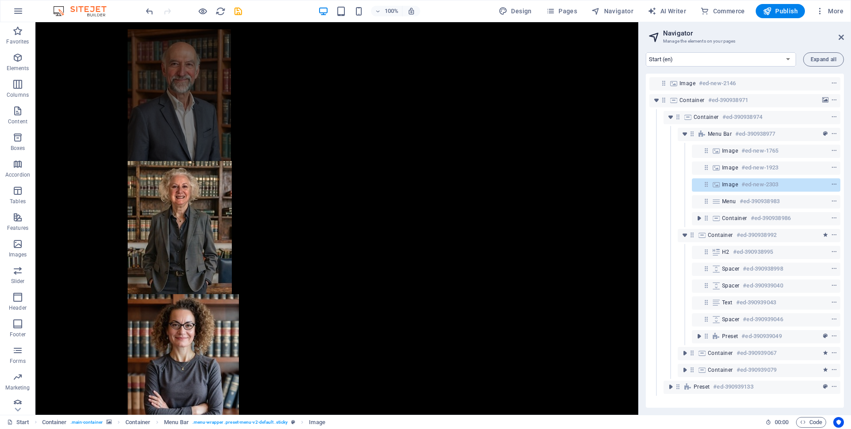
drag, startPoint x: 202, startPoint y: 348, endPoint x: 180, endPoint y: 85, distance: 263.4
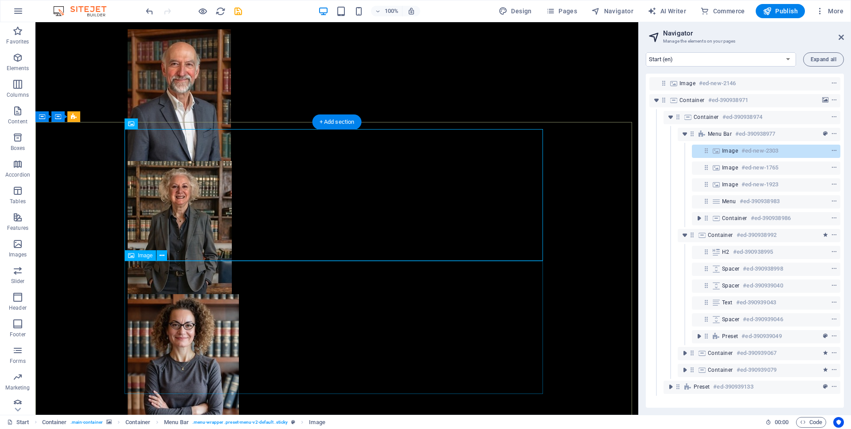
scroll to position [0, 0]
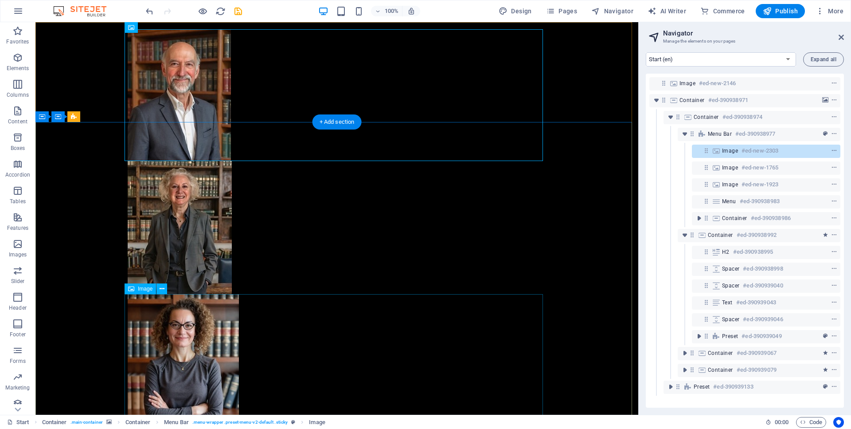
click at [234, 307] on figure at bounding box center [337, 365] width 418 height 142
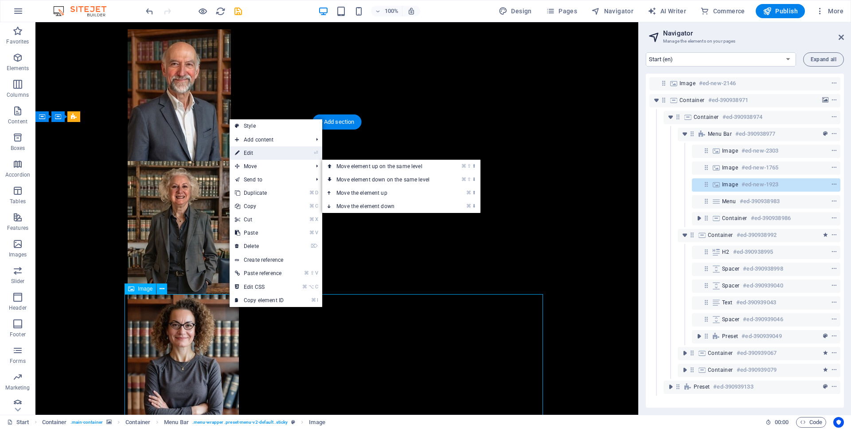
click at [255, 153] on link "⏎ Edit" at bounding box center [259, 152] width 59 height 13
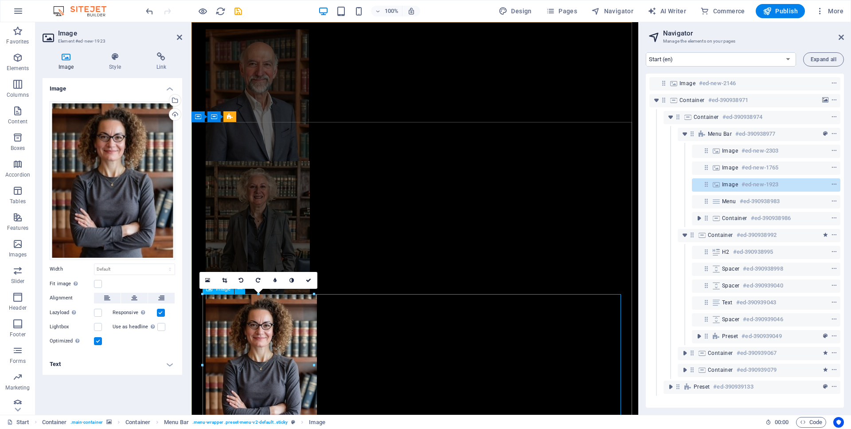
drag, startPoint x: 504, startPoint y: 388, endPoint x: 300, endPoint y: 364, distance: 205.3
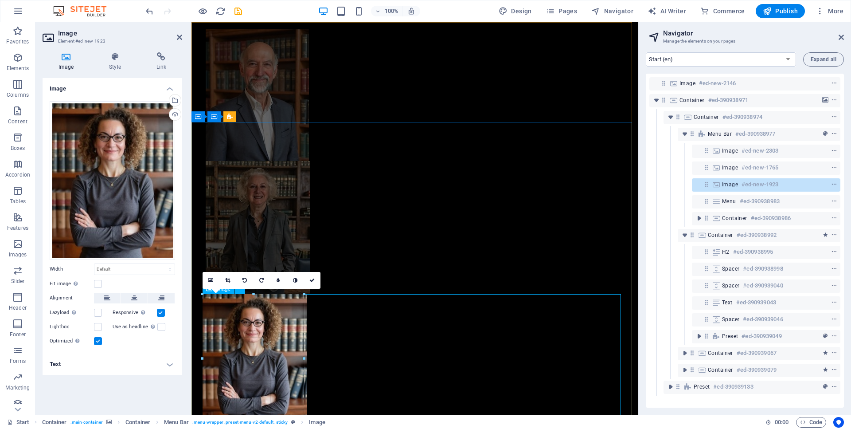
drag, startPoint x: 315, startPoint y: 365, endPoint x: 305, endPoint y: 364, distance: 10.3
type input "228"
select select "px"
type input "235"
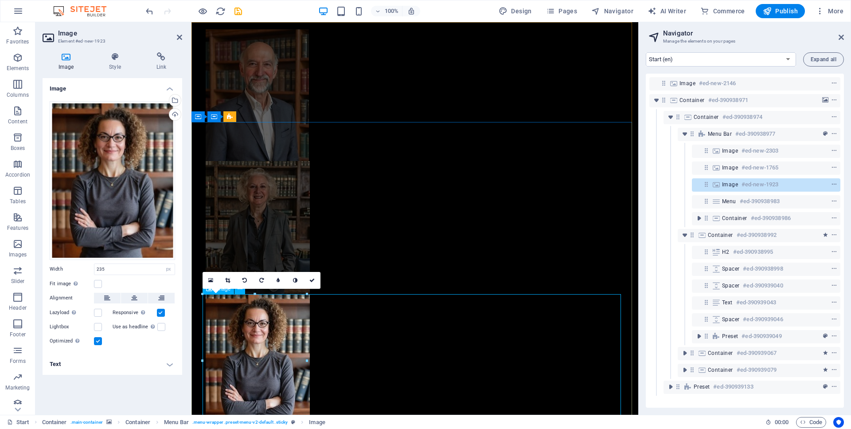
click at [380, 352] on figure at bounding box center [415, 360] width 418 height 133
click at [342, 239] on figure at bounding box center [415, 227] width 418 height 133
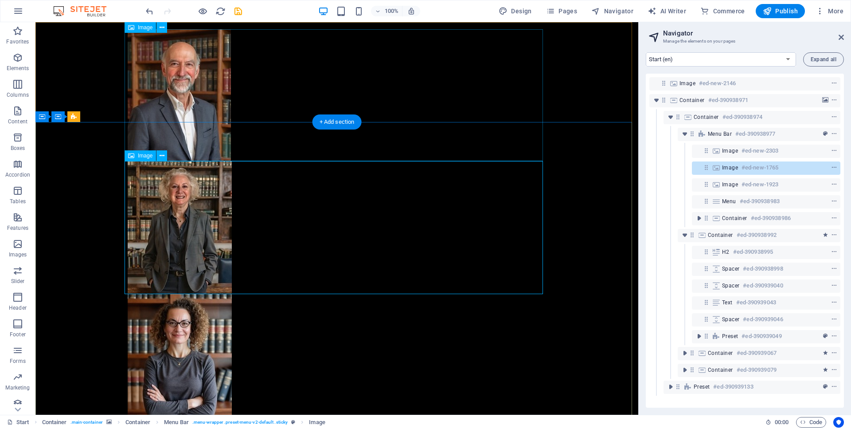
click at [144, 158] on span "Image" at bounding box center [145, 155] width 15 height 5
click at [163, 156] on icon at bounding box center [162, 155] width 5 height 9
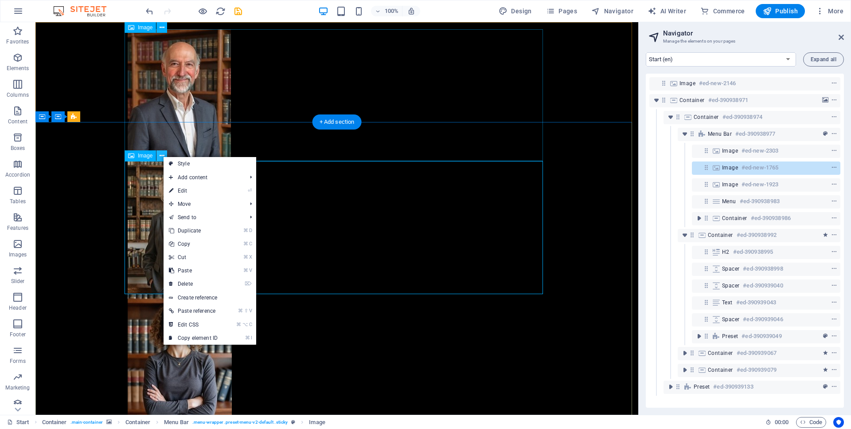
click at [163, 156] on icon at bounding box center [162, 155] width 5 height 9
click at [55, 213] on div "Home About Contact" at bounding box center [336, 238] width 603 height 433
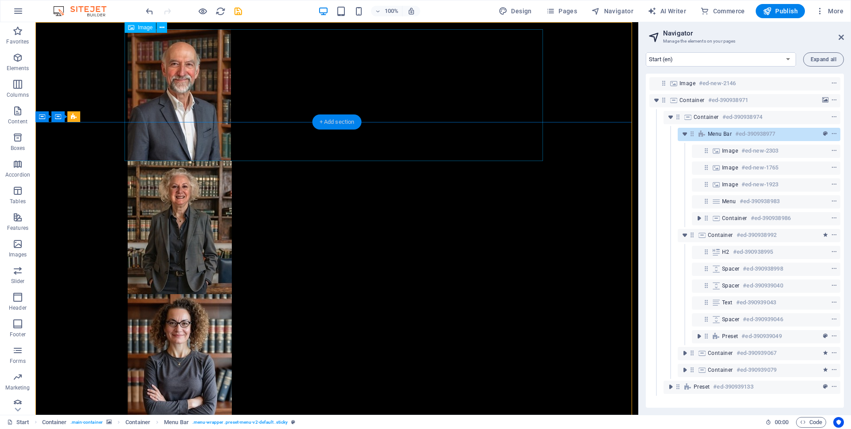
click at [332, 122] on div "+ Add section" at bounding box center [337, 121] width 49 height 15
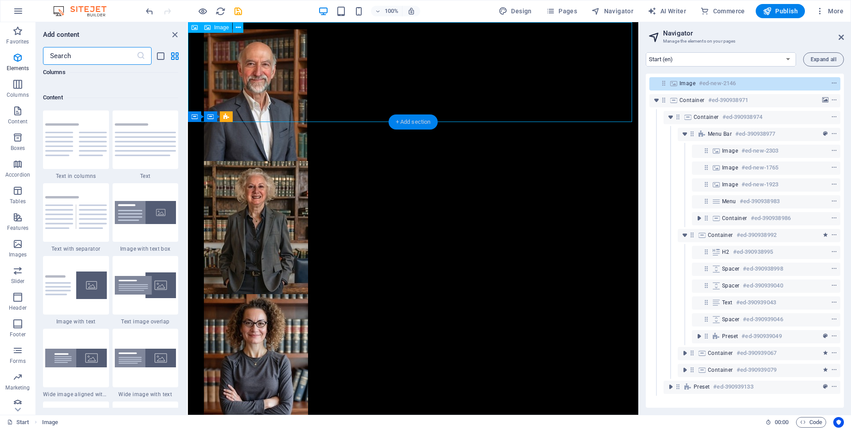
scroll to position [1551, 0]
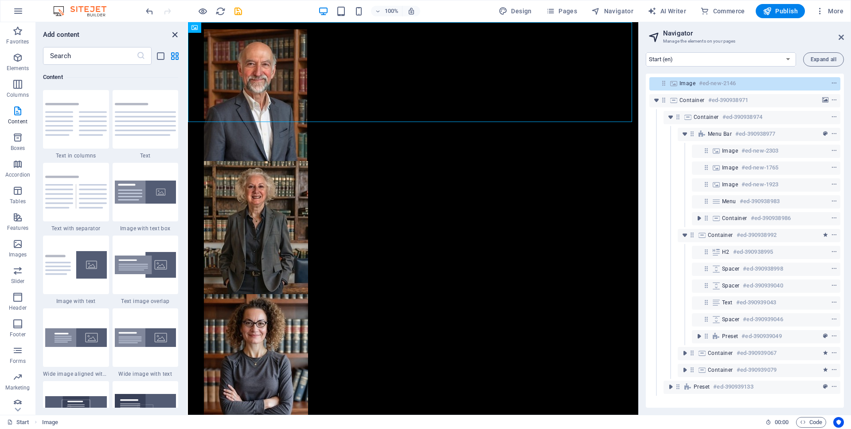
drag, startPoint x: 173, startPoint y: 37, endPoint x: 136, endPoint y: 18, distance: 42.0
click at [173, 37] on icon "close panel" at bounding box center [175, 35] width 10 height 10
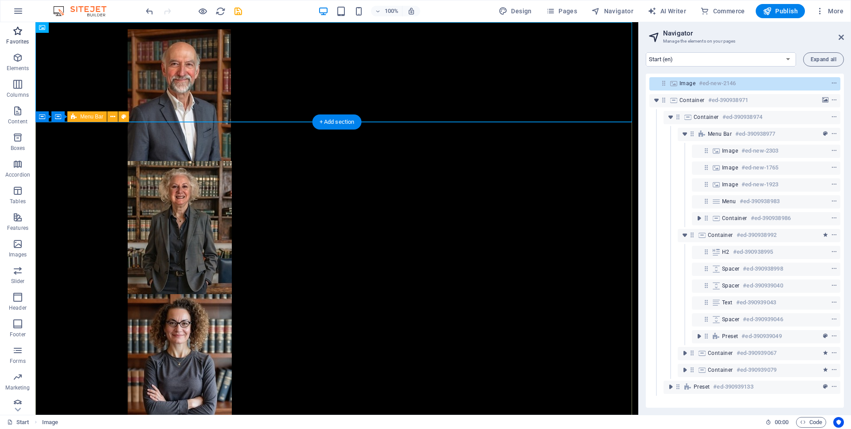
click at [16, 29] on icon "button" at bounding box center [17, 31] width 11 height 11
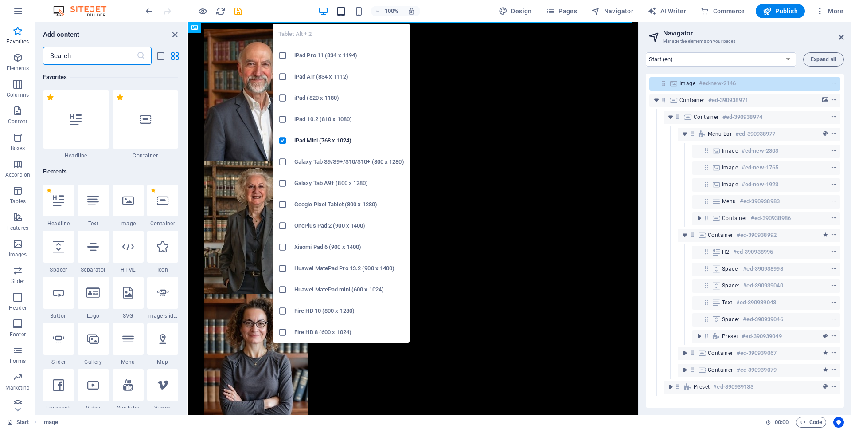
click at [343, 11] on icon "button" at bounding box center [341, 11] width 10 height 10
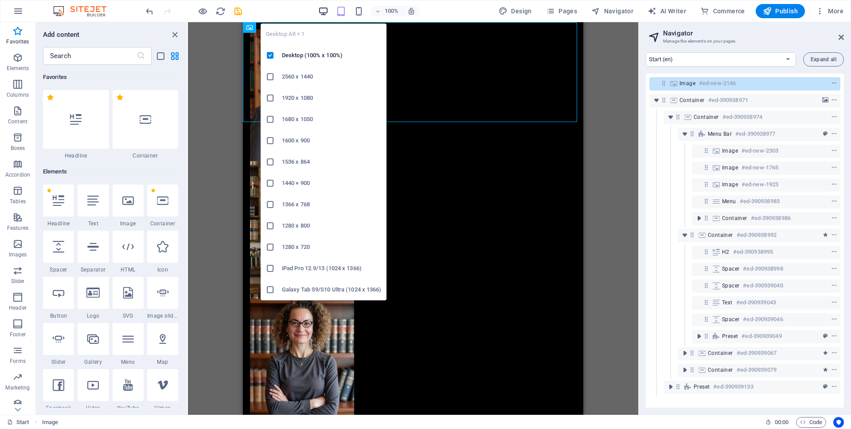
click at [326, 12] on icon "button" at bounding box center [323, 11] width 10 height 10
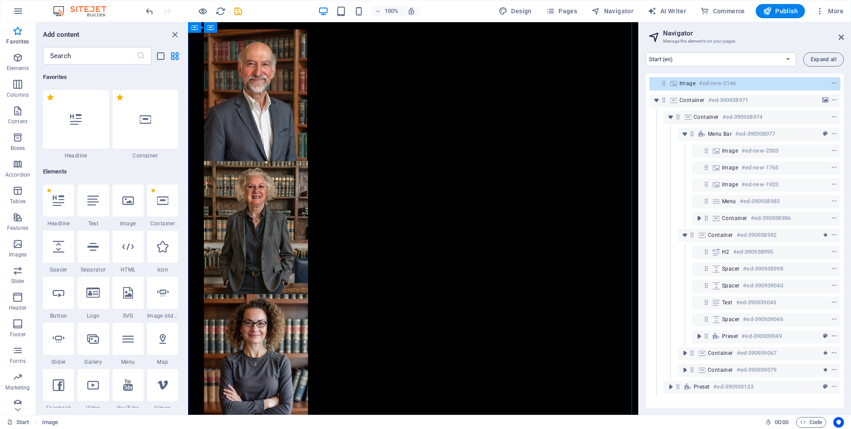
scroll to position [561, 0]
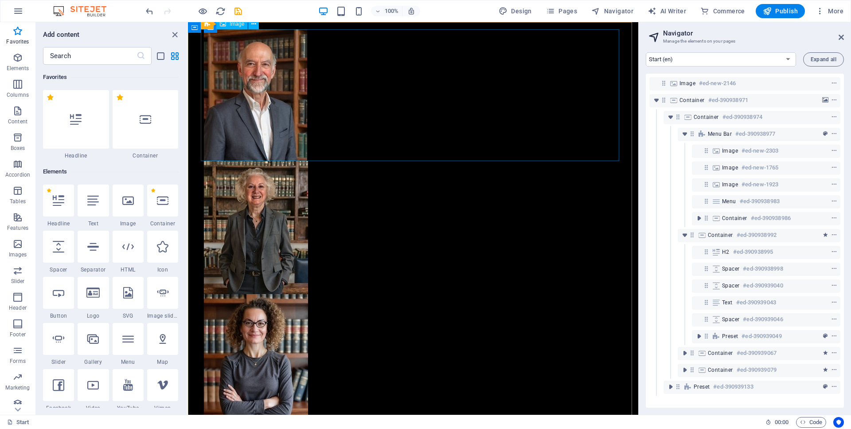
click at [291, 139] on figure at bounding box center [413, 95] width 418 height 132
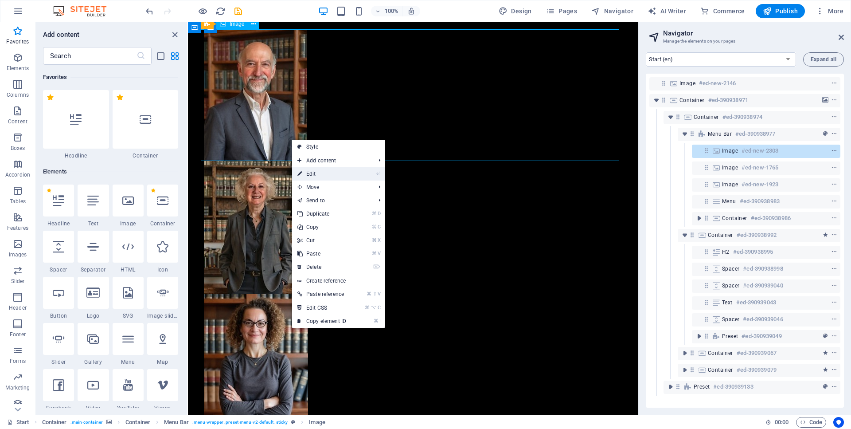
click at [308, 172] on link "⏎ Edit" at bounding box center [321, 173] width 59 height 13
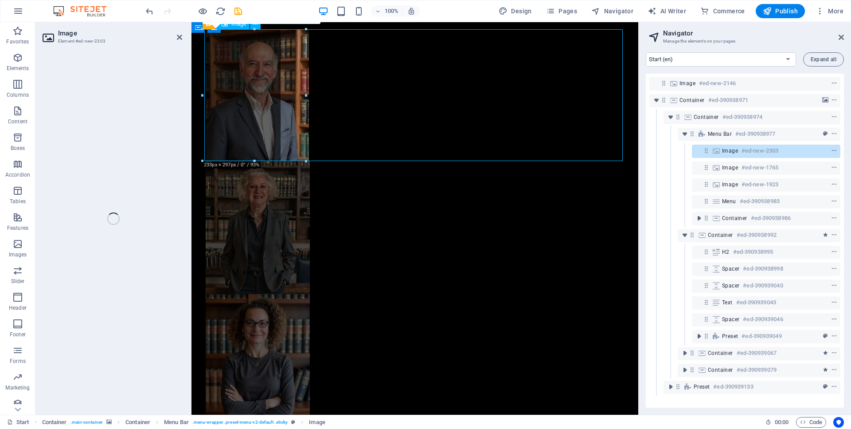
select select "px"
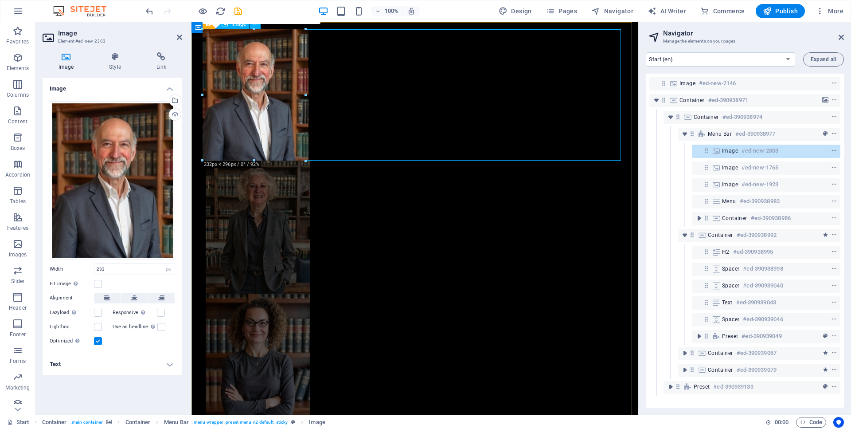
type input "232"
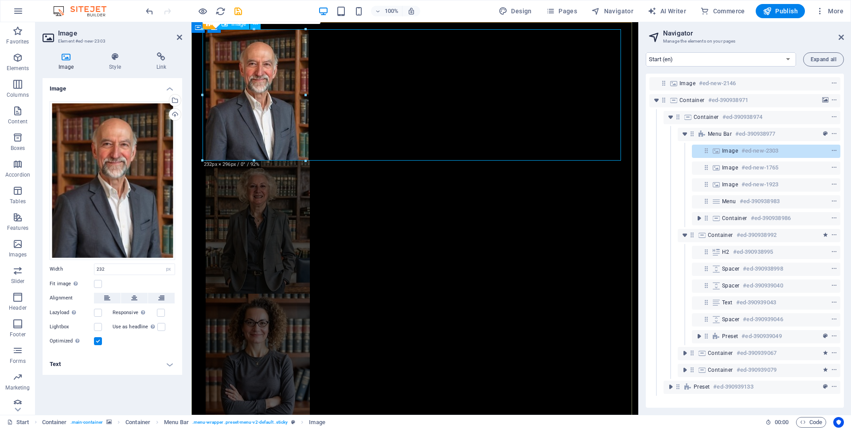
click at [361, 100] on figure at bounding box center [415, 94] width 418 height 131
click at [371, 191] on figure at bounding box center [415, 226] width 418 height 133
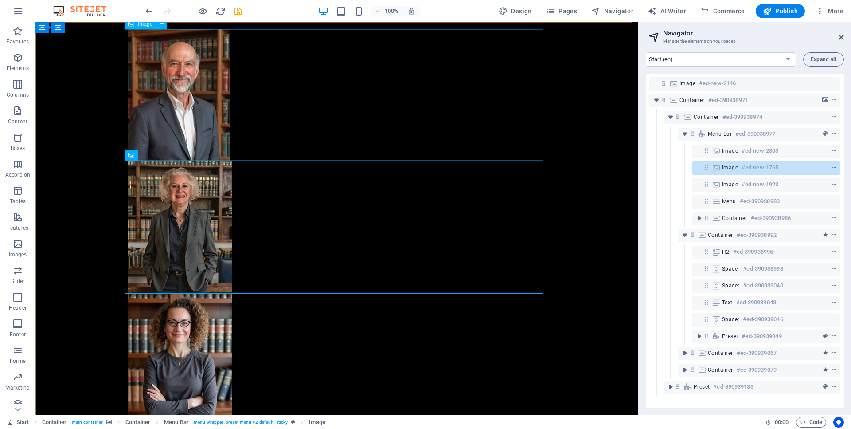
click at [204, 98] on figure at bounding box center [337, 94] width 418 height 131
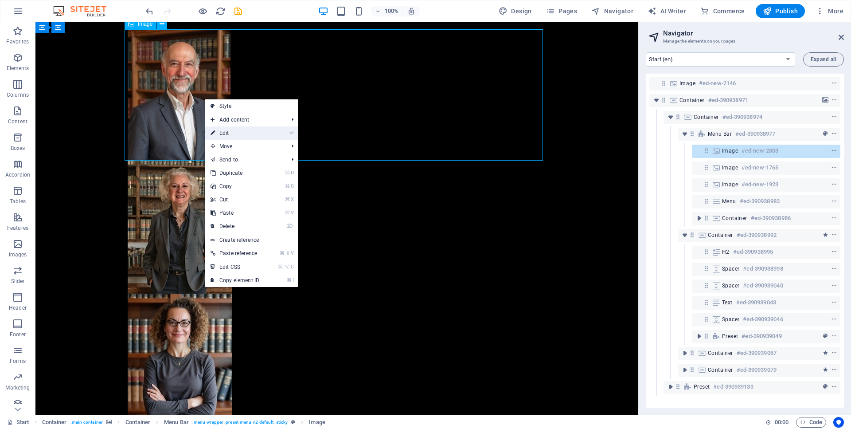
click at [221, 136] on link "⏎ Edit" at bounding box center [234, 132] width 59 height 13
select select "px"
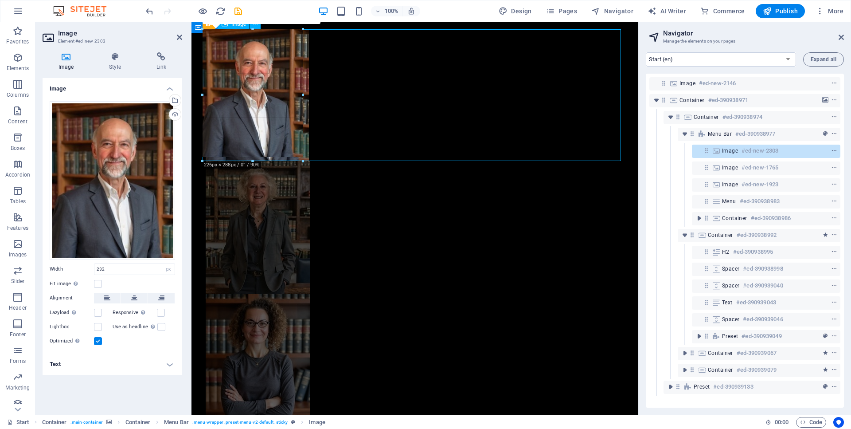
type input "233"
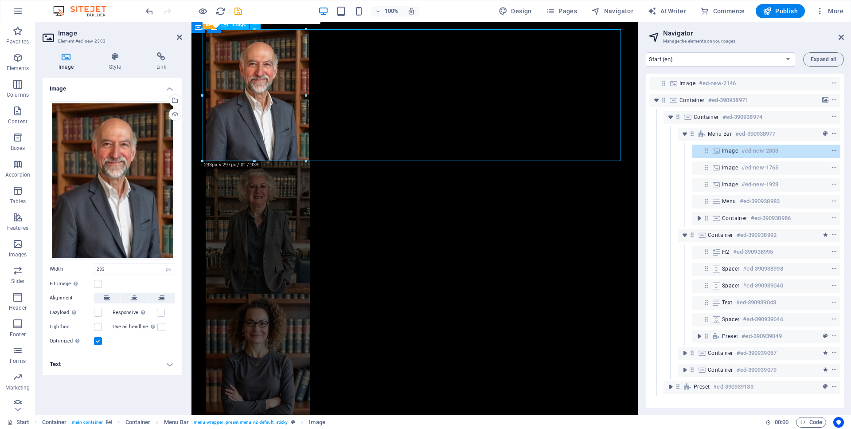
click at [355, 92] on figure at bounding box center [415, 95] width 418 height 132
click at [381, 240] on figure at bounding box center [415, 227] width 418 height 133
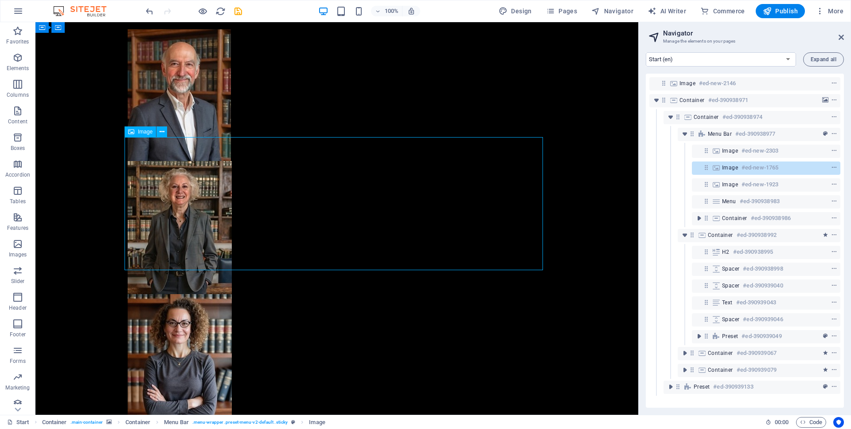
scroll to position [863, 0]
click at [160, 156] on icon at bounding box center [162, 155] width 5 height 9
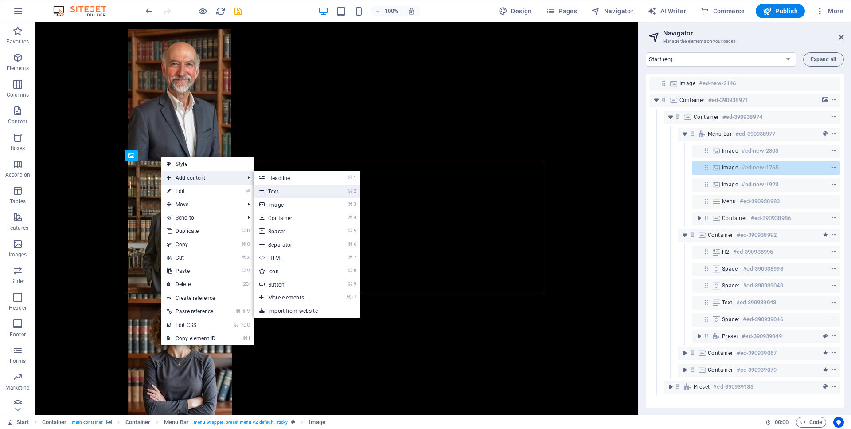
click at [279, 192] on link "⌘ 2 Text" at bounding box center [290, 190] width 73 height 13
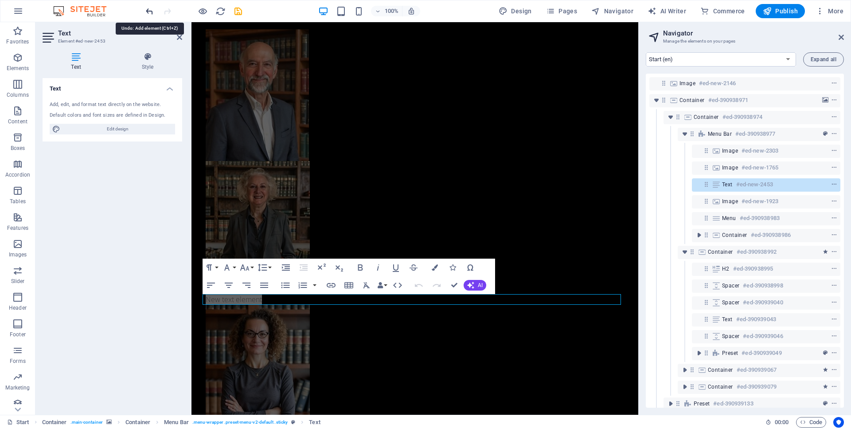
click at [147, 10] on icon "undo" at bounding box center [150, 11] width 10 height 10
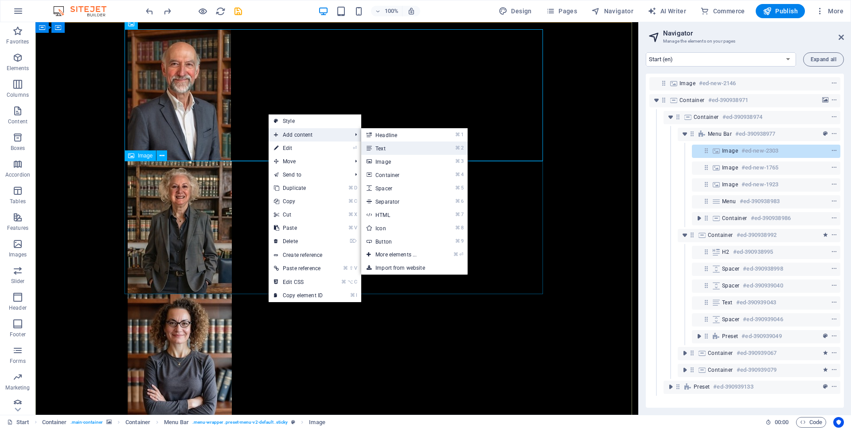
click at [395, 150] on link "⌘ 2 Text" at bounding box center [397, 147] width 73 height 13
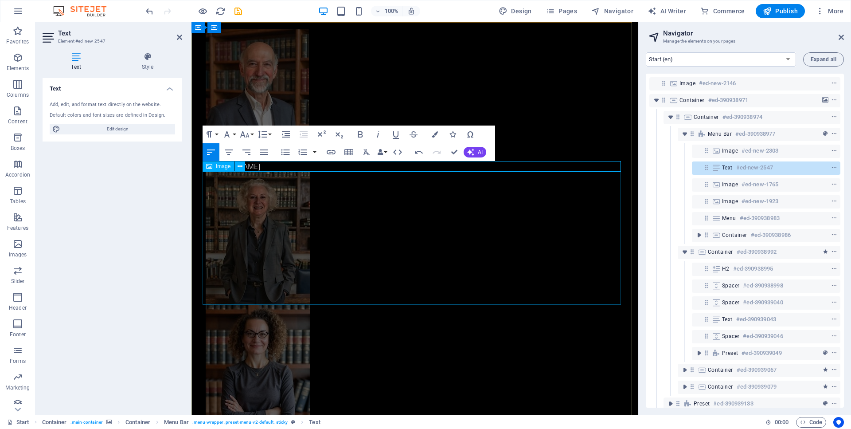
click at [340, 244] on figure at bounding box center [415, 238] width 418 height 133
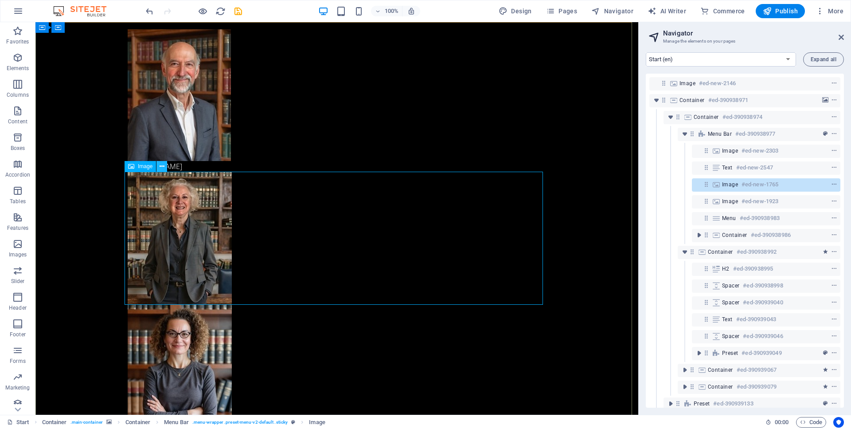
click at [163, 170] on icon at bounding box center [162, 166] width 5 height 9
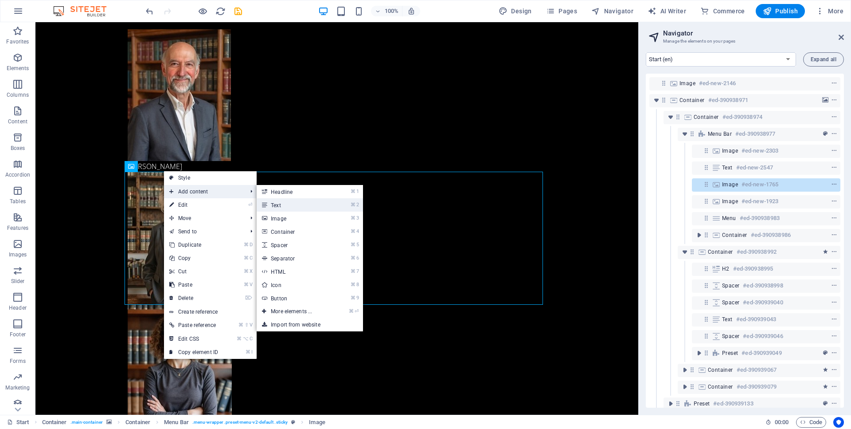
click at [293, 204] on link "⌘ 2 Text" at bounding box center [293, 204] width 73 height 13
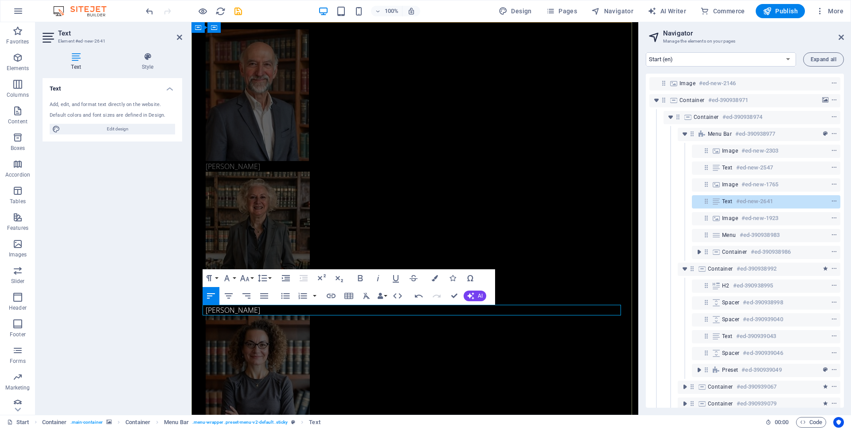
click at [216, 311] on p "[PERSON_NAME]" at bounding box center [415, 310] width 418 height 11
click at [368, 363] on figure at bounding box center [415, 381] width 418 height 133
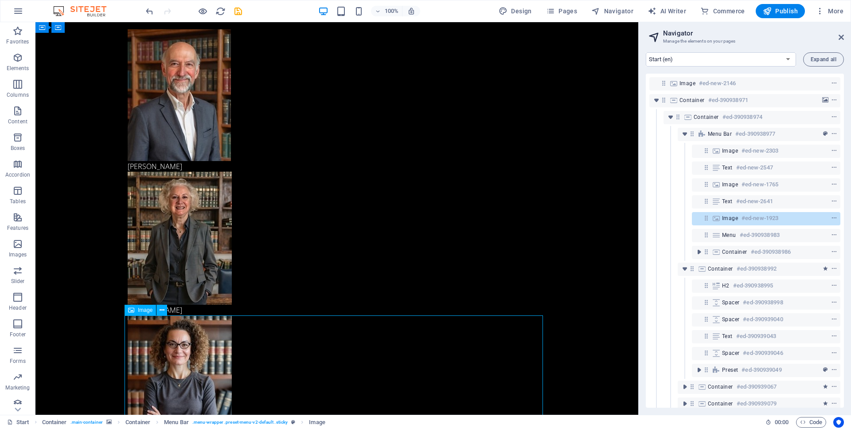
click at [368, 363] on figure at bounding box center [337, 381] width 418 height 133
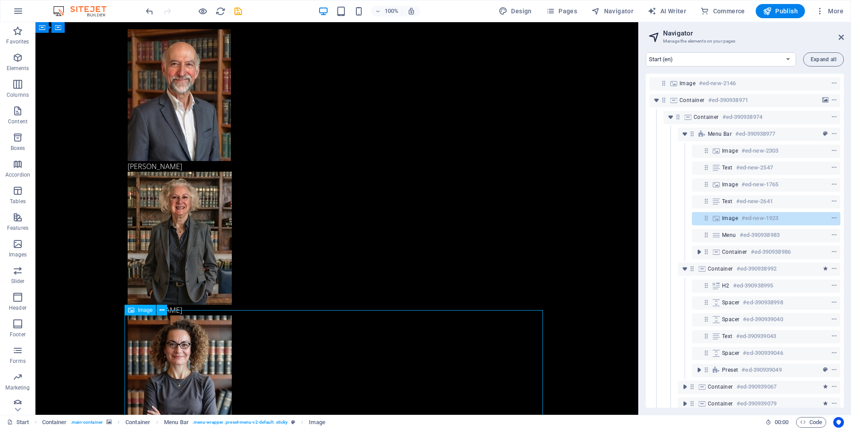
scroll to position [1088, 0]
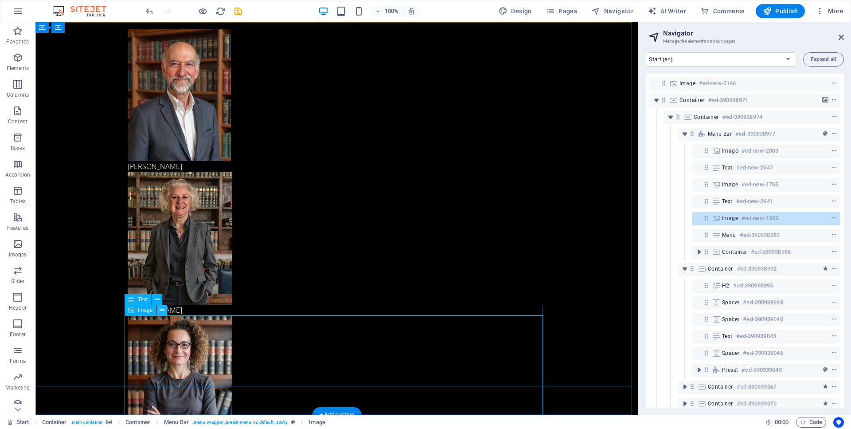
click at [163, 309] on icon at bounding box center [162, 309] width 5 height 9
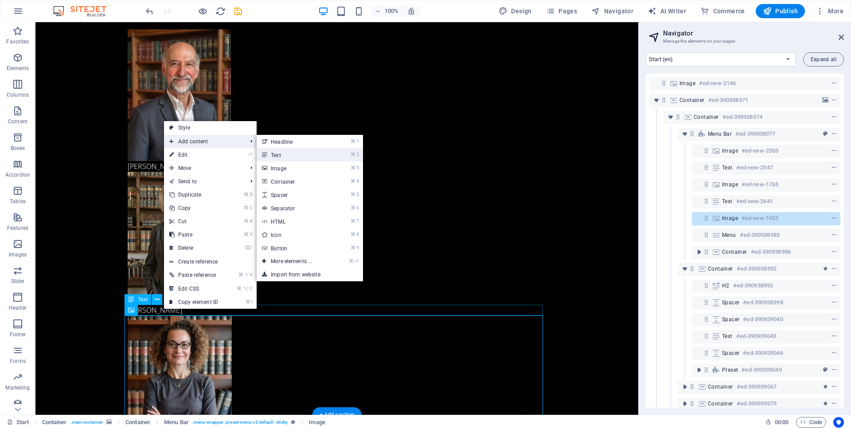
click at [289, 157] on link "⌘ 2 Text" at bounding box center [293, 154] width 73 height 13
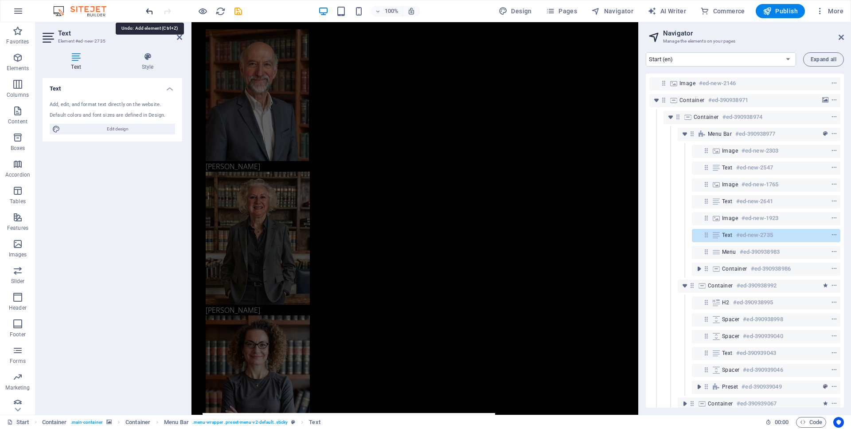
click at [149, 9] on icon "undo" at bounding box center [150, 11] width 10 height 10
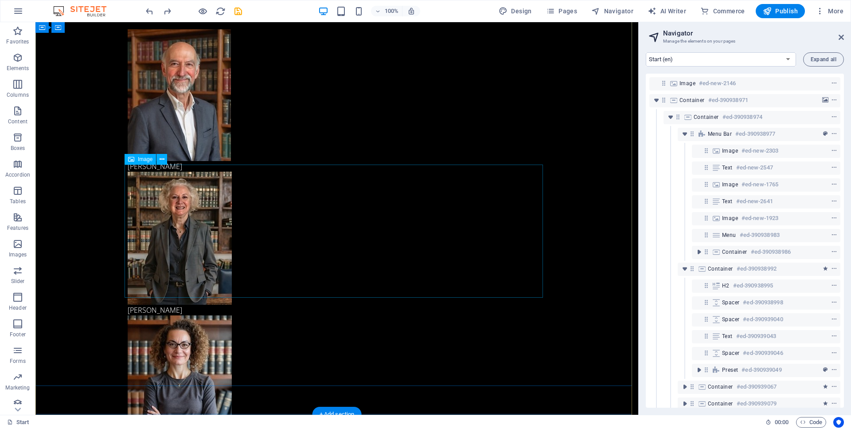
scroll to position [1088, 0]
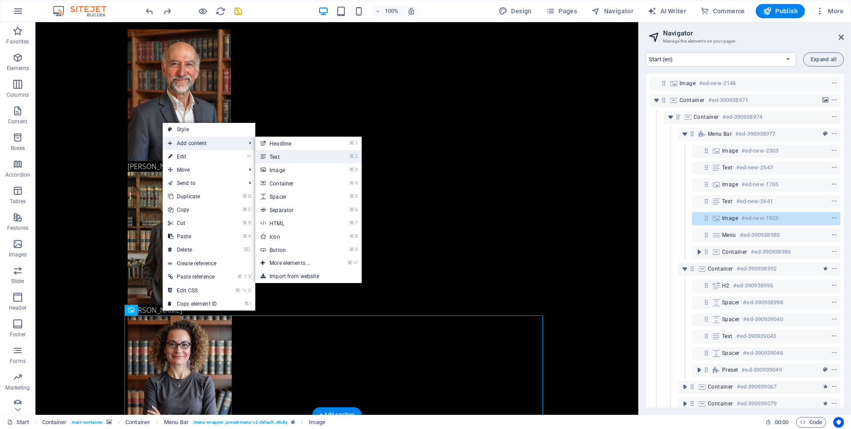
click at [282, 158] on link "⌘ 2 Text" at bounding box center [291, 156] width 73 height 13
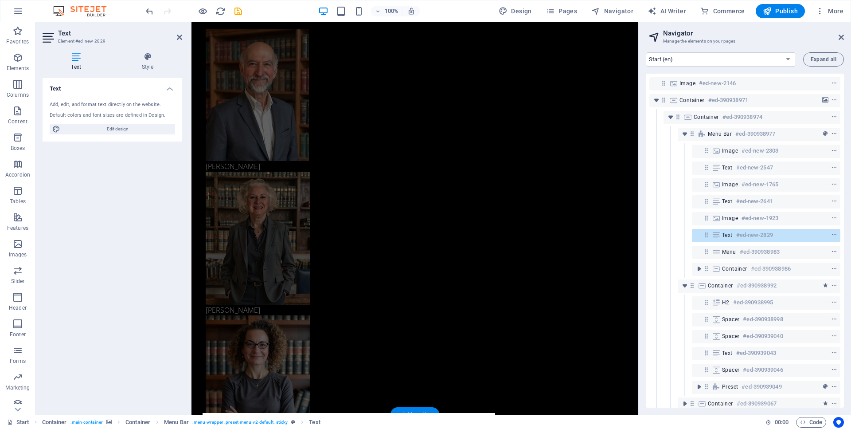
scroll to position [1099, 0]
click at [151, 10] on icon "undo" at bounding box center [150, 11] width 10 height 10
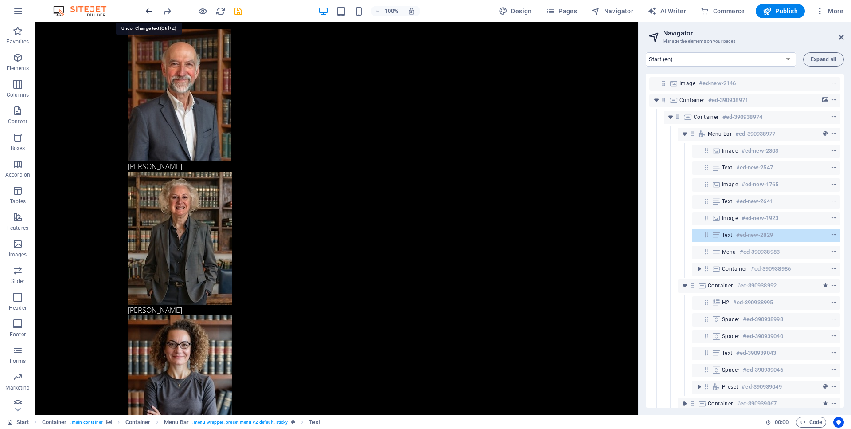
scroll to position [1088, 0]
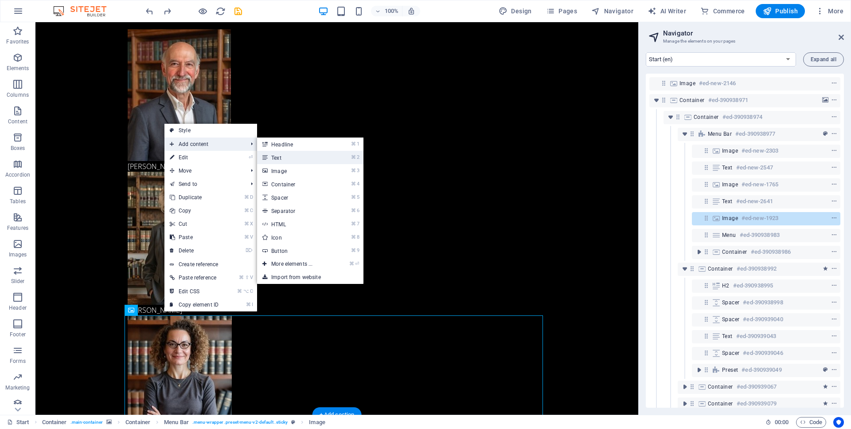
click at [289, 154] on link "⌘ 2 Text" at bounding box center [293, 157] width 73 height 13
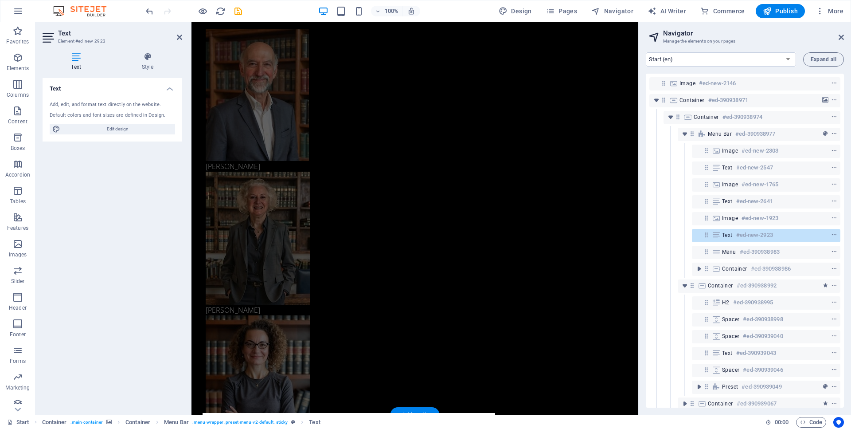
scroll to position [1099, 0]
click at [113, 126] on span "Edit design" at bounding box center [117, 129] width 109 height 11
select select "px"
select select "300"
select select "px"
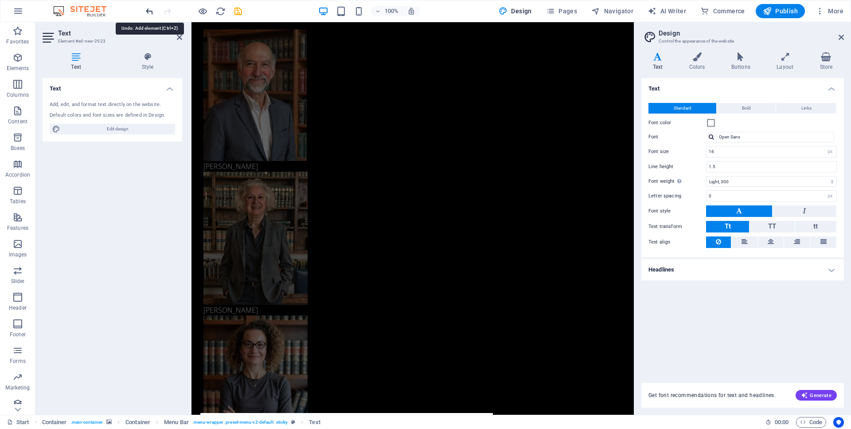
click at [150, 10] on icon "undo" at bounding box center [150, 11] width 10 height 10
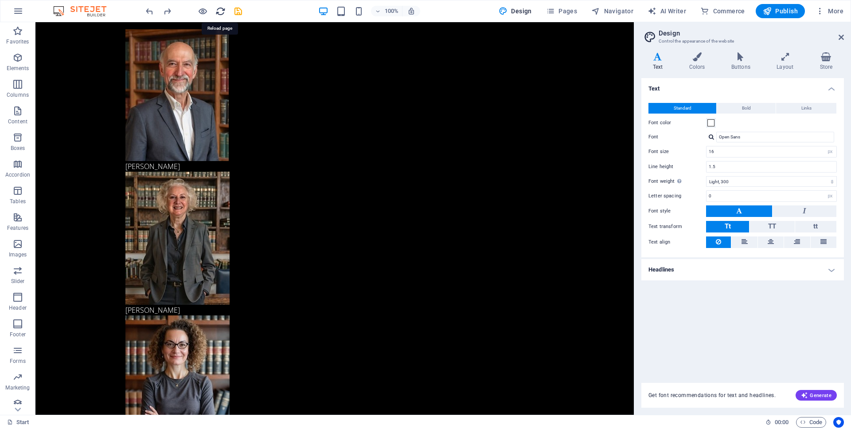
click at [219, 11] on icon "reload" at bounding box center [220, 11] width 10 height 10
click at [517, 11] on span "Design" at bounding box center [515, 11] width 33 height 9
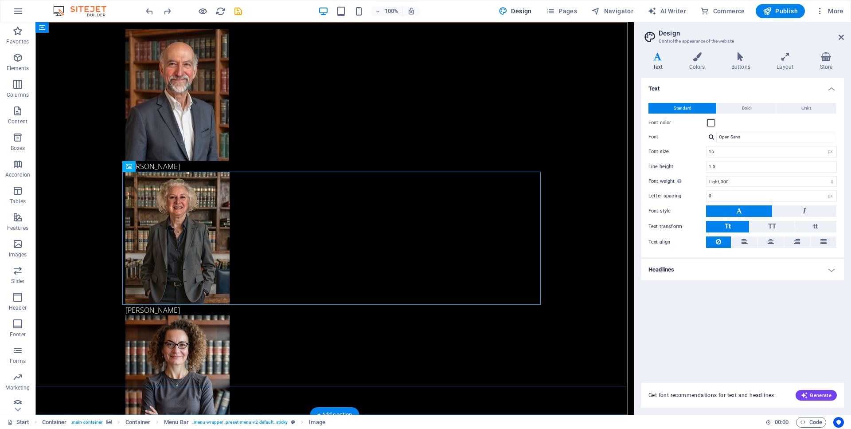
click at [39, 206] on div "[PERSON_NAME] [PERSON_NAME] Home About Contact" at bounding box center [334, 249] width 598 height 454
click at [67, 30] on span "Container" at bounding box center [60, 27] width 23 height 5
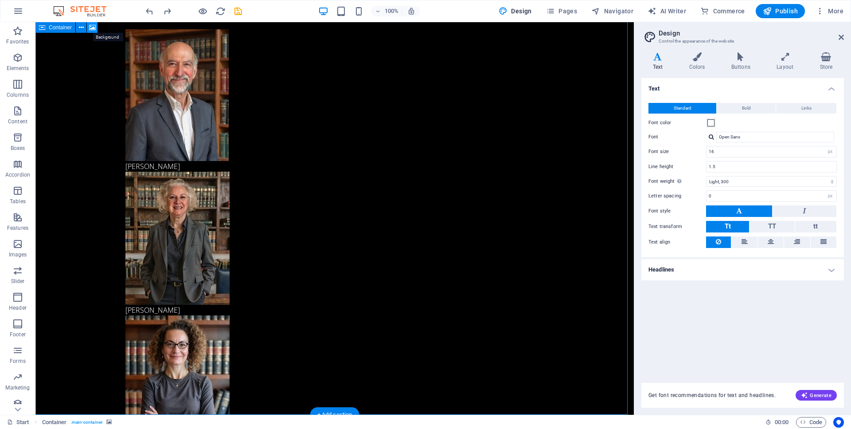
click at [91, 29] on icon at bounding box center [92, 27] width 7 height 9
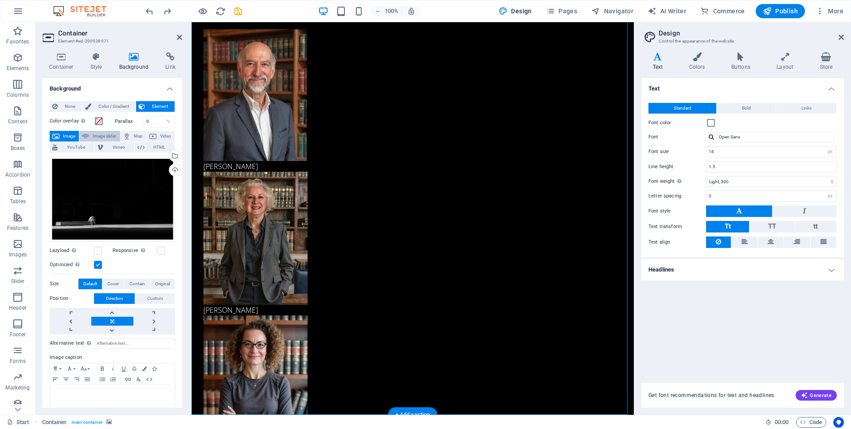
click at [109, 133] on span "Image slider" at bounding box center [104, 136] width 25 height 11
select select "ms"
select select "s"
select select "progressive"
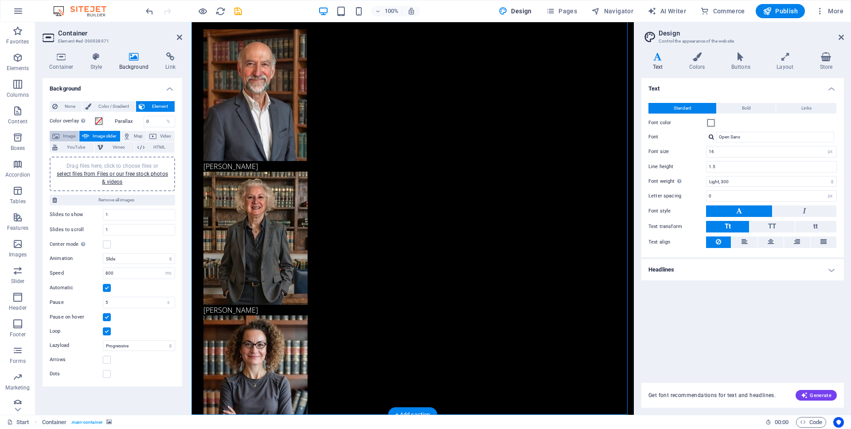
click at [73, 132] on span "Image" at bounding box center [69, 136] width 14 height 11
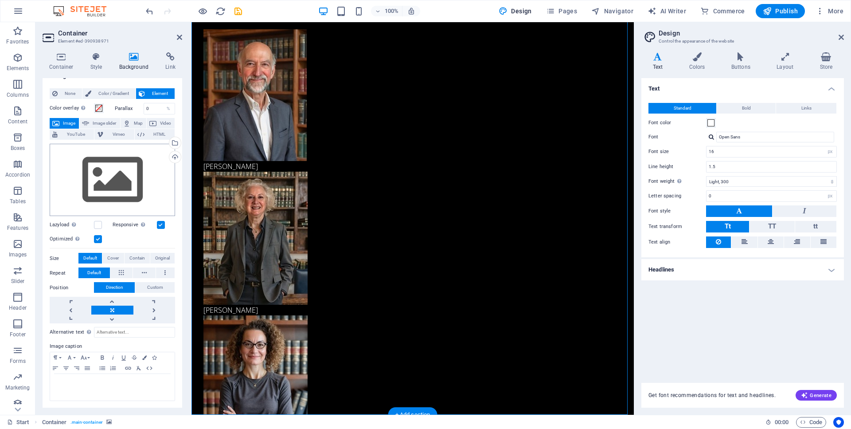
scroll to position [12, 0]
click at [153, 284] on span "Custom" at bounding box center [155, 287] width 16 height 11
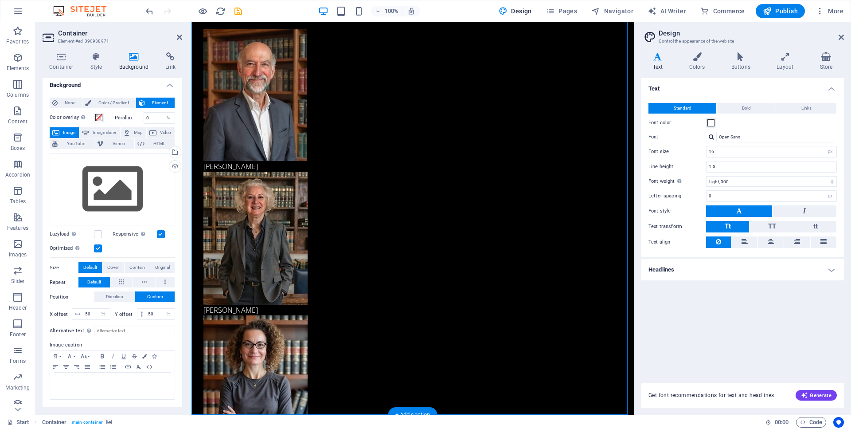
scroll to position [2, 0]
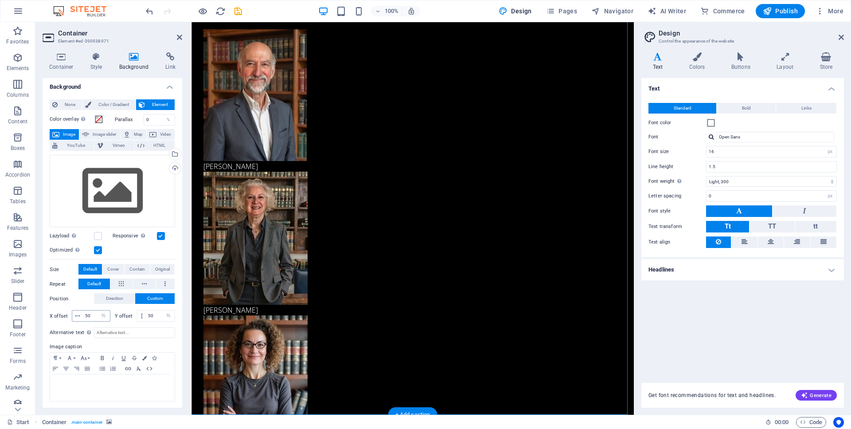
click at [79, 313] on icon at bounding box center [77, 315] width 5 height 5
click at [91, 314] on input "50" at bounding box center [96, 315] width 27 height 11
drag, startPoint x: 91, startPoint y: 314, endPoint x: 81, endPoint y: 314, distance: 9.8
click at [81, 314] on div "50 px rem % vh vw" at bounding box center [91, 316] width 39 height 12
type input "80"
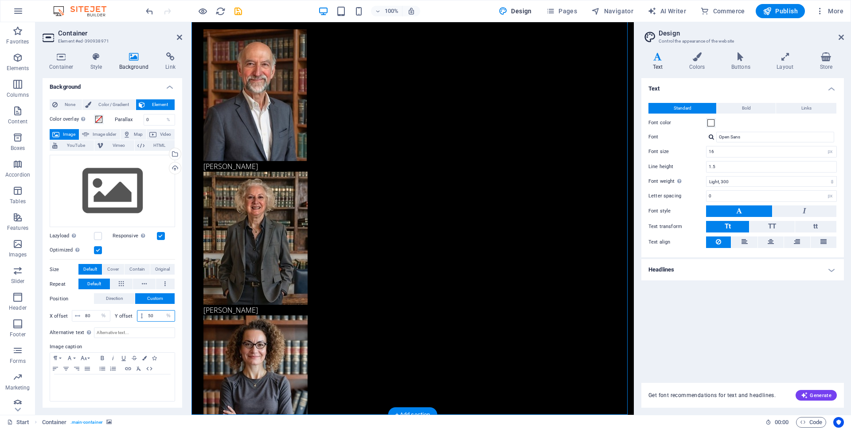
click at [154, 317] on input "50" at bounding box center [160, 315] width 29 height 11
drag, startPoint x: 154, startPoint y: 317, endPoint x: 146, endPoint y: 317, distance: 8.0
click at [146, 317] on input "50" at bounding box center [160, 315] width 29 height 11
click at [368, 277] on figure at bounding box center [412, 238] width 418 height 133
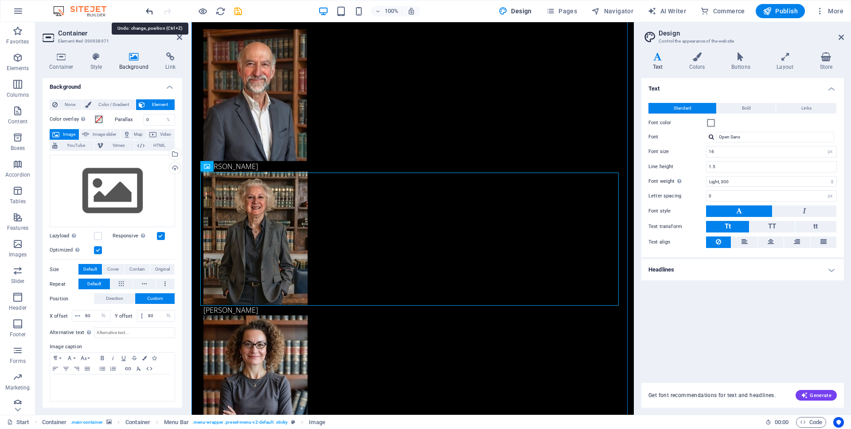
click at [149, 10] on icon "undo" at bounding box center [150, 11] width 10 height 10
type input "50"
click at [149, 11] on icon "undo" at bounding box center [150, 11] width 10 height 10
type input "50"
click at [113, 270] on span "Cover" at bounding box center [113, 269] width 12 height 11
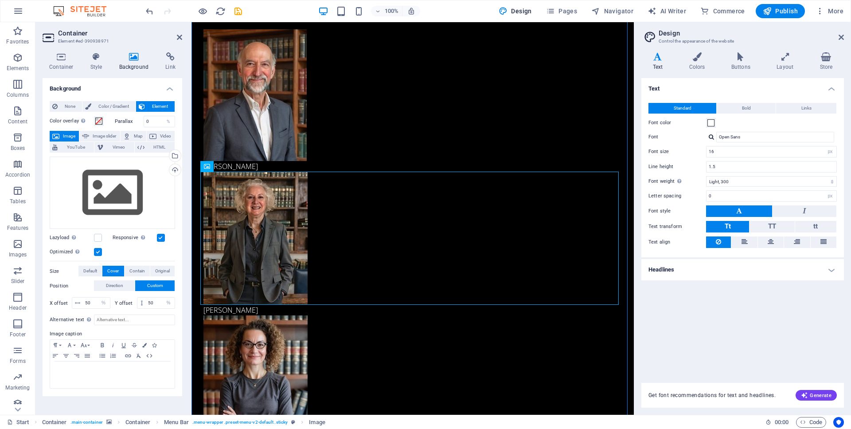
scroll to position [0, 0]
click at [138, 274] on span "Contain" at bounding box center [137, 271] width 16 height 11
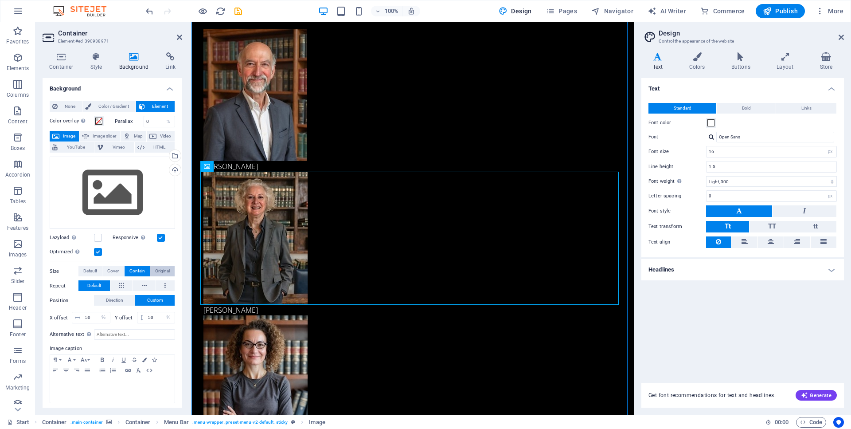
click at [151, 270] on button "Original" at bounding box center [162, 271] width 24 height 11
click at [88, 269] on span "Default" at bounding box center [90, 271] width 14 height 11
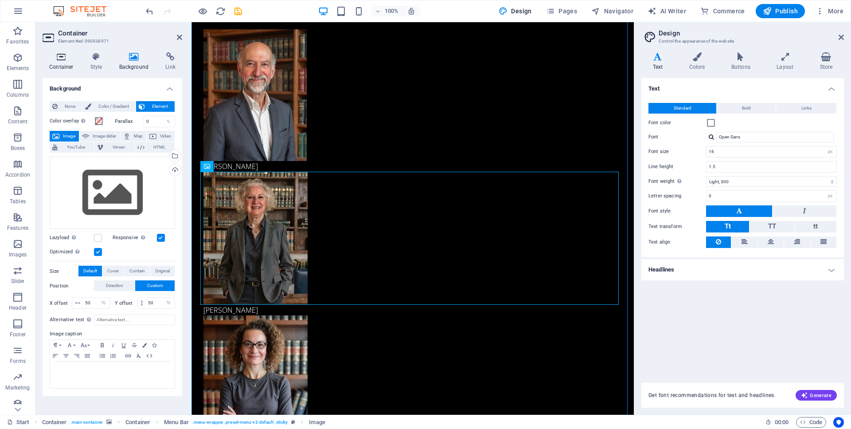
click at [60, 57] on icon at bounding box center [62, 56] width 38 height 9
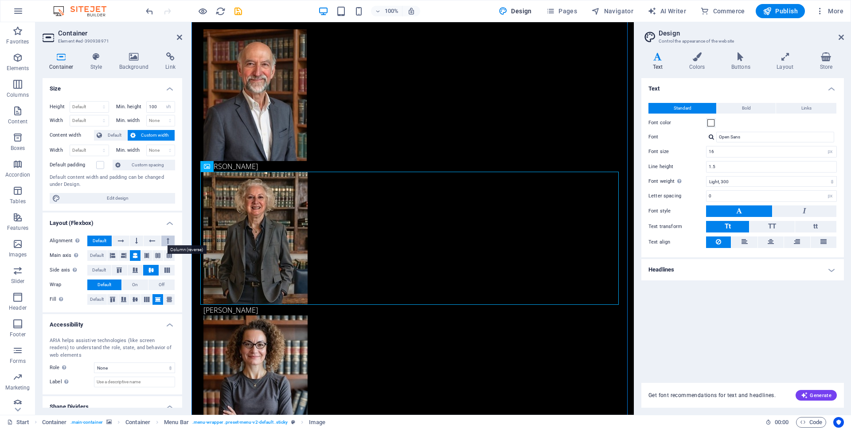
click at [169, 240] on button at bounding box center [167, 240] width 13 height 11
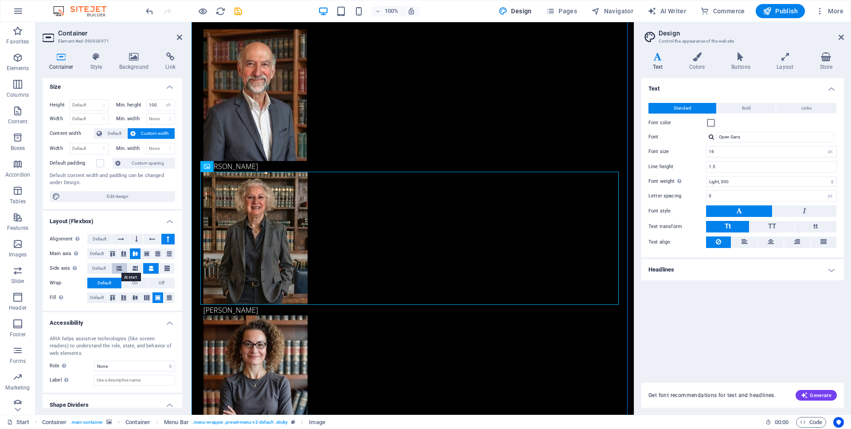
click at [117, 268] on icon at bounding box center [119, 268] width 5 height 11
click at [379, 263] on figure at bounding box center [412, 238] width 418 height 133
click at [135, 267] on icon at bounding box center [135, 268] width 5 height 11
click at [164, 266] on icon at bounding box center [166, 268] width 5 height 11
click at [149, 10] on icon "undo" at bounding box center [150, 11] width 10 height 10
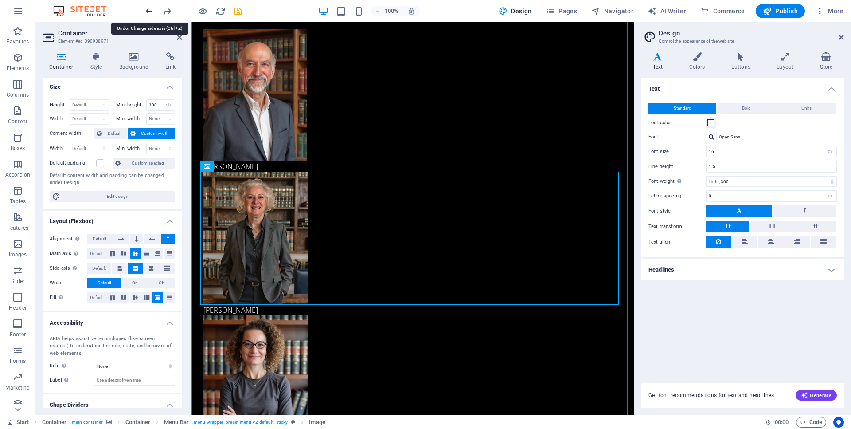
click at [149, 10] on icon "undo" at bounding box center [150, 11] width 10 height 10
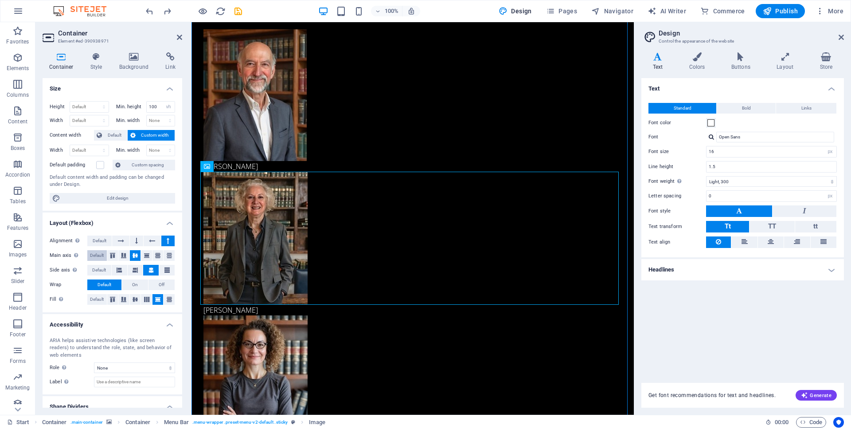
scroll to position [0, 0]
click at [95, 59] on icon at bounding box center [96, 56] width 25 height 9
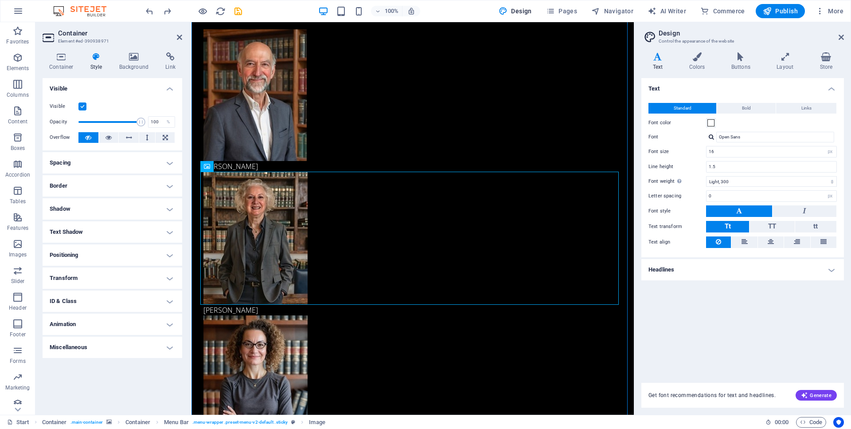
click at [115, 255] on h4 "Positioning" at bounding box center [113, 254] width 140 height 21
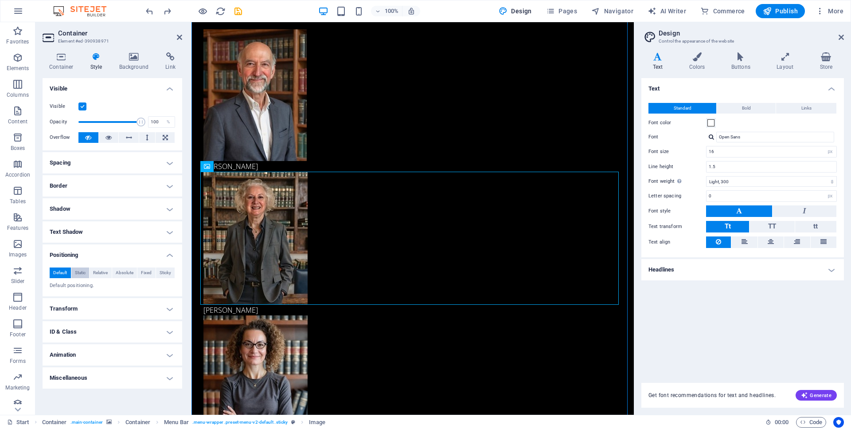
click at [77, 273] on span "Static" at bounding box center [80, 272] width 11 height 11
click at [145, 273] on span "Fixed" at bounding box center [146, 272] width 11 height 11
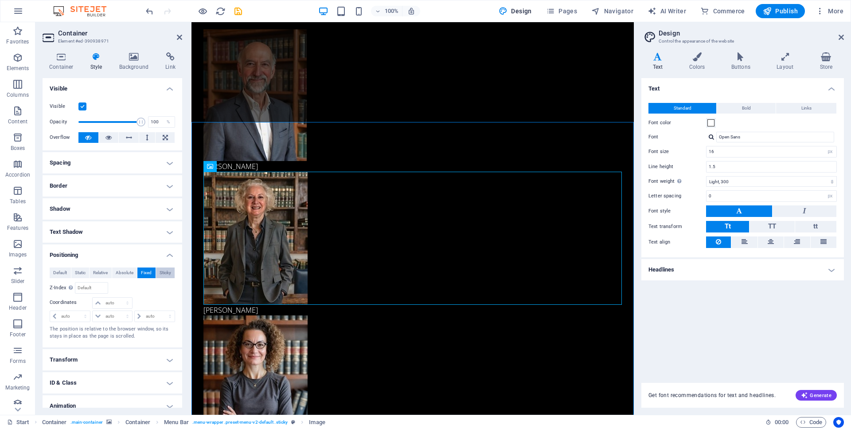
click at [165, 274] on span "Sticky" at bounding box center [166, 272] width 12 height 11
click at [146, 273] on span "Fixed" at bounding box center [146, 272] width 11 height 11
click at [126, 273] on span "Absolute" at bounding box center [125, 272] width 18 height 11
click at [61, 272] on span "Default" at bounding box center [60, 272] width 14 height 11
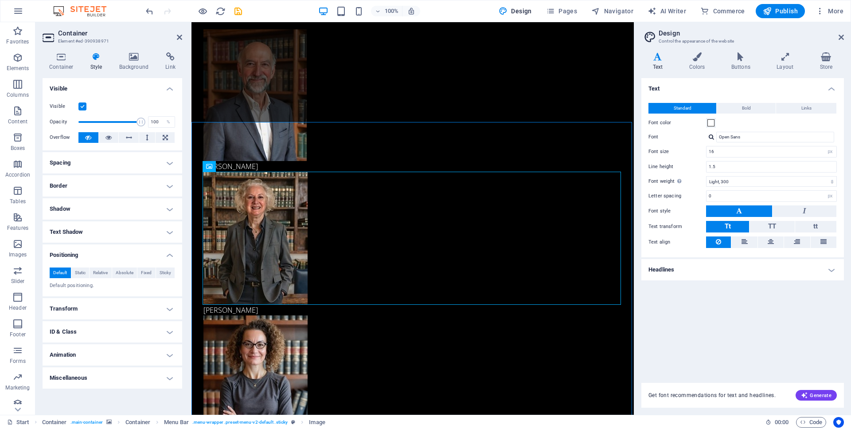
click at [108, 374] on h4 "Miscellaneous" at bounding box center [113, 377] width 140 height 21
click at [83, 106] on label at bounding box center [82, 106] width 8 height 8
click at [0, 0] on input "Visible" at bounding box center [0, 0] width 0 height 0
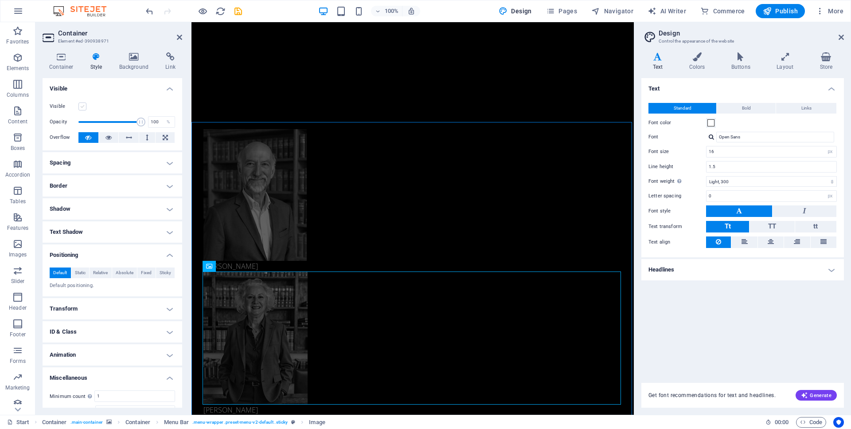
click at [83, 106] on label at bounding box center [82, 106] width 8 height 8
click at [0, 0] on input "Visible" at bounding box center [0, 0] width 0 height 0
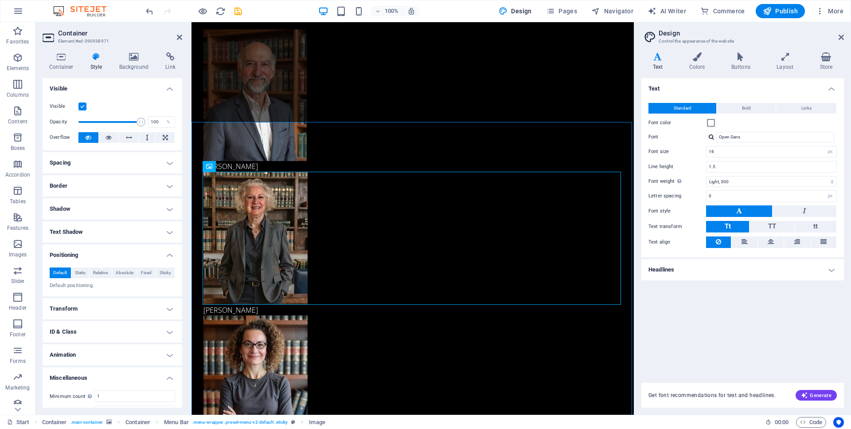
click at [84, 107] on label at bounding box center [82, 106] width 8 height 8
click at [0, 0] on input "Visible" at bounding box center [0, 0] width 0 height 0
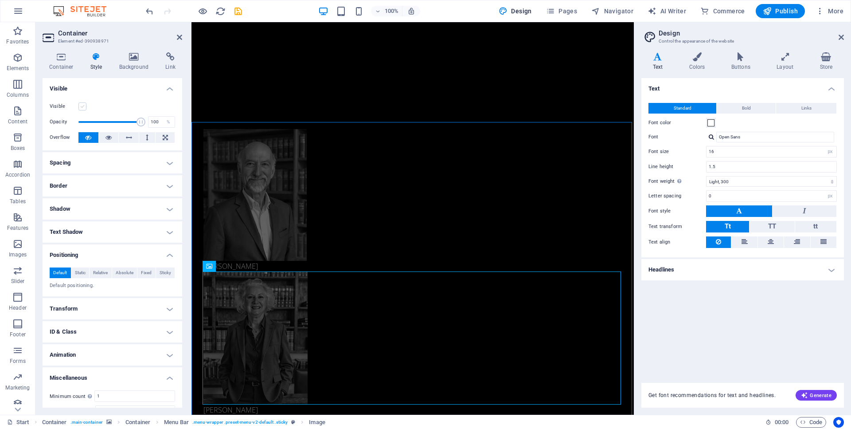
click at [84, 107] on label at bounding box center [82, 106] width 8 height 8
click at [0, 0] on input "Visible" at bounding box center [0, 0] width 0 height 0
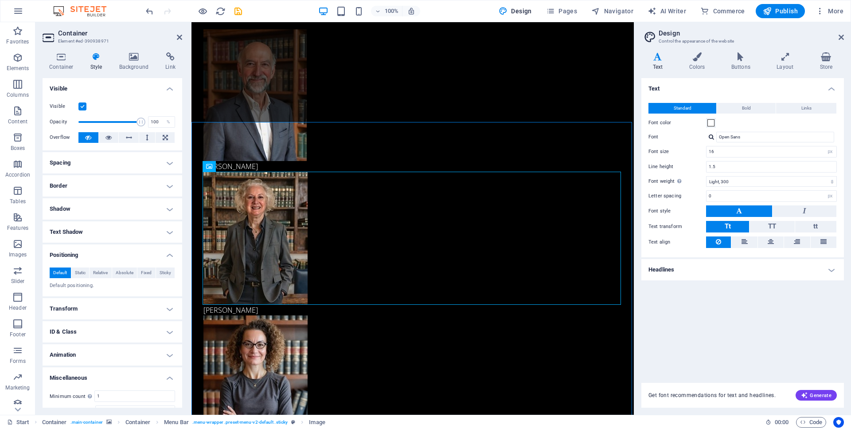
click at [84, 107] on label at bounding box center [82, 106] width 8 height 8
click at [0, 0] on input "Visible" at bounding box center [0, 0] width 0 height 0
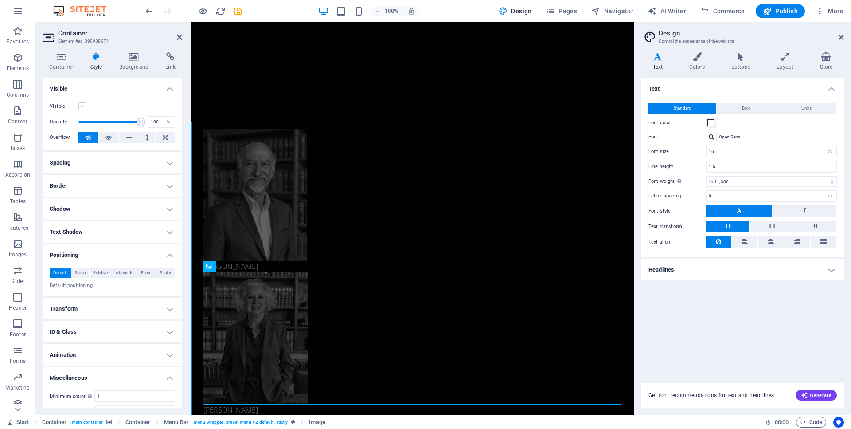
click at [84, 107] on label at bounding box center [82, 106] width 8 height 8
click at [0, 0] on input "Visible" at bounding box center [0, 0] width 0 height 0
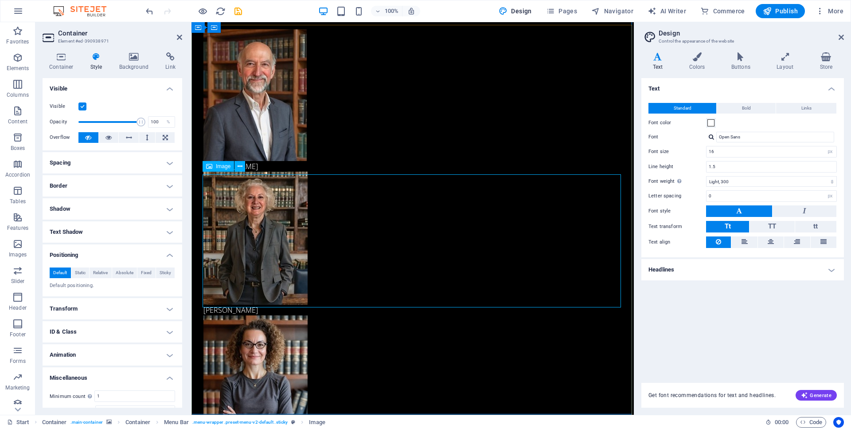
scroll to position [1095, 0]
click at [63, 56] on icon at bounding box center [62, 56] width 38 height 9
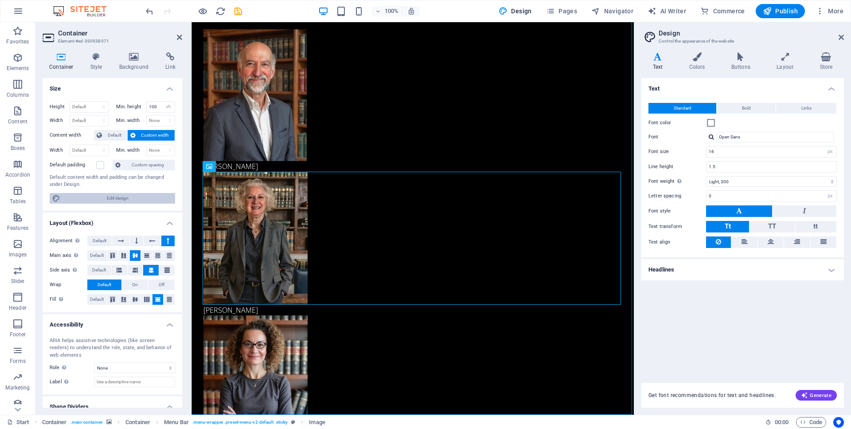
click at [124, 199] on span "Edit design" at bounding box center [117, 198] width 109 height 11
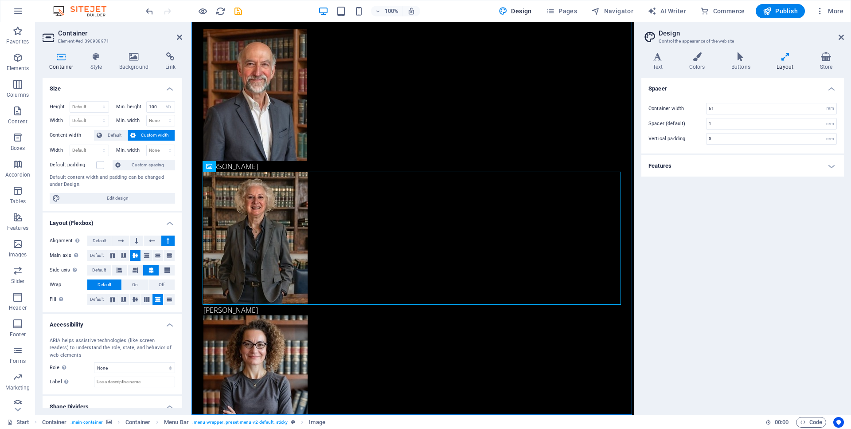
click at [782, 57] on icon at bounding box center [785, 56] width 39 height 9
click at [787, 58] on icon at bounding box center [785, 56] width 39 height 9
click at [786, 68] on h4 "Layout" at bounding box center [787, 61] width 43 height 19
click at [321, 351] on figure at bounding box center [412, 381] width 418 height 133
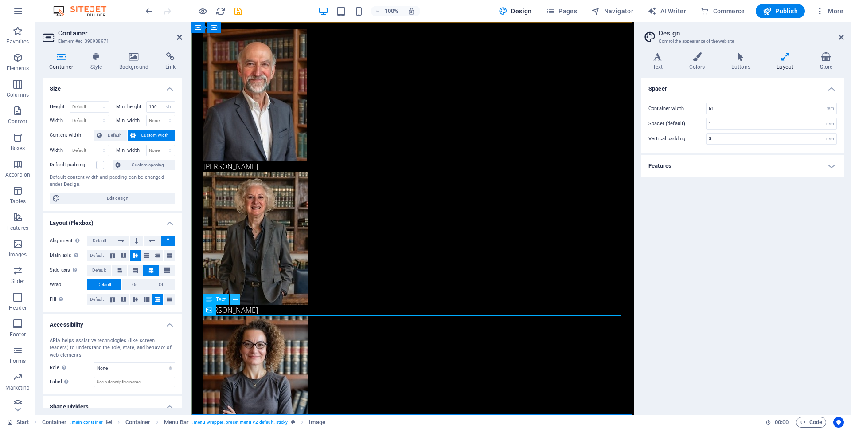
click at [235, 300] on icon at bounding box center [235, 299] width 5 height 9
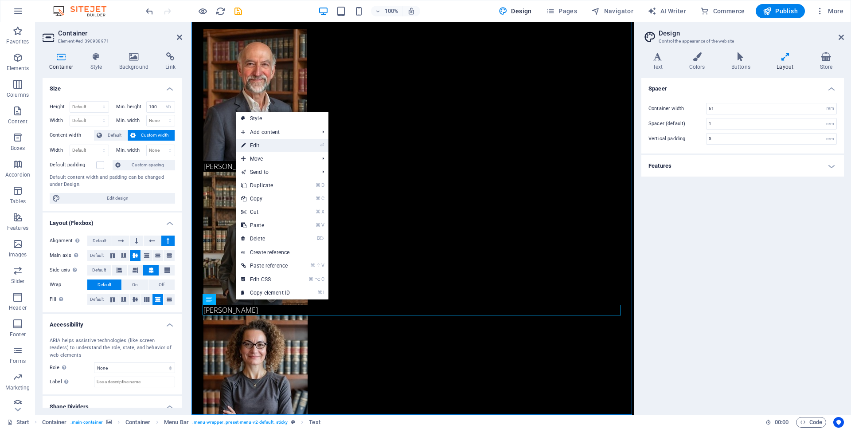
click at [257, 145] on link "⏎ Edit" at bounding box center [265, 145] width 59 height 13
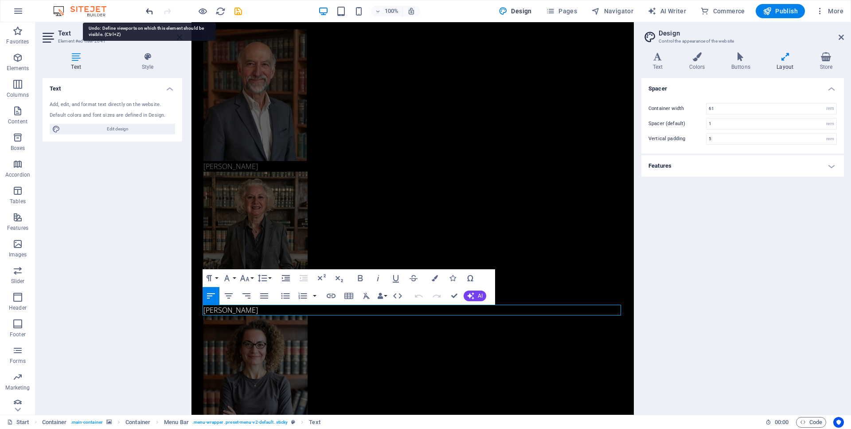
click at [149, 11] on icon "undo" at bounding box center [150, 11] width 10 height 10
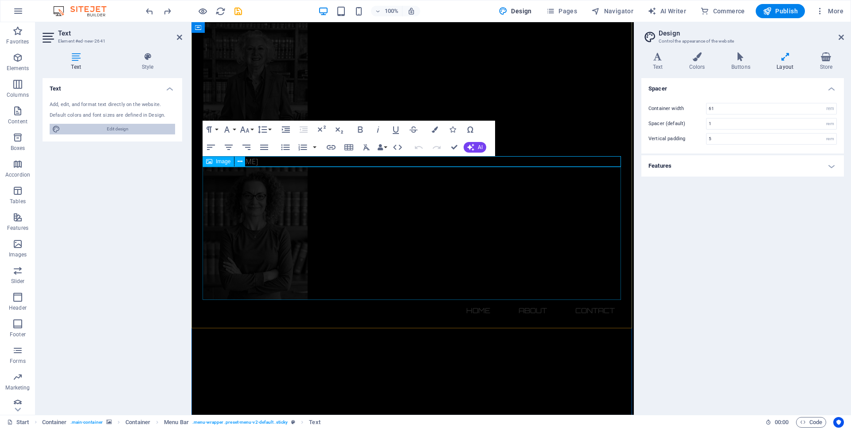
scroll to position [249, 0]
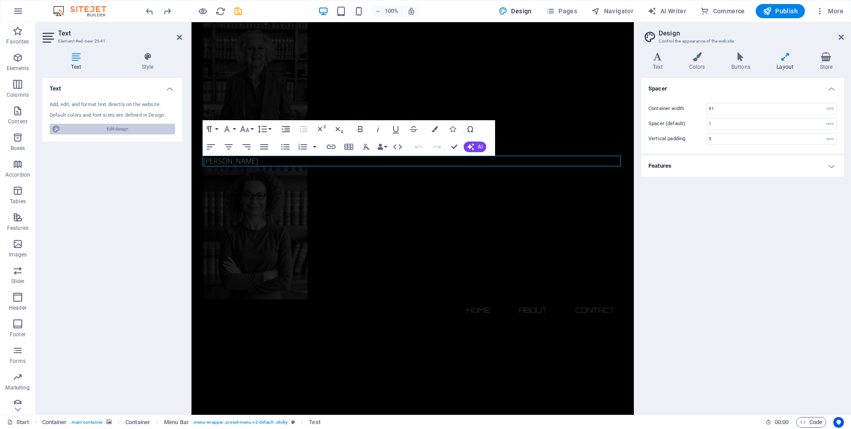
click at [112, 129] on span "Edit design" at bounding box center [117, 129] width 109 height 11
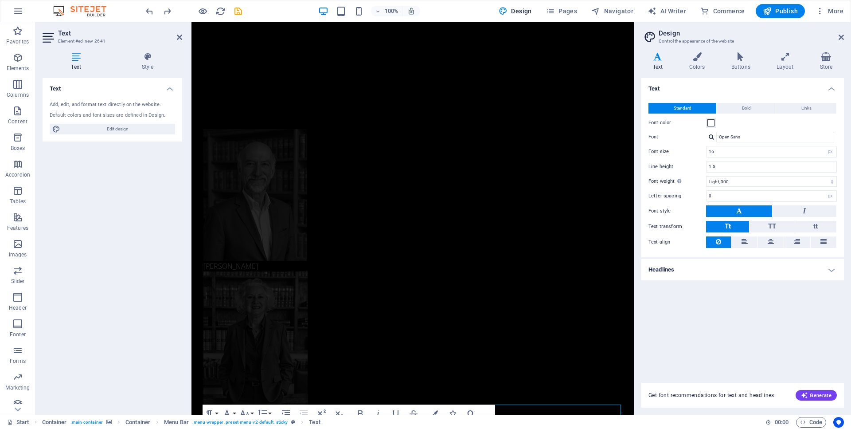
scroll to position [0, 0]
click at [147, 58] on icon at bounding box center [147, 56] width 69 height 9
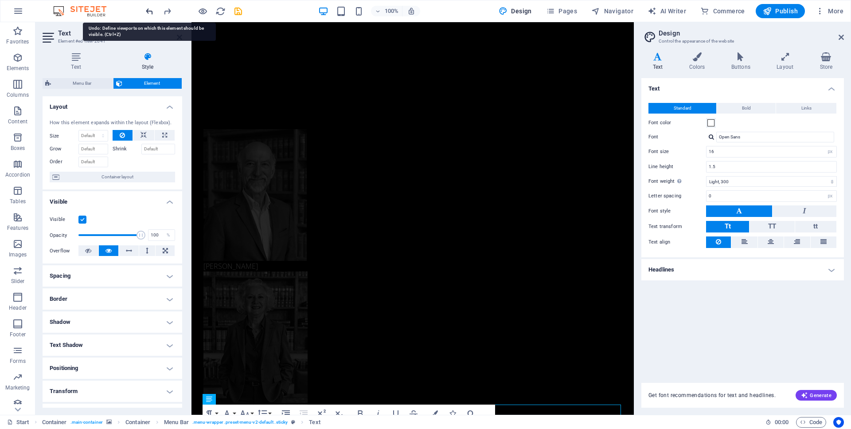
click at [146, 8] on icon "undo" at bounding box center [150, 11] width 10 height 10
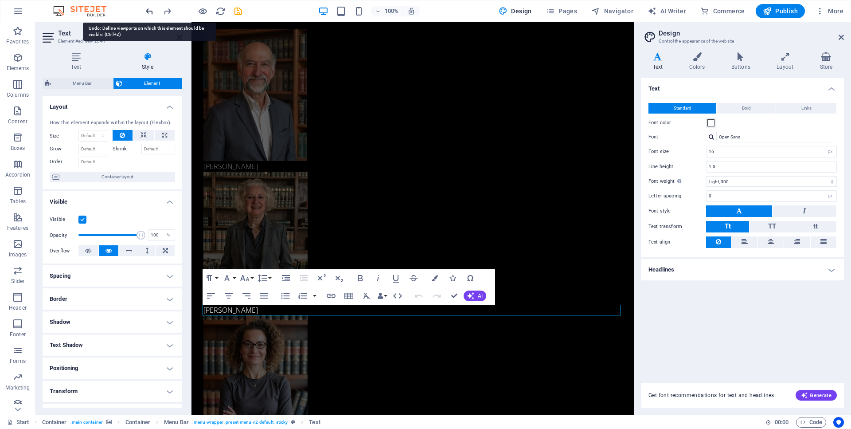
click at [146, 8] on icon "undo" at bounding box center [150, 11] width 10 height 10
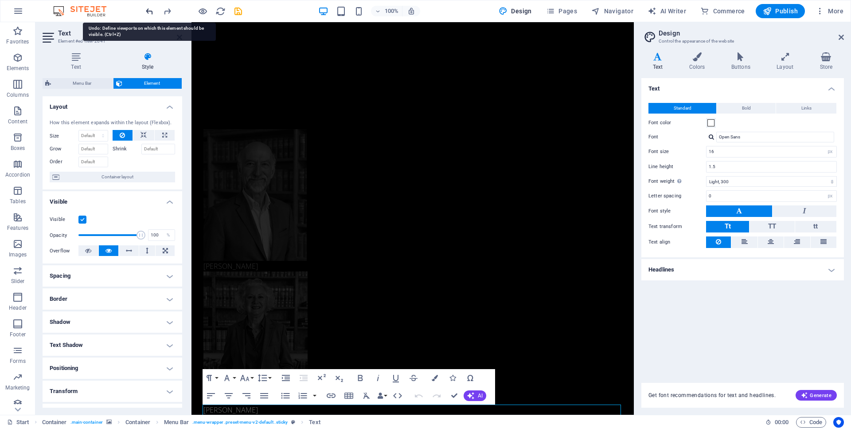
click at [146, 8] on icon "undo" at bounding box center [150, 11] width 10 height 10
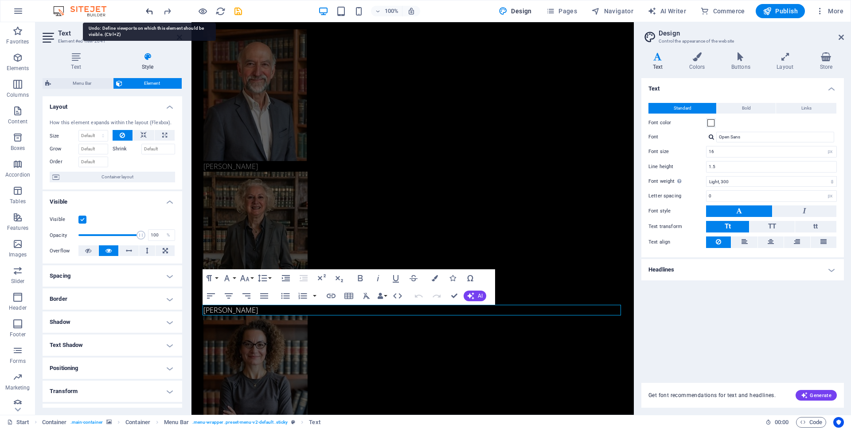
click at [146, 8] on icon "undo" at bounding box center [150, 11] width 10 height 10
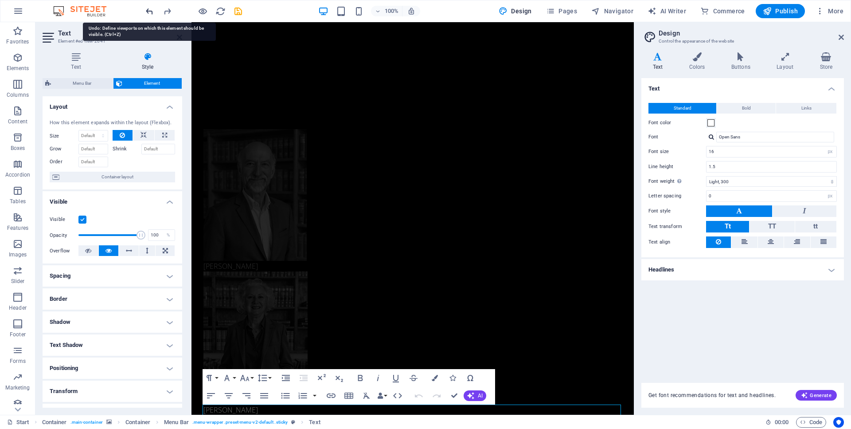
click at [146, 8] on icon "undo" at bounding box center [150, 11] width 10 height 10
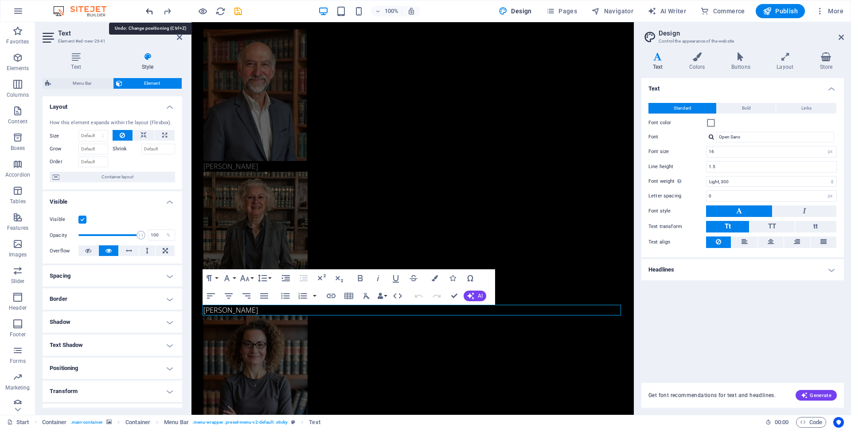
click at [146, 8] on icon "undo" at bounding box center [150, 11] width 10 height 10
click at [148, 12] on icon "undo" at bounding box center [150, 11] width 10 height 10
click at [150, 11] on icon "undo" at bounding box center [150, 11] width 10 height 10
click at [431, 232] on figure at bounding box center [412, 238] width 418 height 133
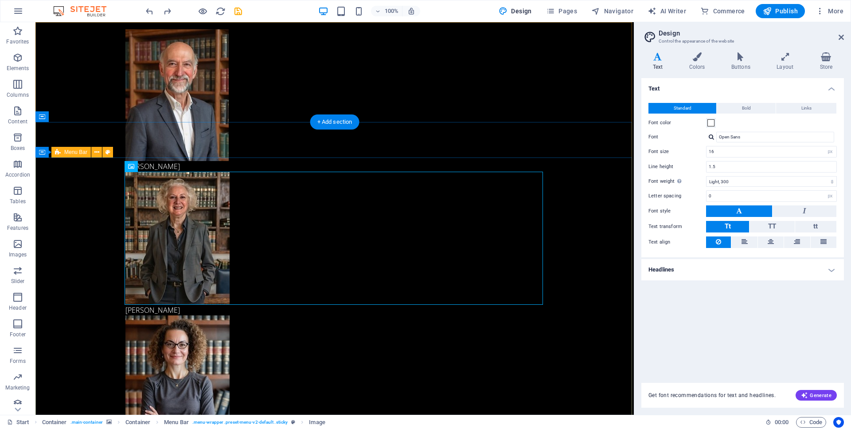
click at [77, 153] on span "Menu Bar" at bounding box center [75, 151] width 23 height 5
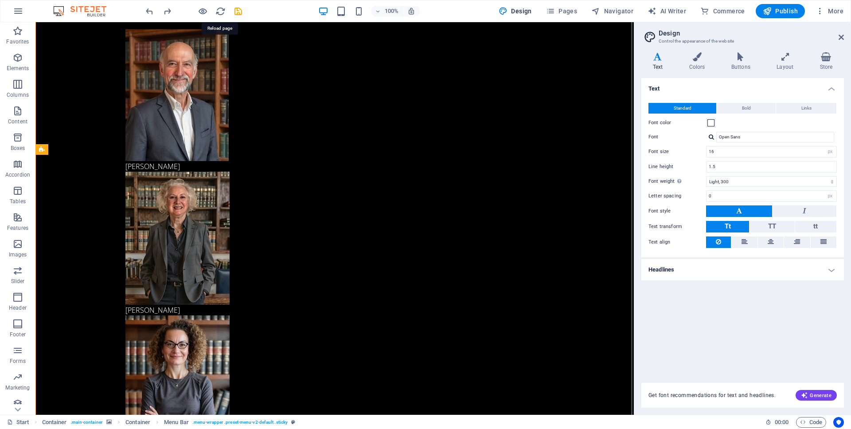
scroll to position [4, 0]
click at [19, 227] on p "Features" at bounding box center [17, 227] width 21 height 7
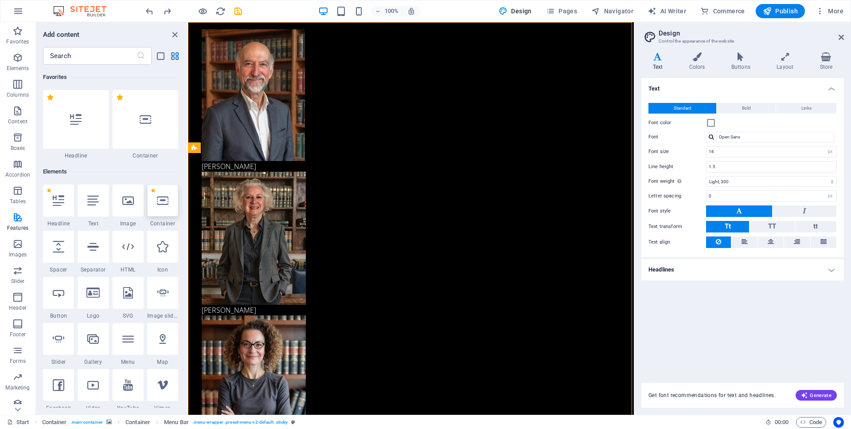
click at [165, 207] on div at bounding box center [162, 200] width 31 height 32
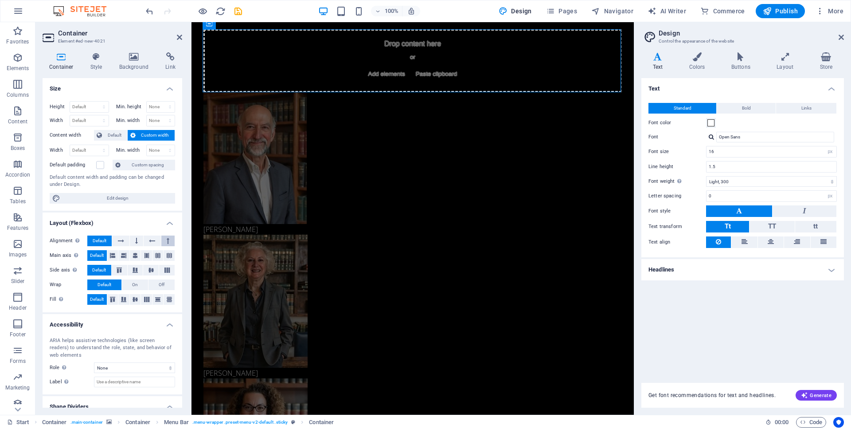
scroll to position [0, 0]
click at [167, 238] on icon at bounding box center [168, 240] width 3 height 11
click at [150, 12] on icon "undo" at bounding box center [150, 11] width 10 height 10
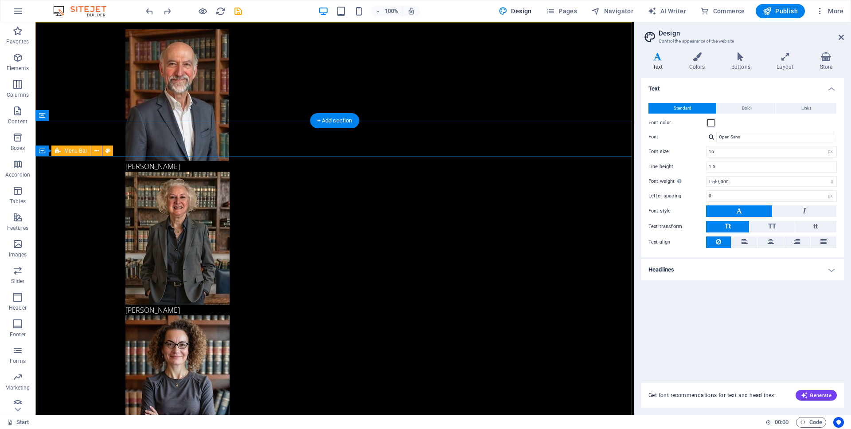
scroll to position [3, 0]
click at [17, 245] on icon "button" at bounding box center [17, 244] width 11 height 11
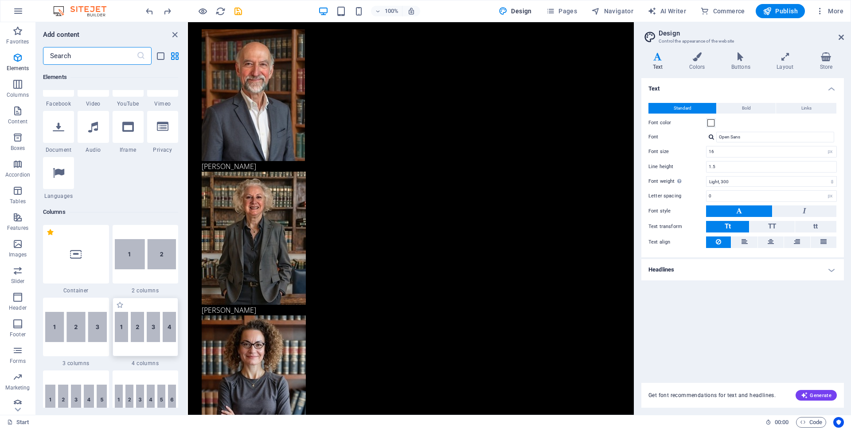
scroll to position [305, 0]
click at [92, 340] on img at bounding box center [76, 325] width 62 height 30
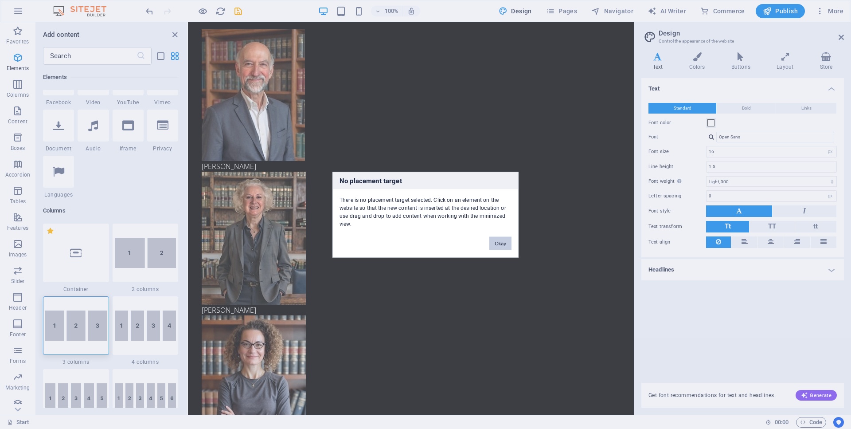
click at [504, 246] on button "Okay" at bounding box center [500, 242] width 22 height 13
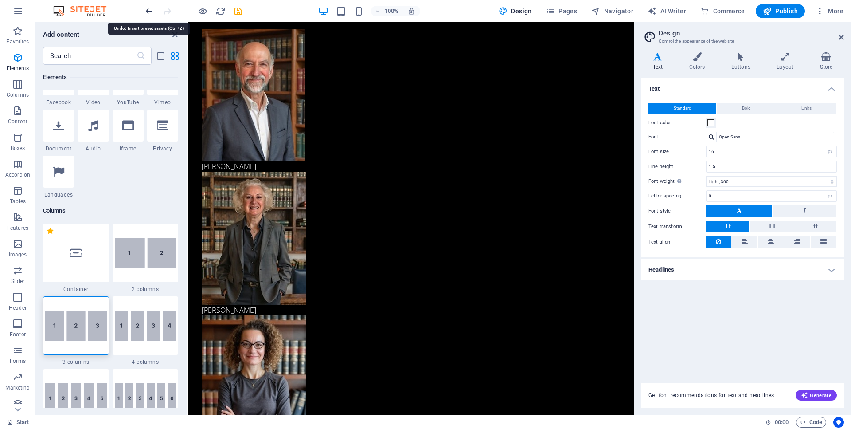
click at [152, 12] on icon "undo" at bounding box center [150, 11] width 10 height 10
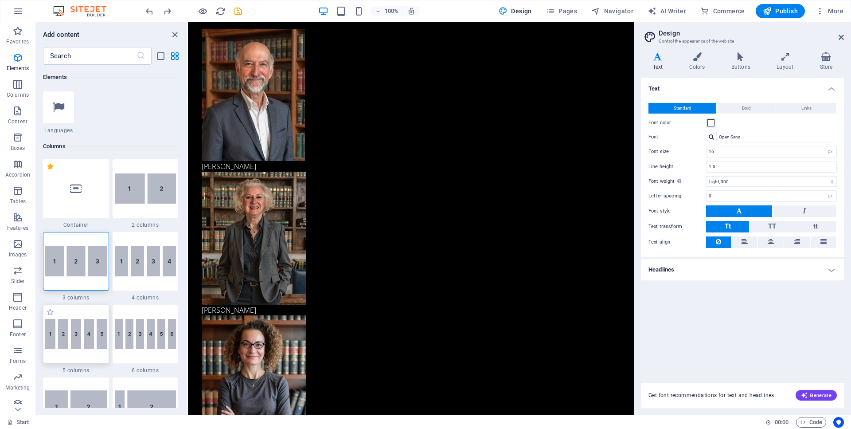
scroll to position [369, 0]
click at [78, 263] on img at bounding box center [76, 262] width 62 height 30
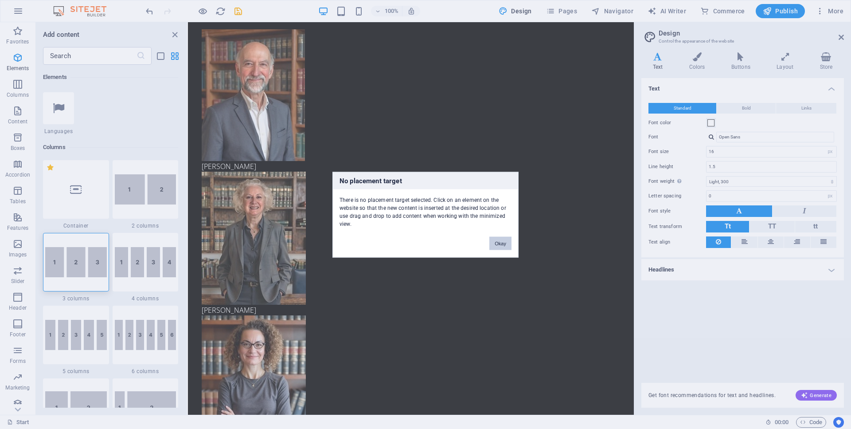
click at [505, 247] on button "Okay" at bounding box center [500, 242] width 22 height 13
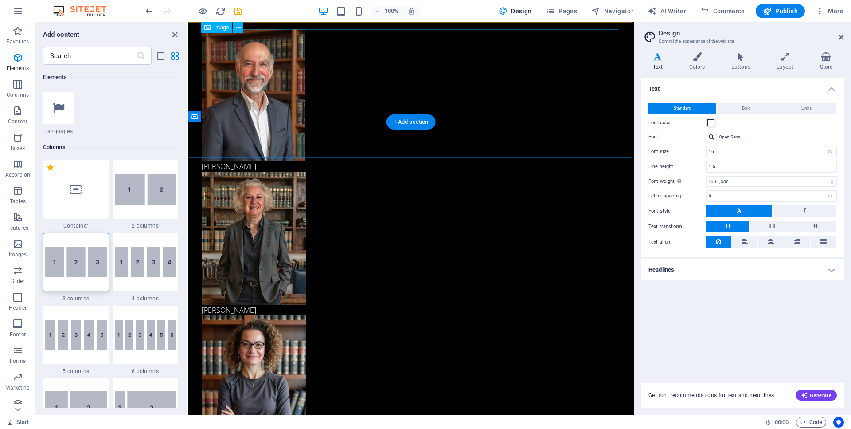
click at [268, 97] on figure at bounding box center [411, 95] width 418 height 132
click at [68, 269] on img at bounding box center [76, 262] width 62 height 30
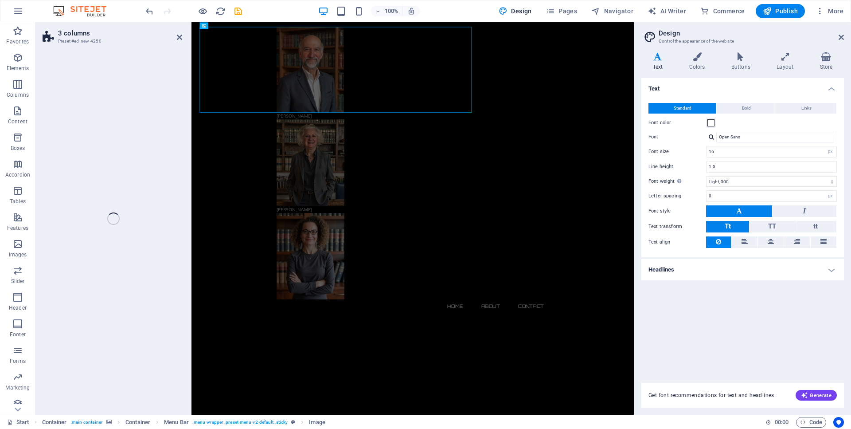
select select "rem"
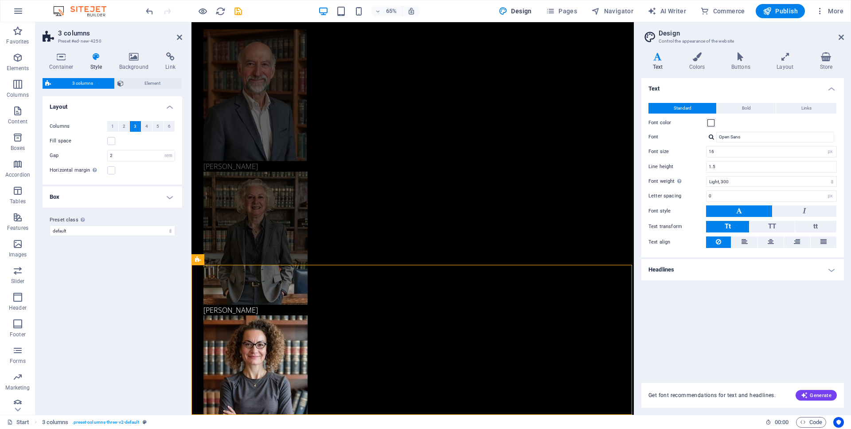
scroll to position [1245, 0]
click at [254, 212] on figure at bounding box center [412, 238] width 418 height 133
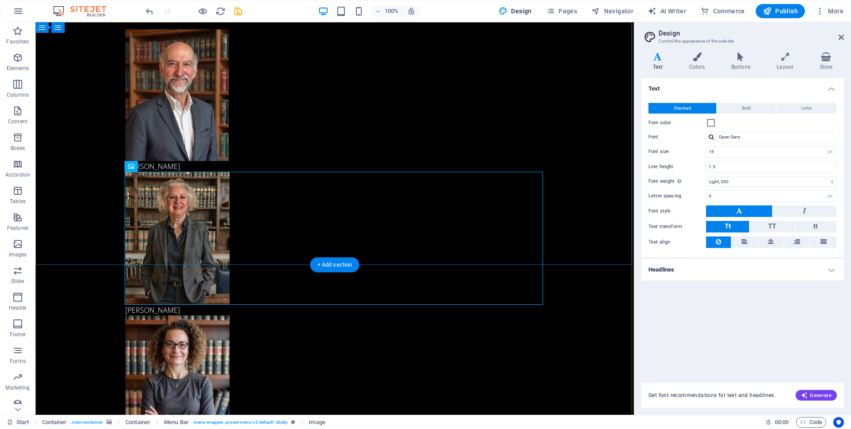
click at [89, 221] on div "[PERSON_NAME] [PERSON_NAME] Home About Contact" at bounding box center [334, 249] width 598 height 454
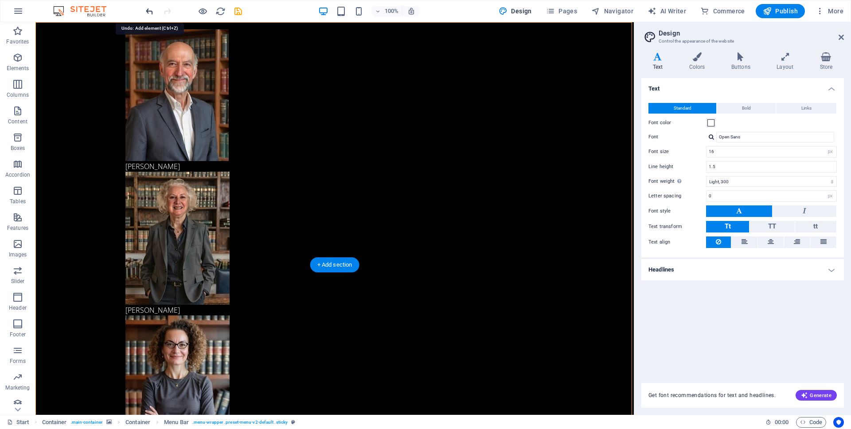
click at [149, 12] on icon "undo" at bounding box center [150, 11] width 10 height 10
